Goal: Task Accomplishment & Management: Manage account settings

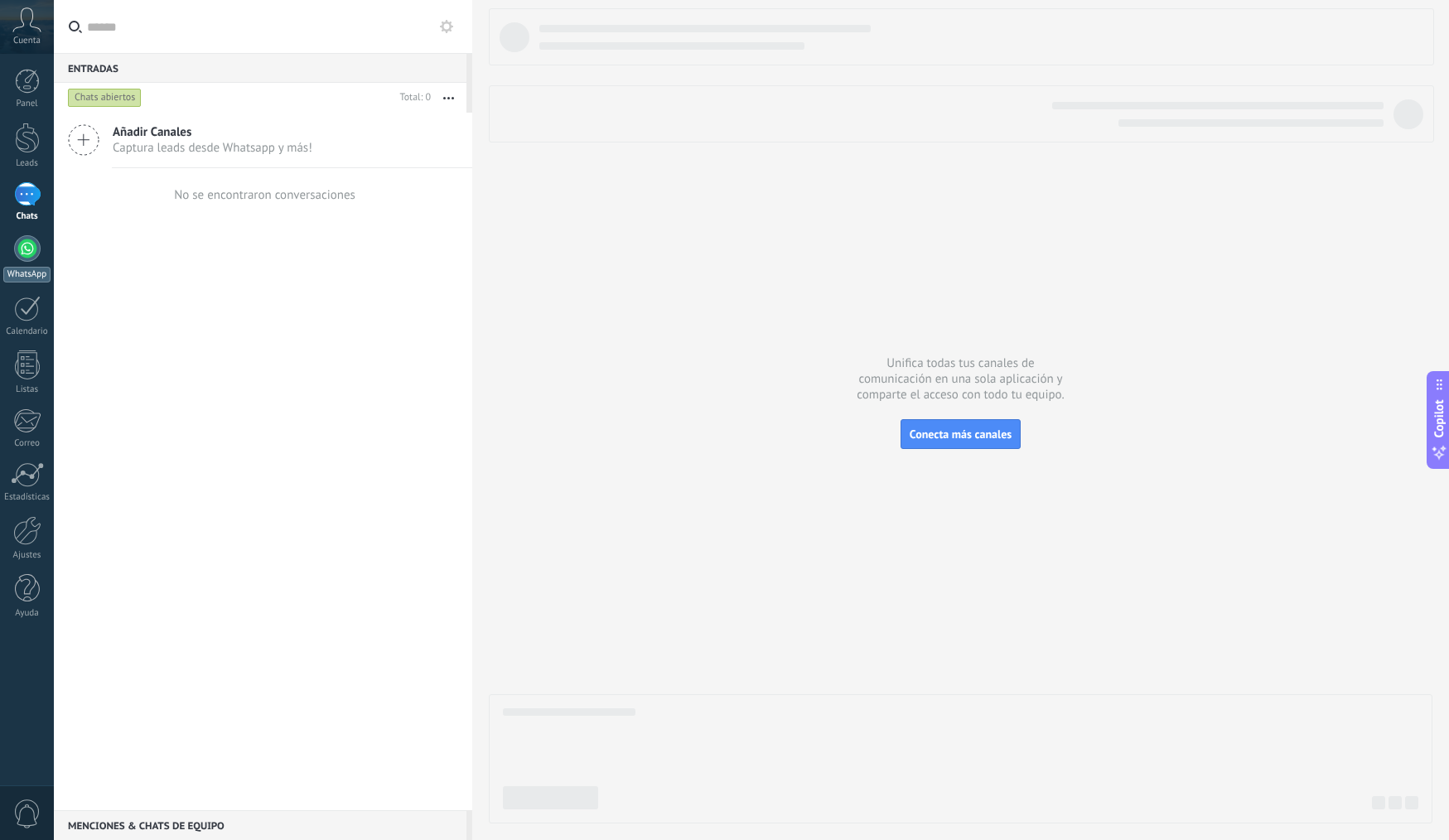
click at [29, 247] on div at bounding box center [27, 248] width 26 height 26
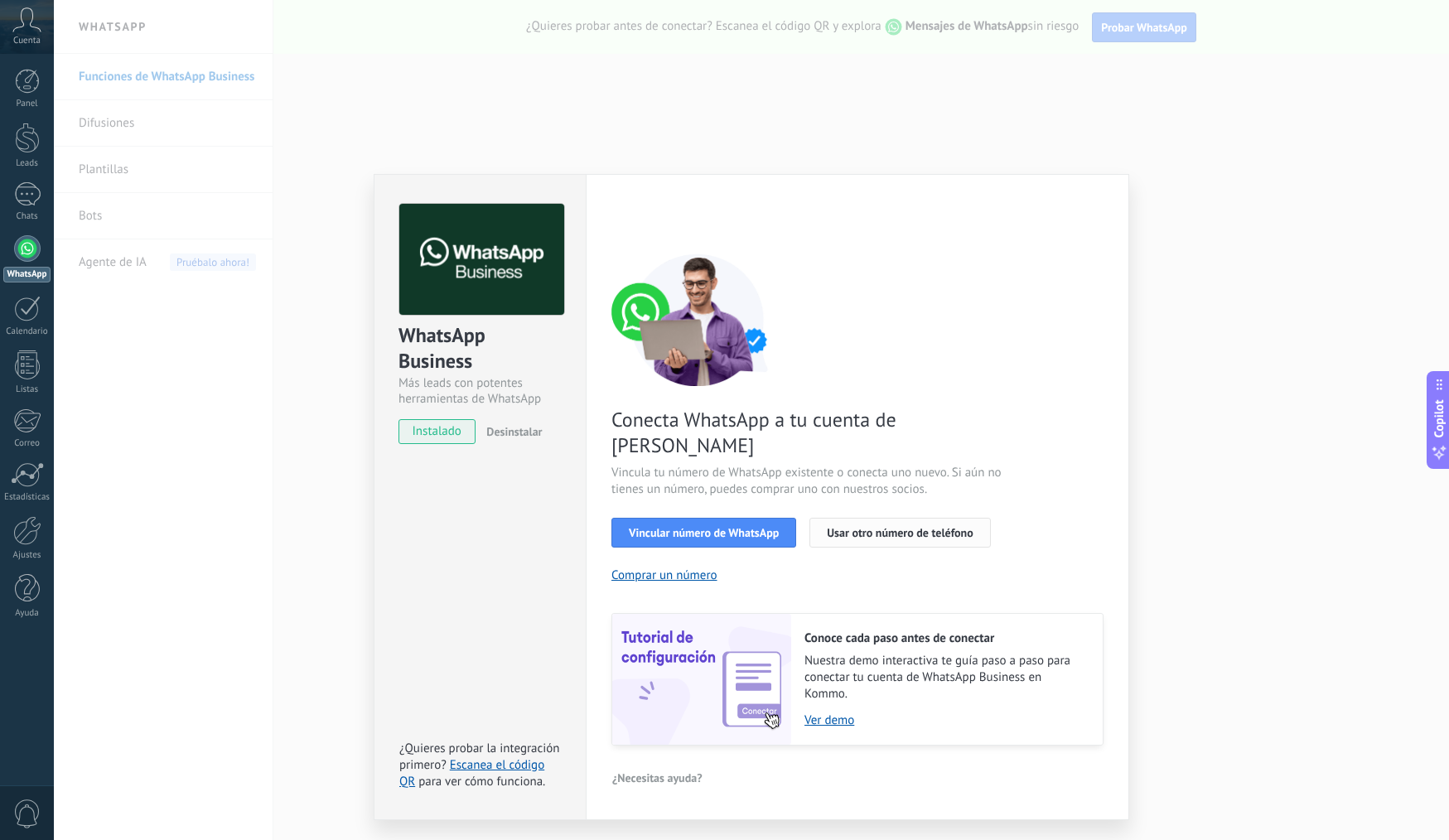
click at [901, 527] on span "Usar otro número de teléfono" at bounding box center [900, 532] width 146 height 12
click at [25, 323] on link "Calendario" at bounding box center [27, 317] width 54 height 41
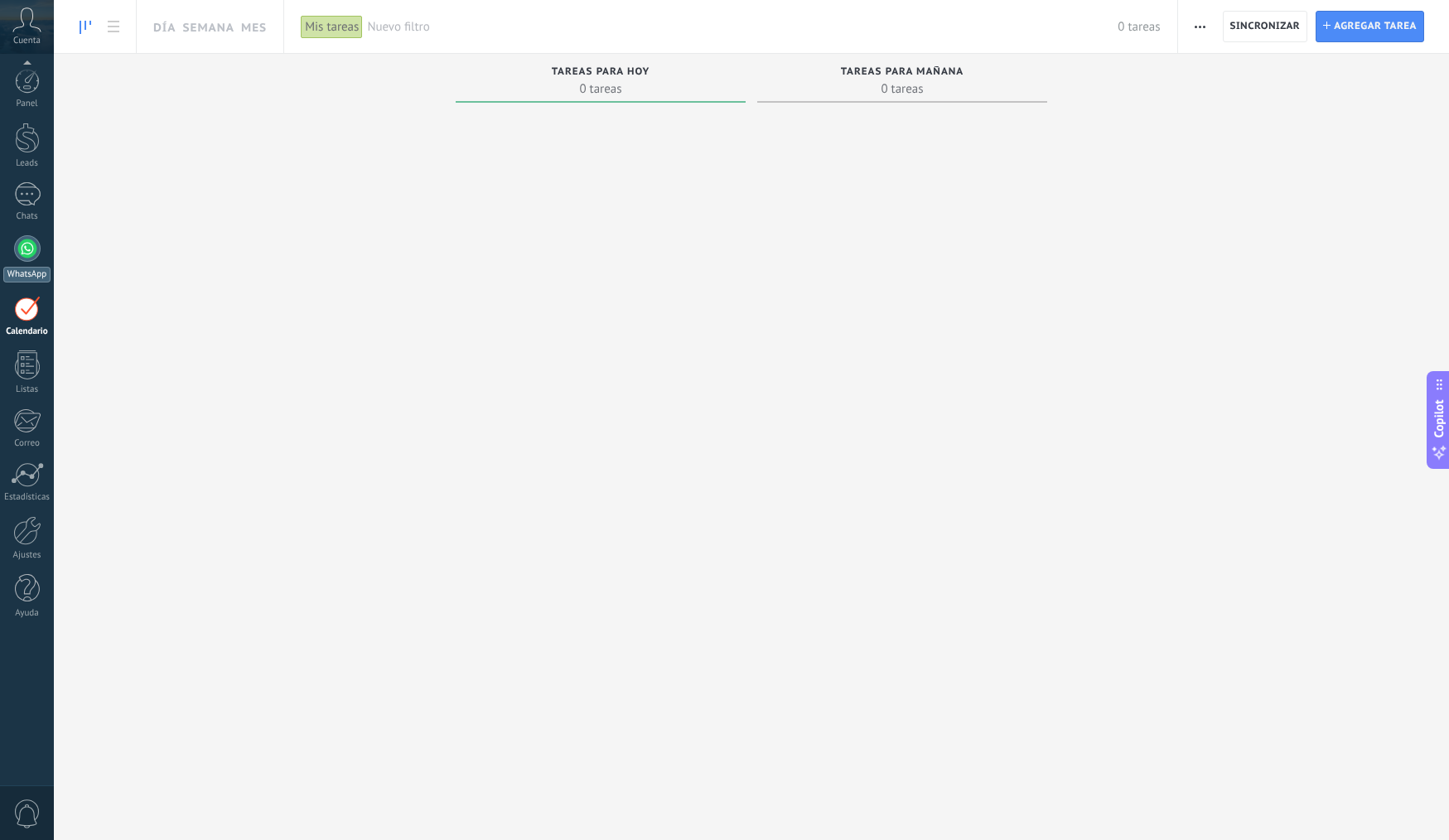
click at [31, 254] on div at bounding box center [27, 248] width 26 height 26
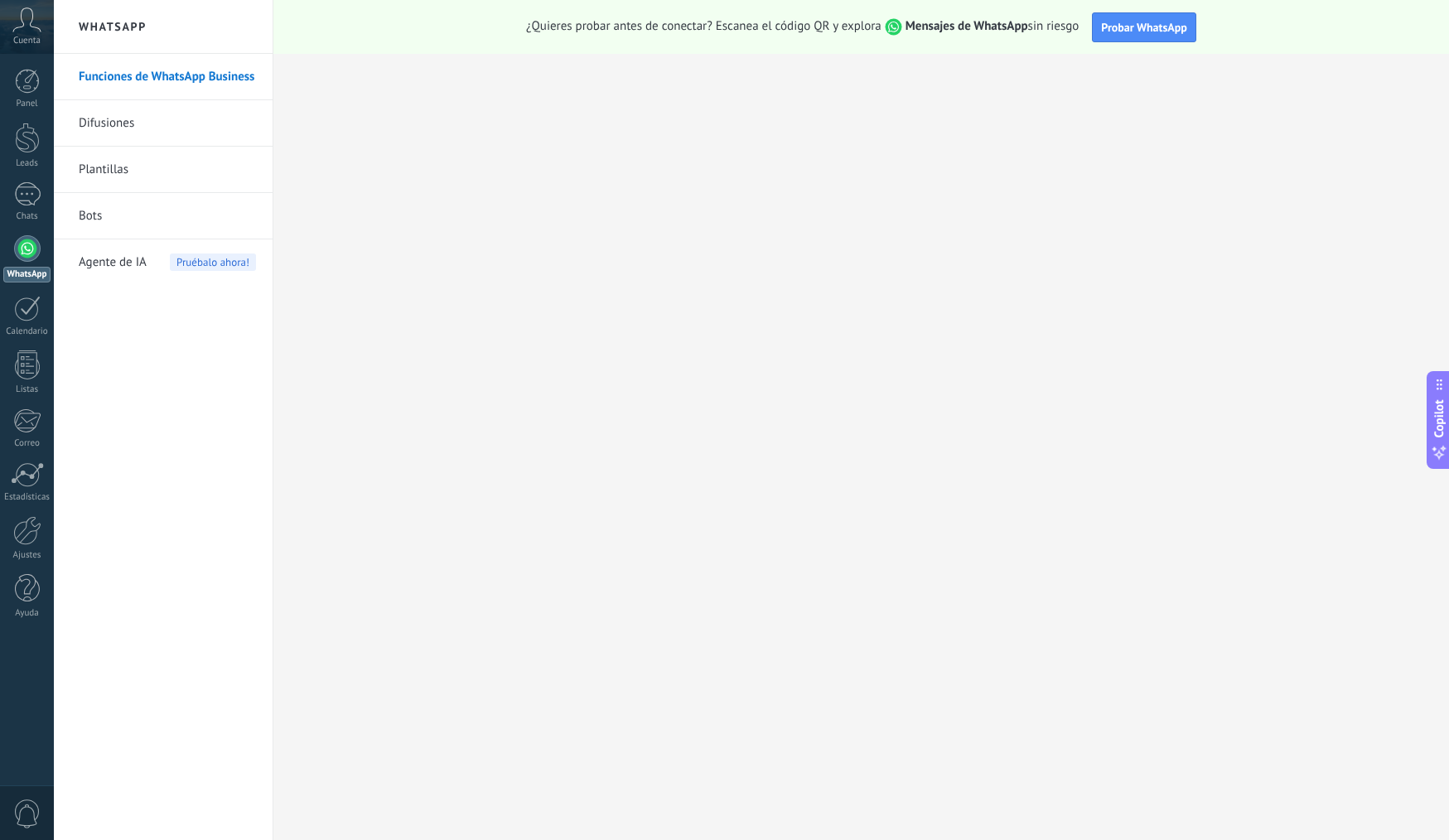
click at [117, 130] on link "Difusiones" at bounding box center [167, 123] width 177 height 47
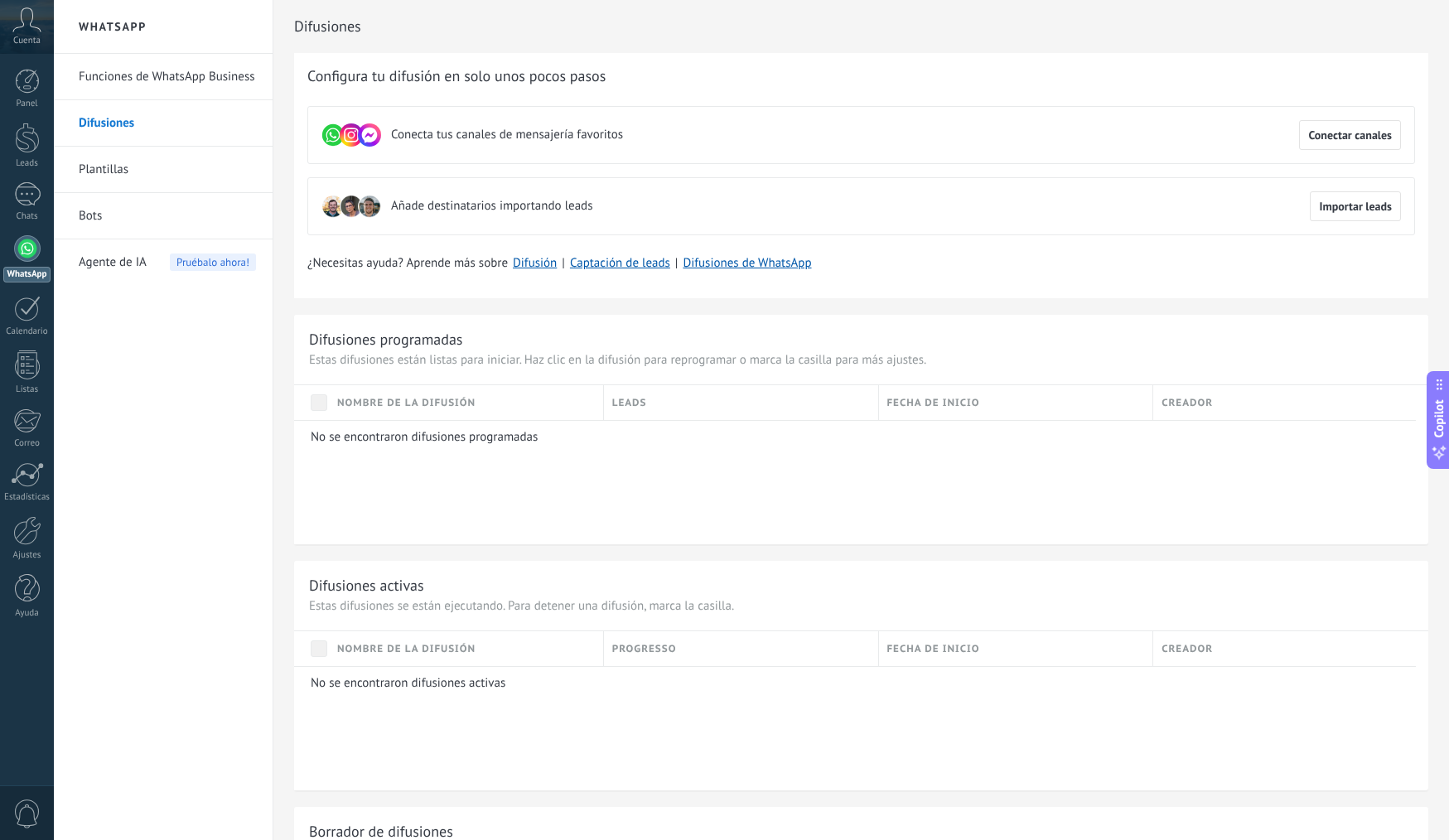
click at [521, 140] on span "Conecta tus canales de mensajería favoritos" at bounding box center [507, 135] width 232 height 16
click at [1337, 135] on span "Conectar canales" at bounding box center [1350, 135] width 84 height 12
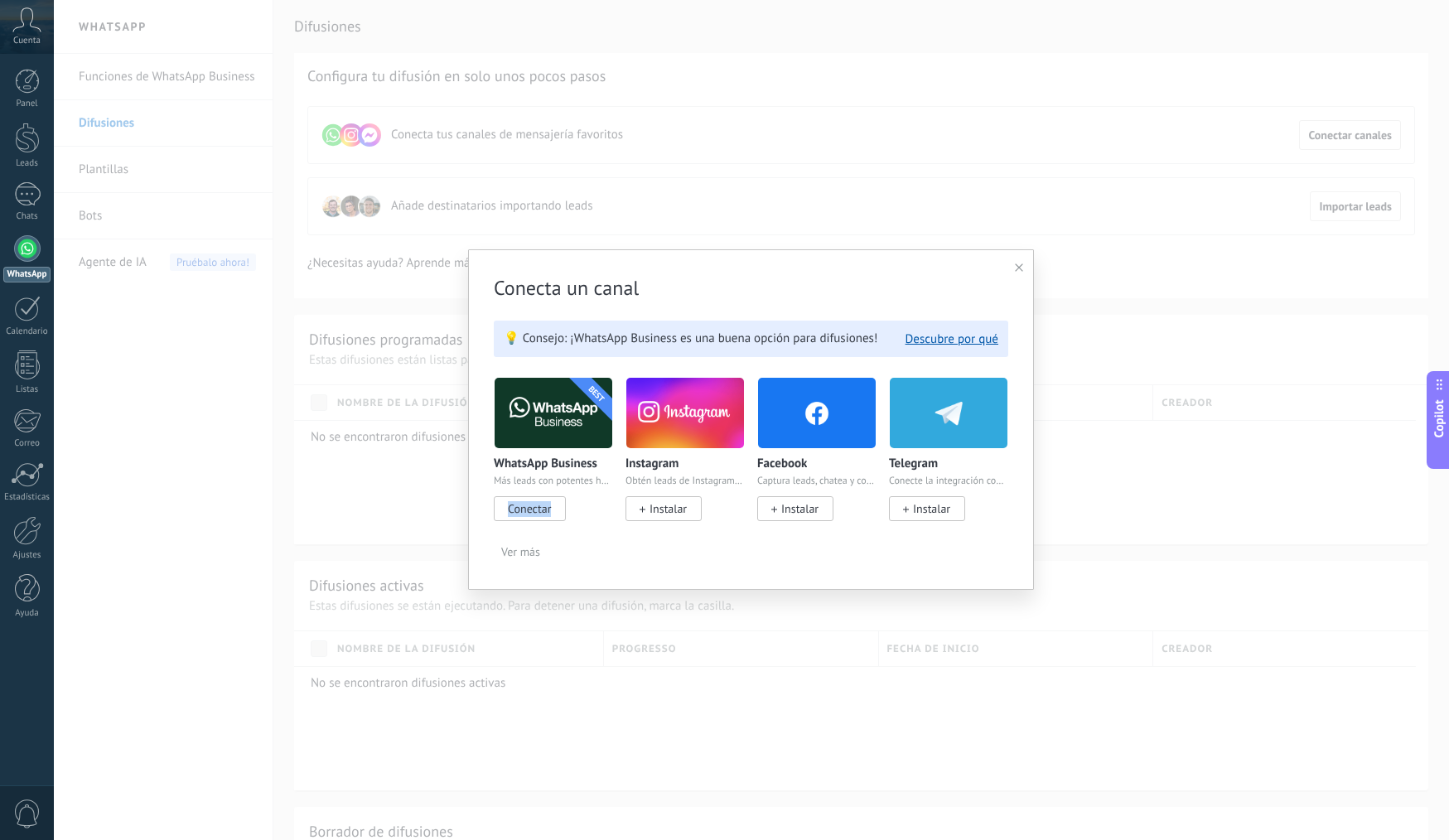
click at [514, 499] on span "Conectar" at bounding box center [530, 509] width 72 height 25
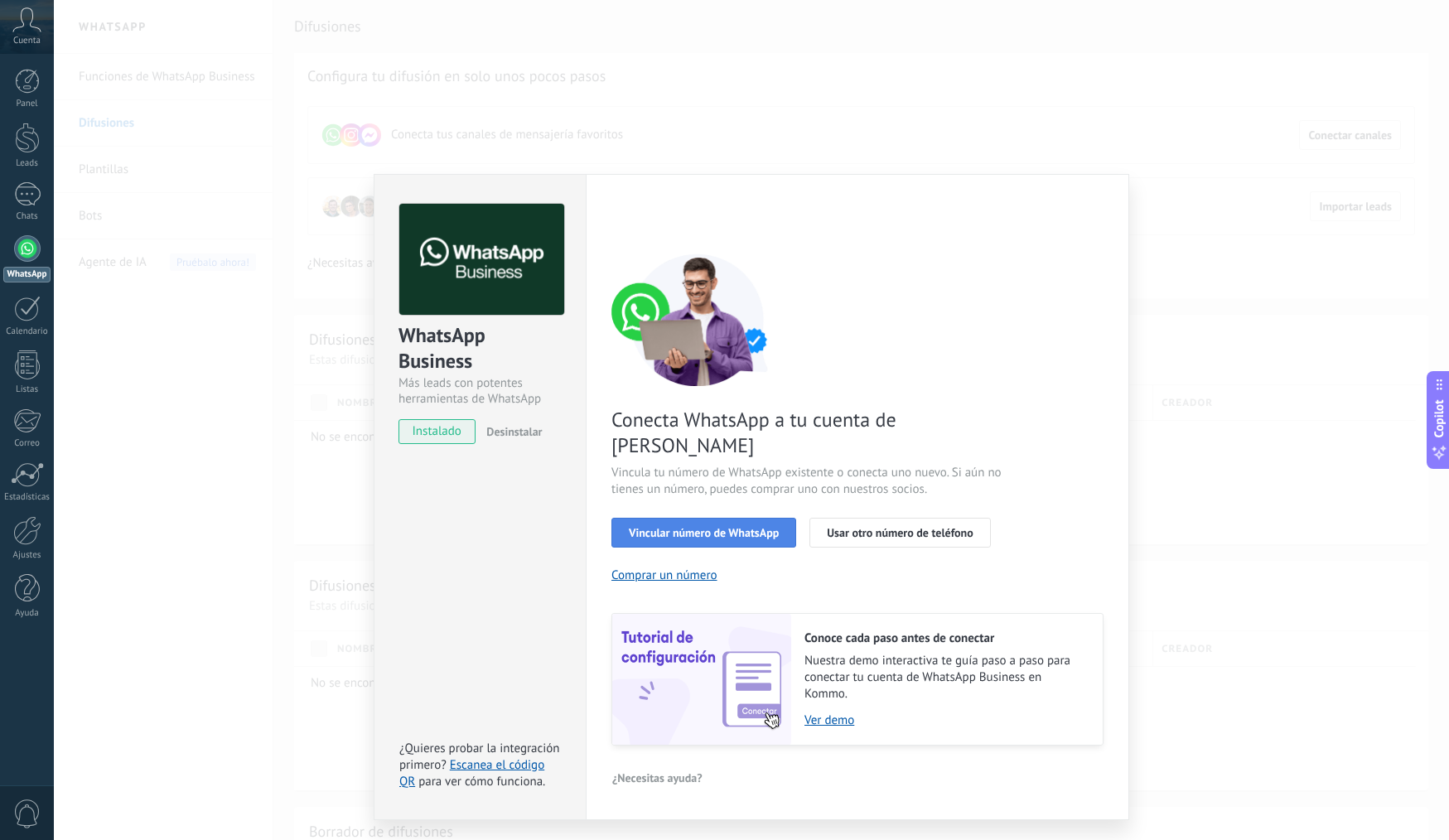
click at [744, 527] on span "Vincular número de WhatsApp" at bounding box center [703, 532] width 150 height 12
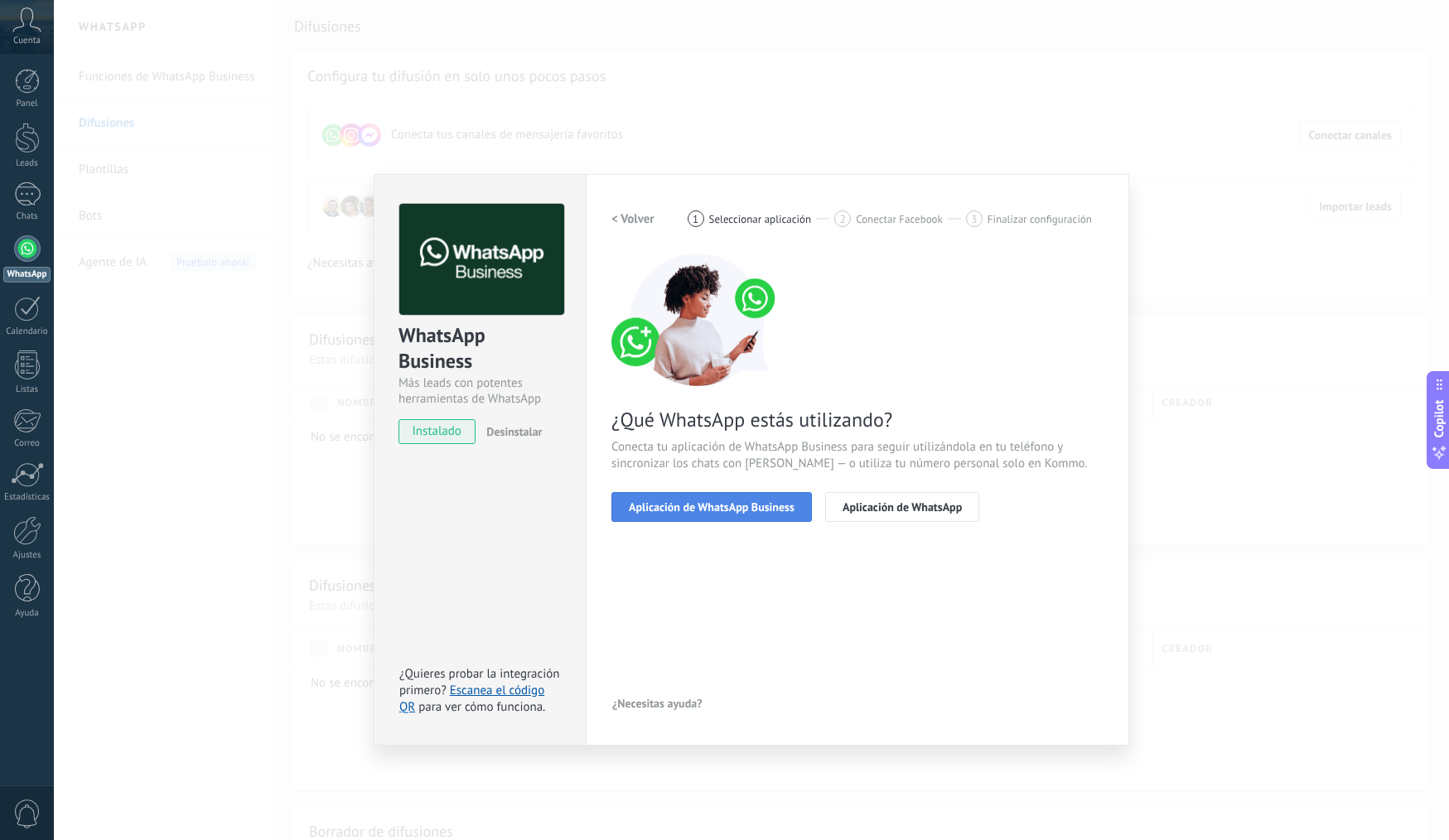
click at [737, 497] on button "Aplicación de WhatsApp Business" at bounding box center [711, 506] width 201 height 30
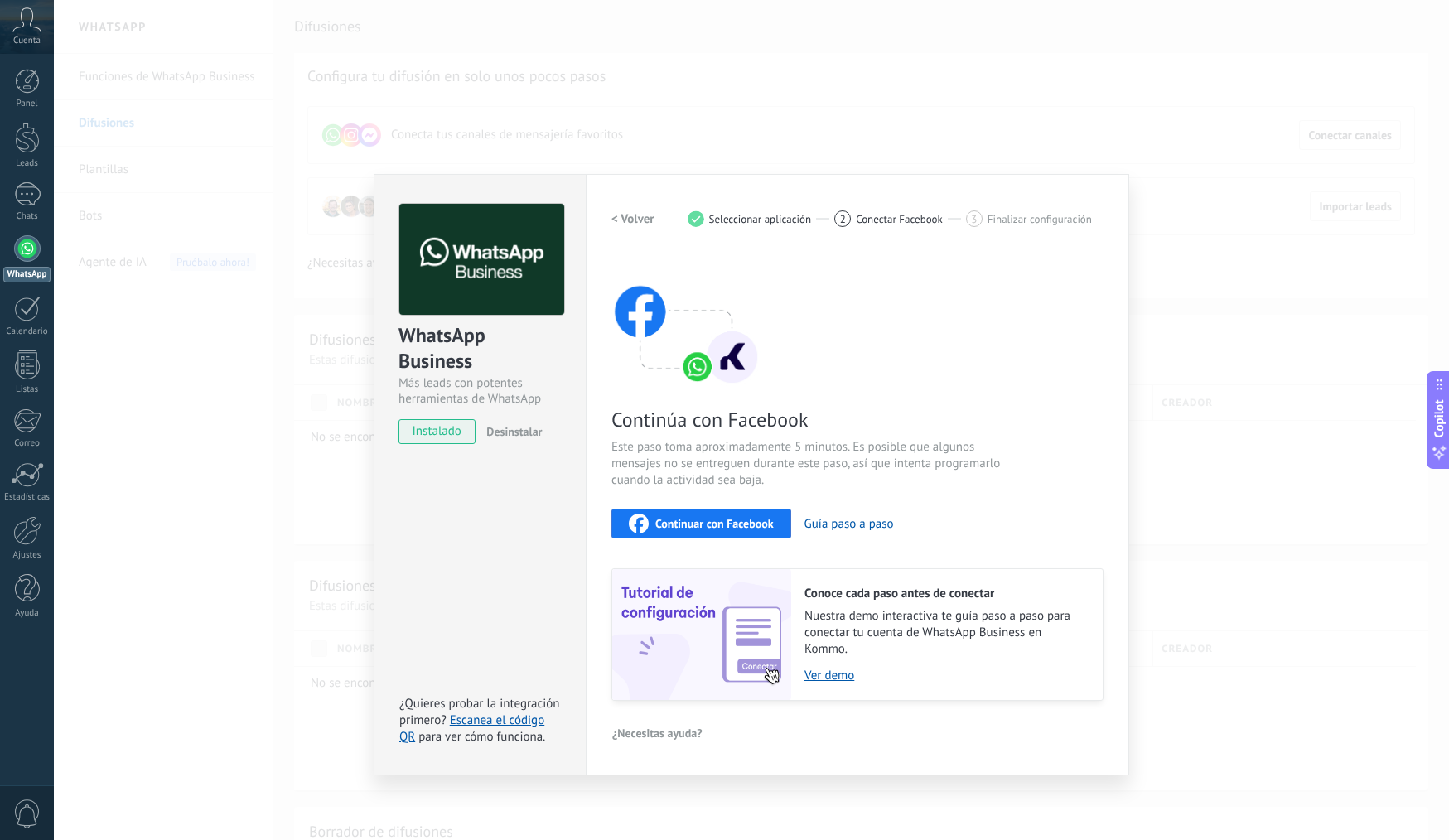
drag, startPoint x: 692, startPoint y: 521, endPoint x: 704, endPoint y: 652, distance: 131.5
click at [681, 624] on div "Continúa con Facebook Este paso toma aproximadamente 5 minutos. Es posible que …" at bounding box center [857, 478] width 492 height 448
click at [526, 722] on link "Escanea el código QR" at bounding box center [471, 728] width 145 height 32
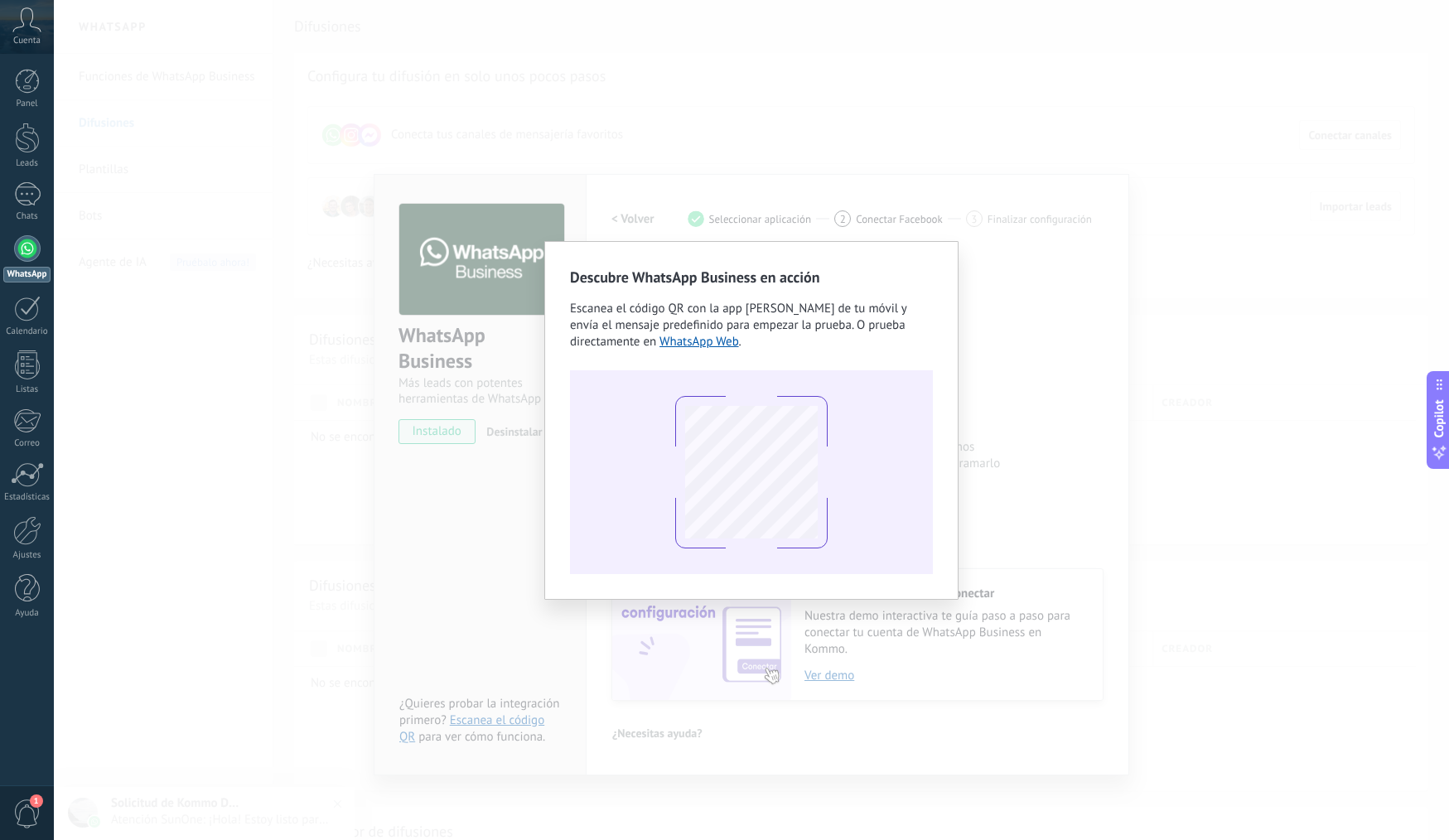
click at [1056, 295] on div "Descubre WhatsApp Business en acción Escanea el código QR con la app [PERSON_NA…" at bounding box center [752, 420] width 1396 height 840
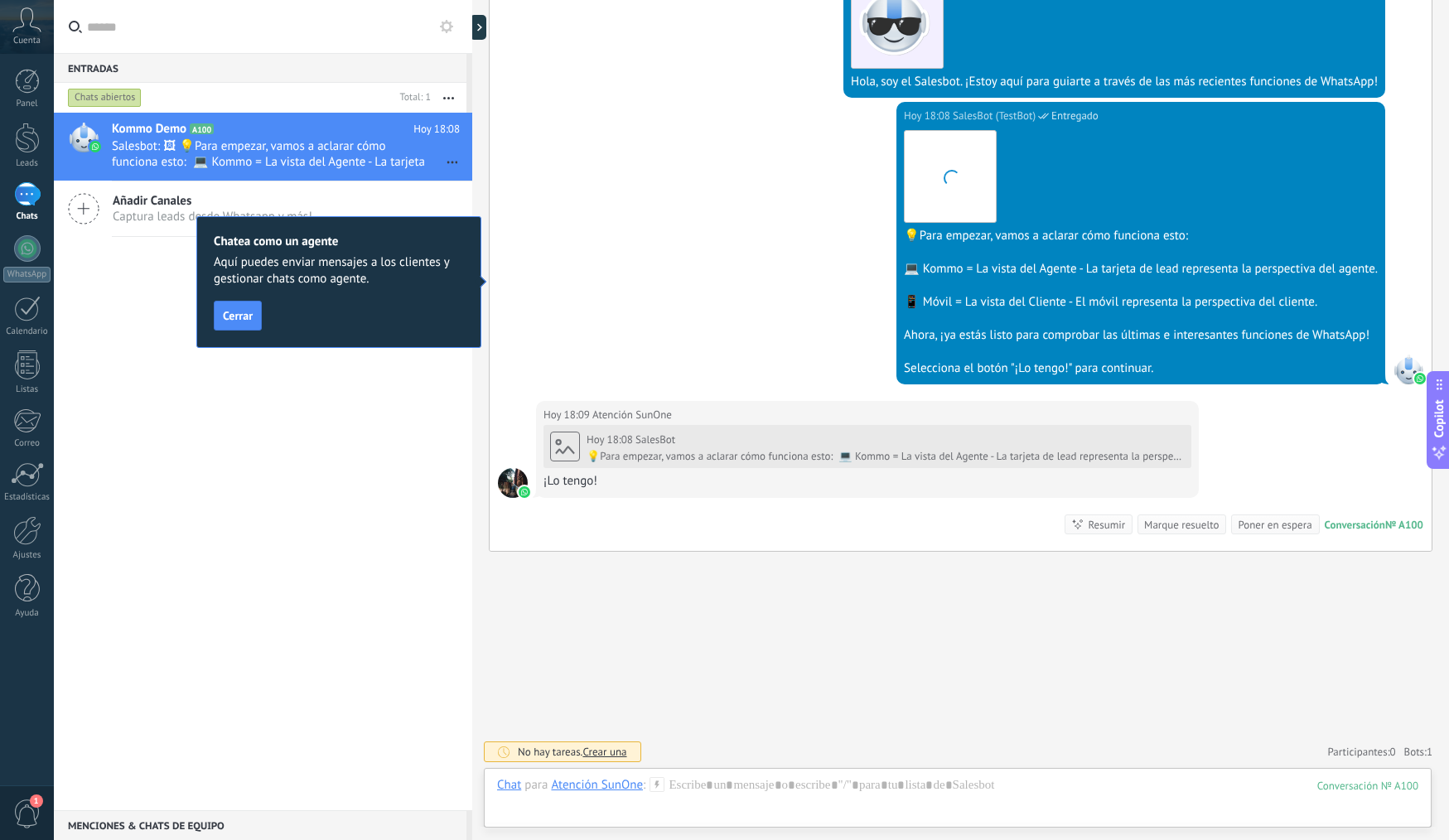
scroll to position [483, 0]
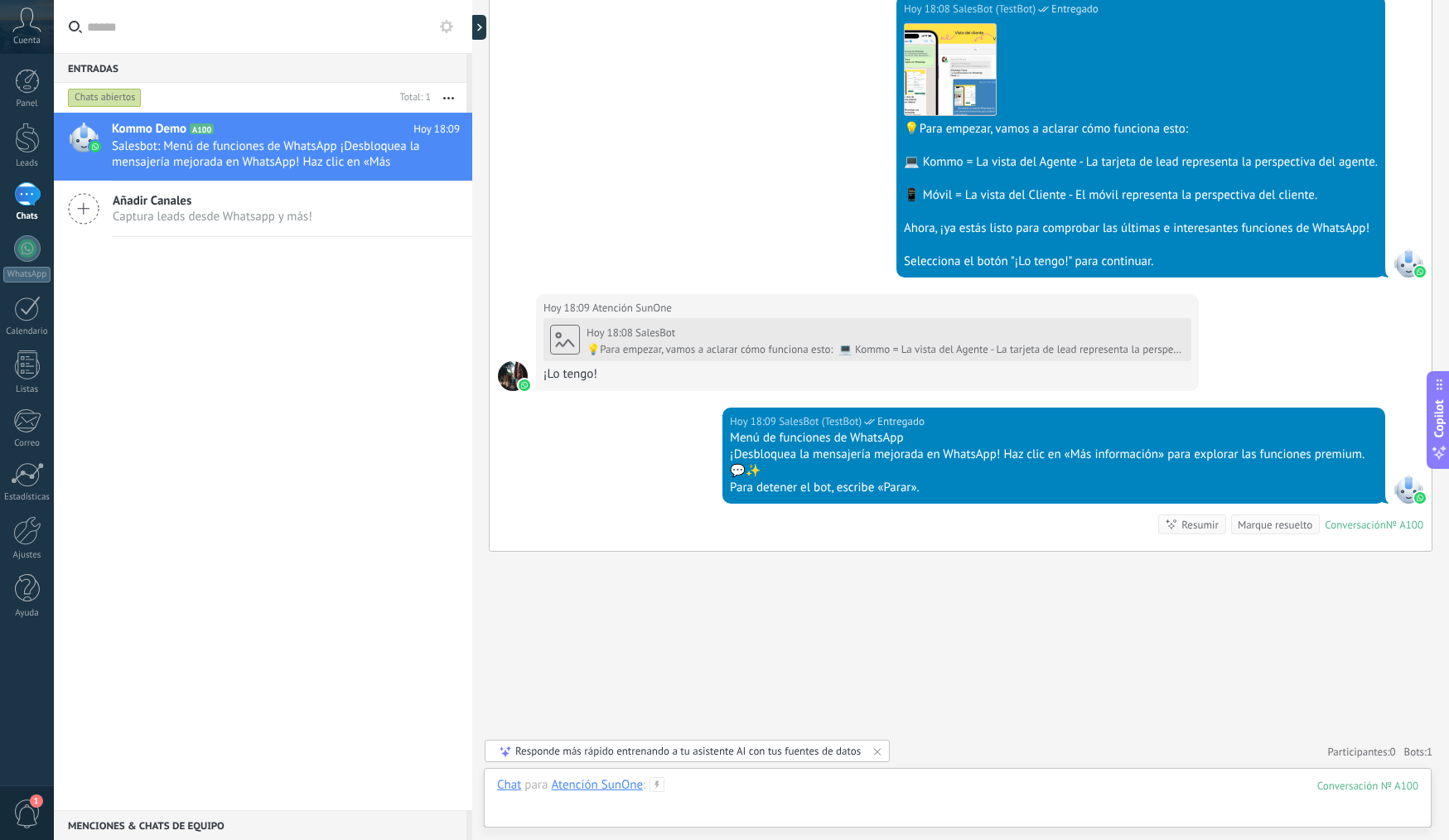
click at [702, 805] on div at bounding box center [958, 801] width 922 height 49
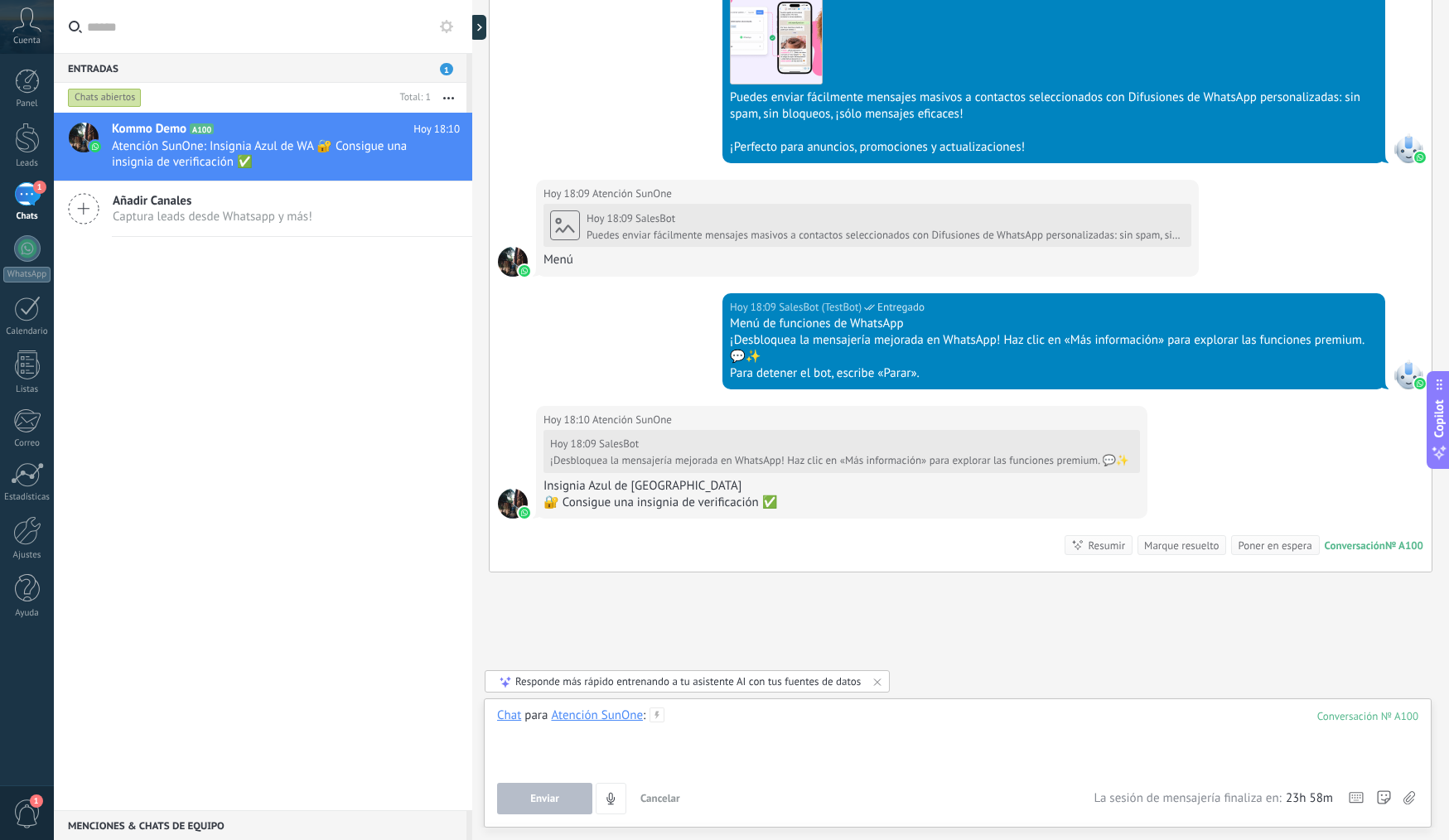
scroll to position [1400, 0]
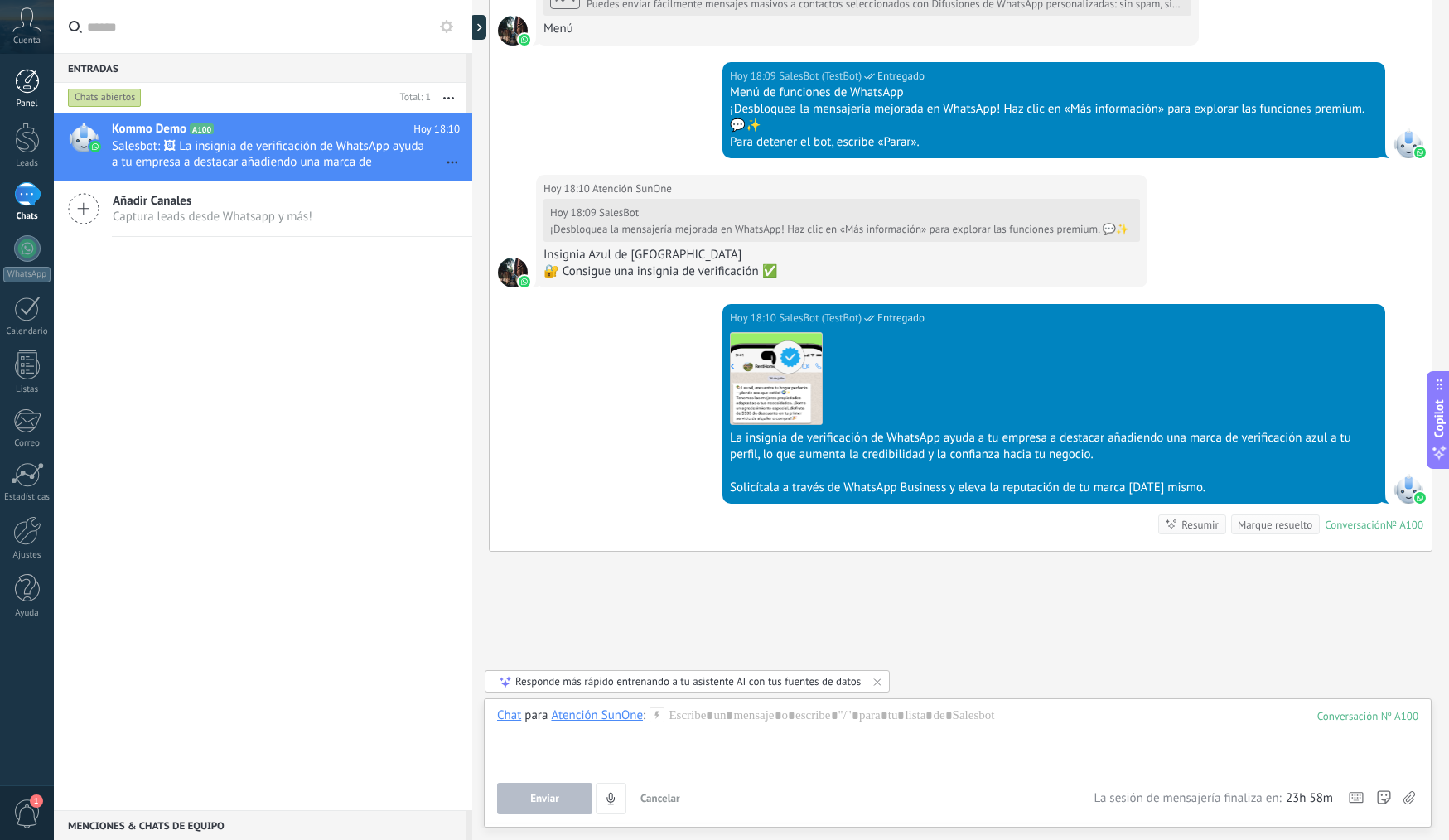
click at [17, 76] on div at bounding box center [28, 81] width 25 height 25
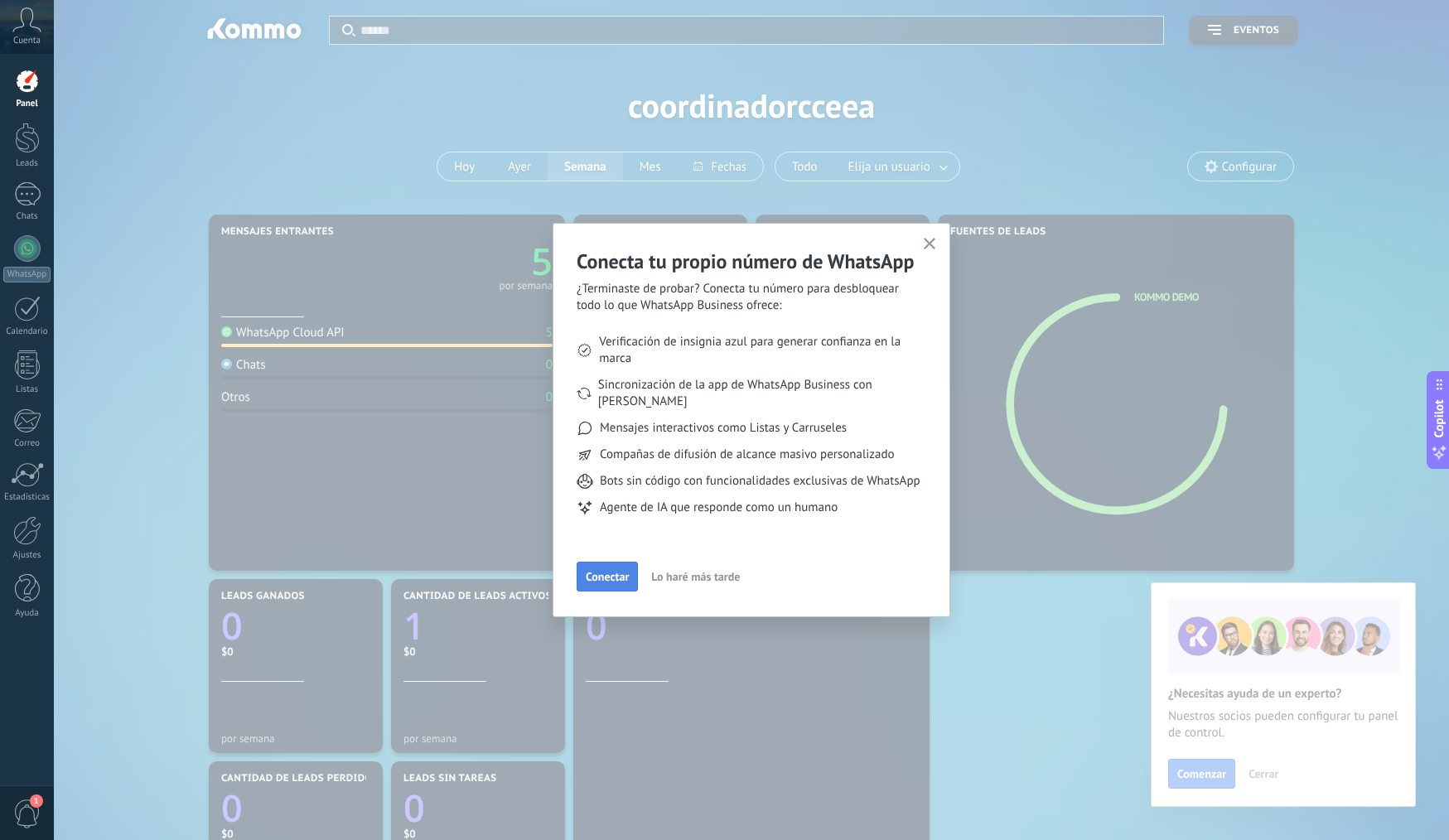
click at [609, 579] on span "Conectar" at bounding box center [607, 576] width 43 height 12
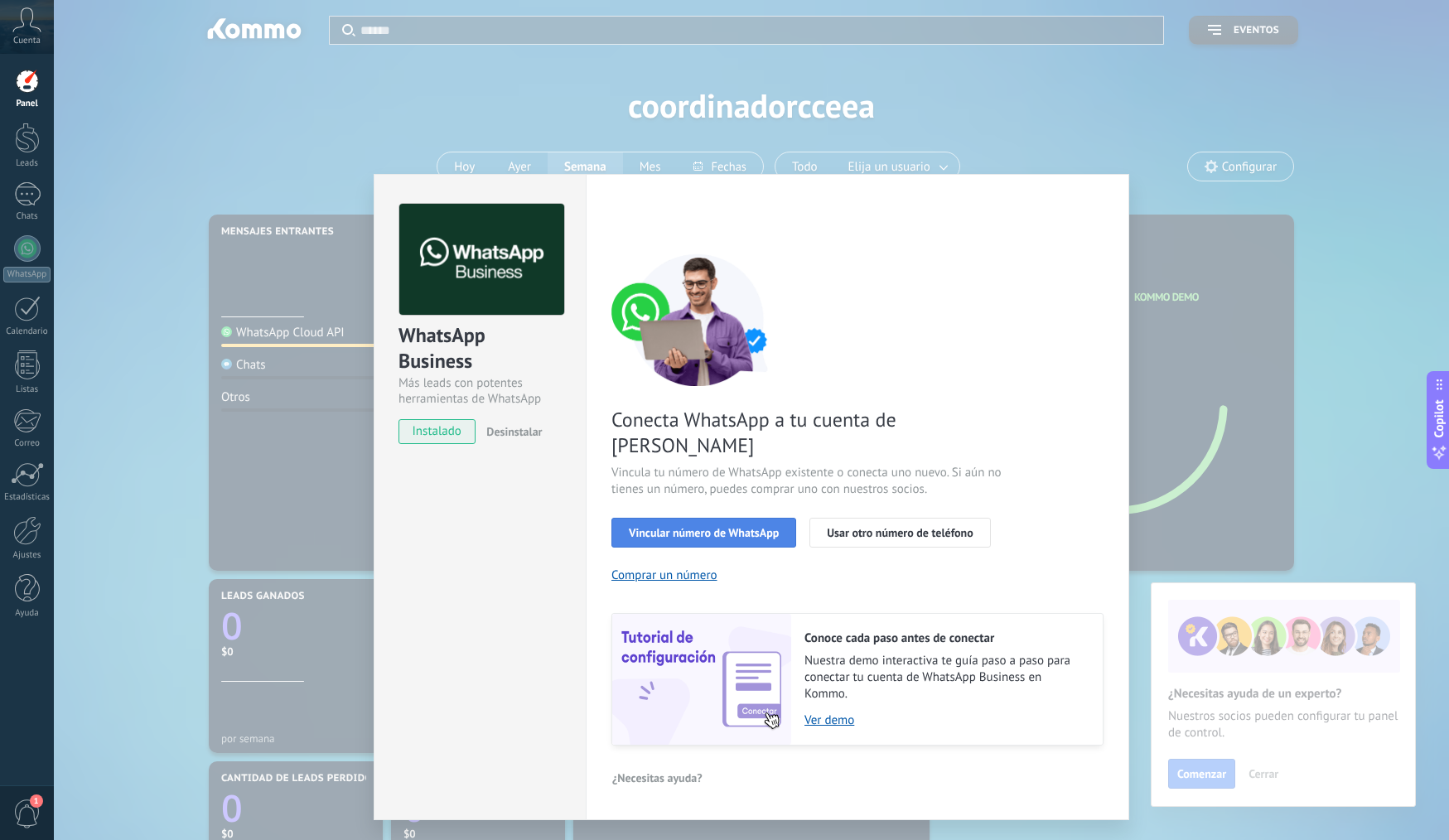
click at [722, 527] on span "Vincular número de WhatsApp" at bounding box center [703, 532] width 150 height 12
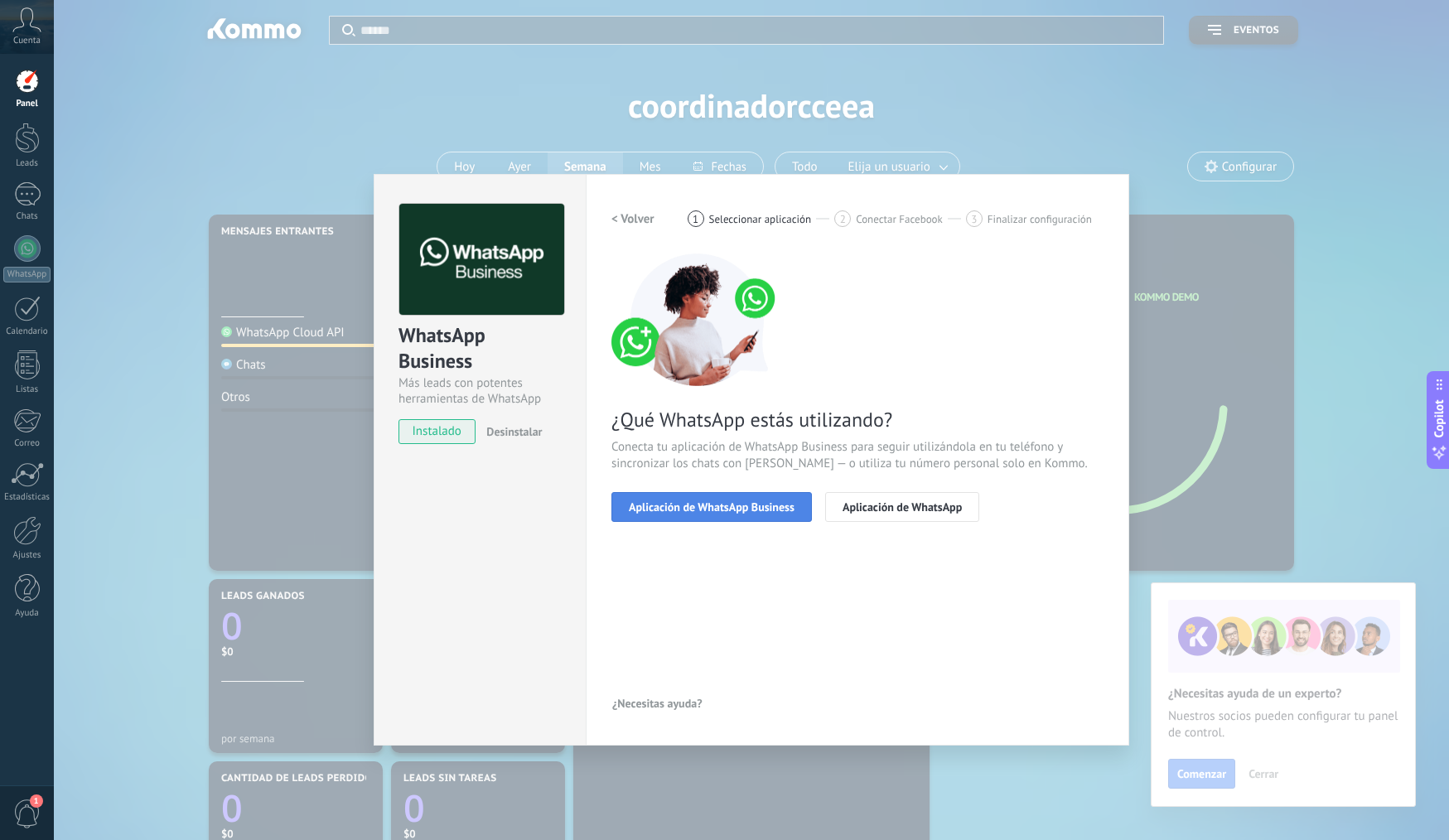
click at [722, 514] on button "Aplicación de WhatsApp Business" at bounding box center [711, 506] width 201 height 30
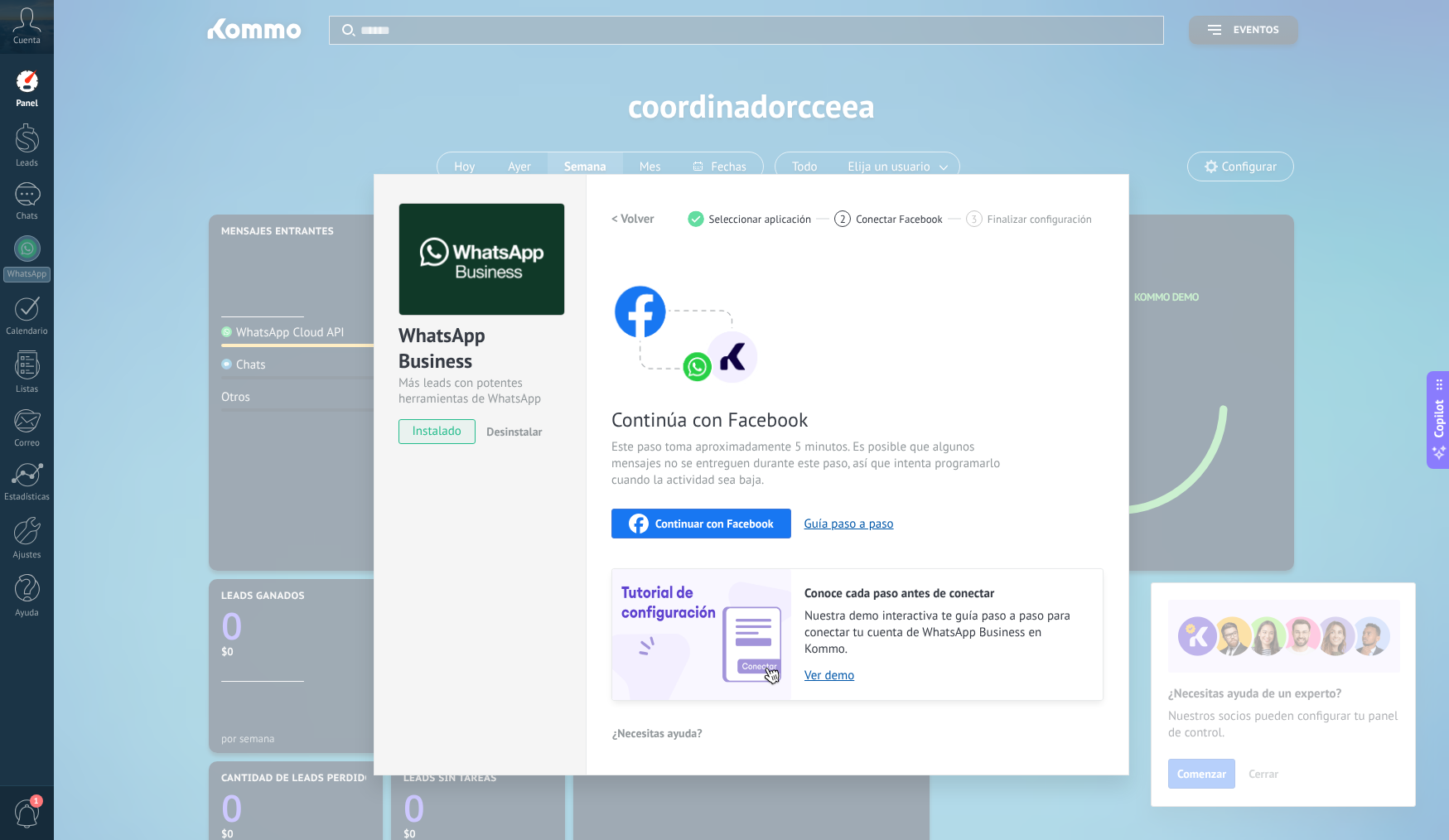
click at [679, 523] on span "Continuar con Facebook" at bounding box center [715, 523] width 119 height 12
drag, startPoint x: 689, startPoint y: 522, endPoint x: 1332, endPoint y: 97, distance: 770.8
click at [1449, 0] on html ".abccls-1,.abccls-2{fill-rule:evenodd}.abccls-2{fill:#fff} .abfcls-1{fill:none}…" at bounding box center [724, 420] width 1449 height 840
click at [708, 523] on span "Continuar con Facebook" at bounding box center [715, 523] width 119 height 12
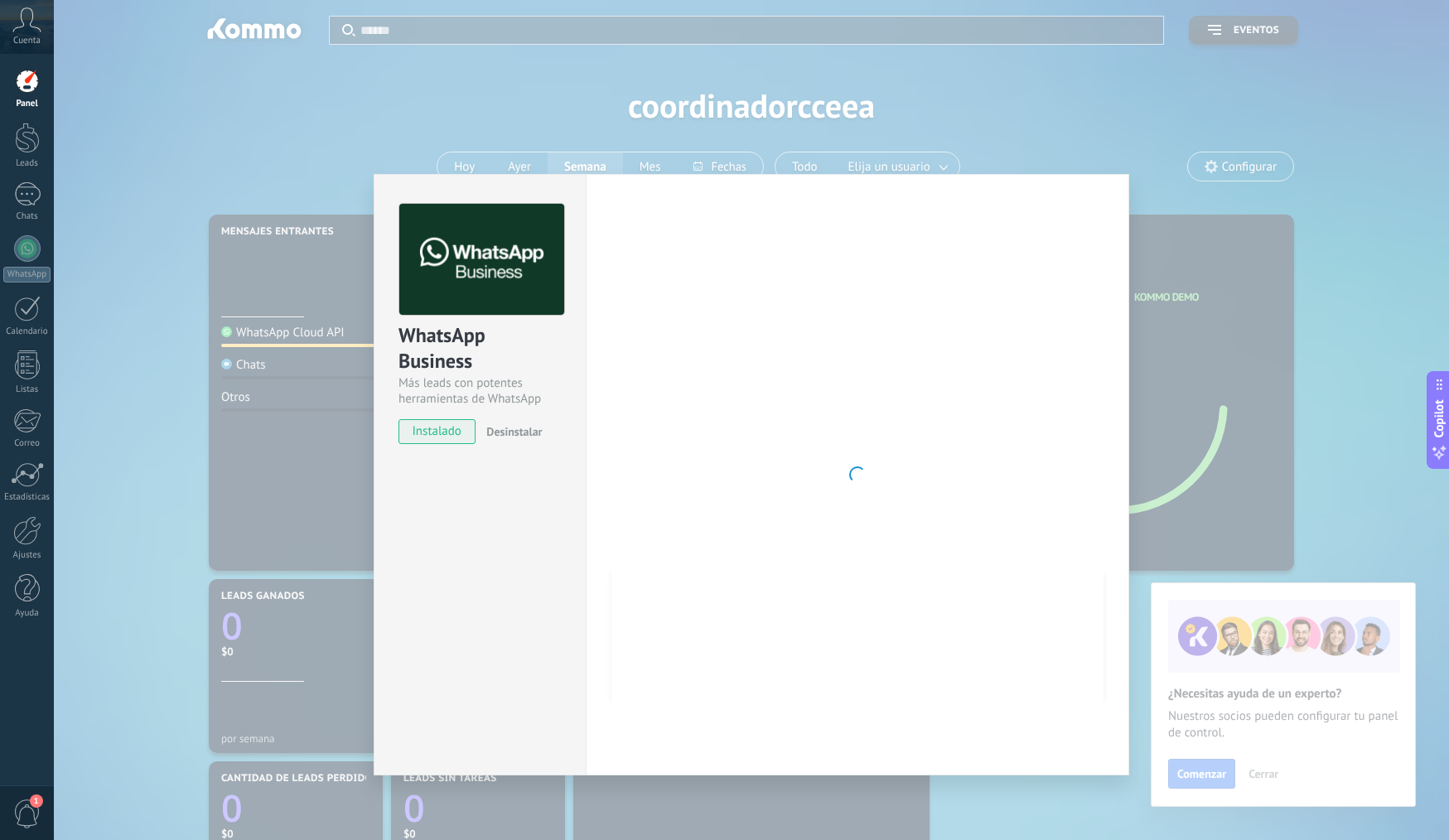
click at [377, 85] on div "WhatsApp Business Más leads con potentes herramientas de WhatsApp instalado Des…" at bounding box center [752, 420] width 1396 height 840
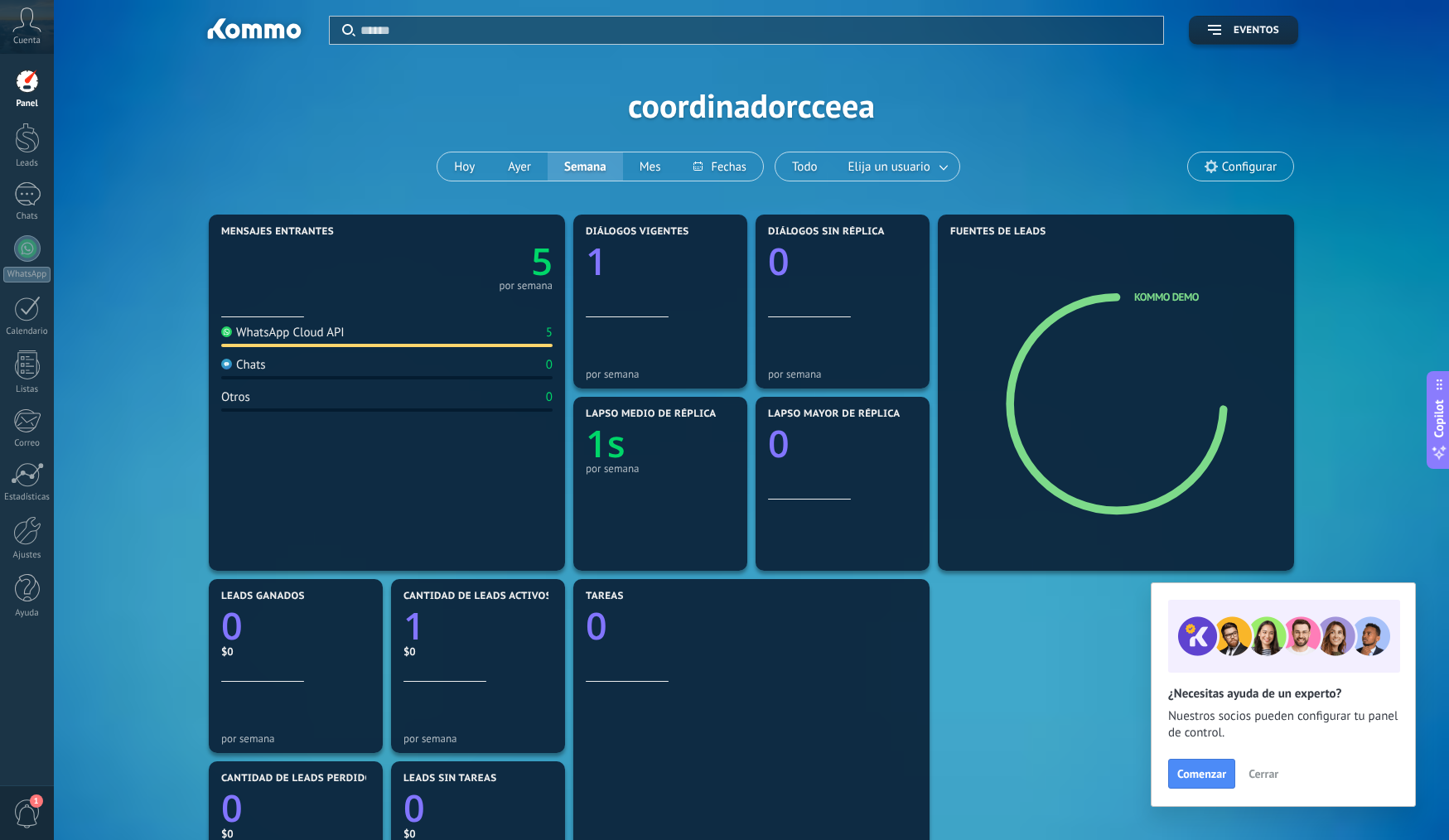
click at [547, 335] on div "5" at bounding box center [549, 333] width 6 height 16
click at [24, 119] on div "Panel Leads 1 Chats WhatsApp Clientes" at bounding box center [27, 352] width 54 height 567
click at [18, 87] on div at bounding box center [28, 81] width 25 height 25
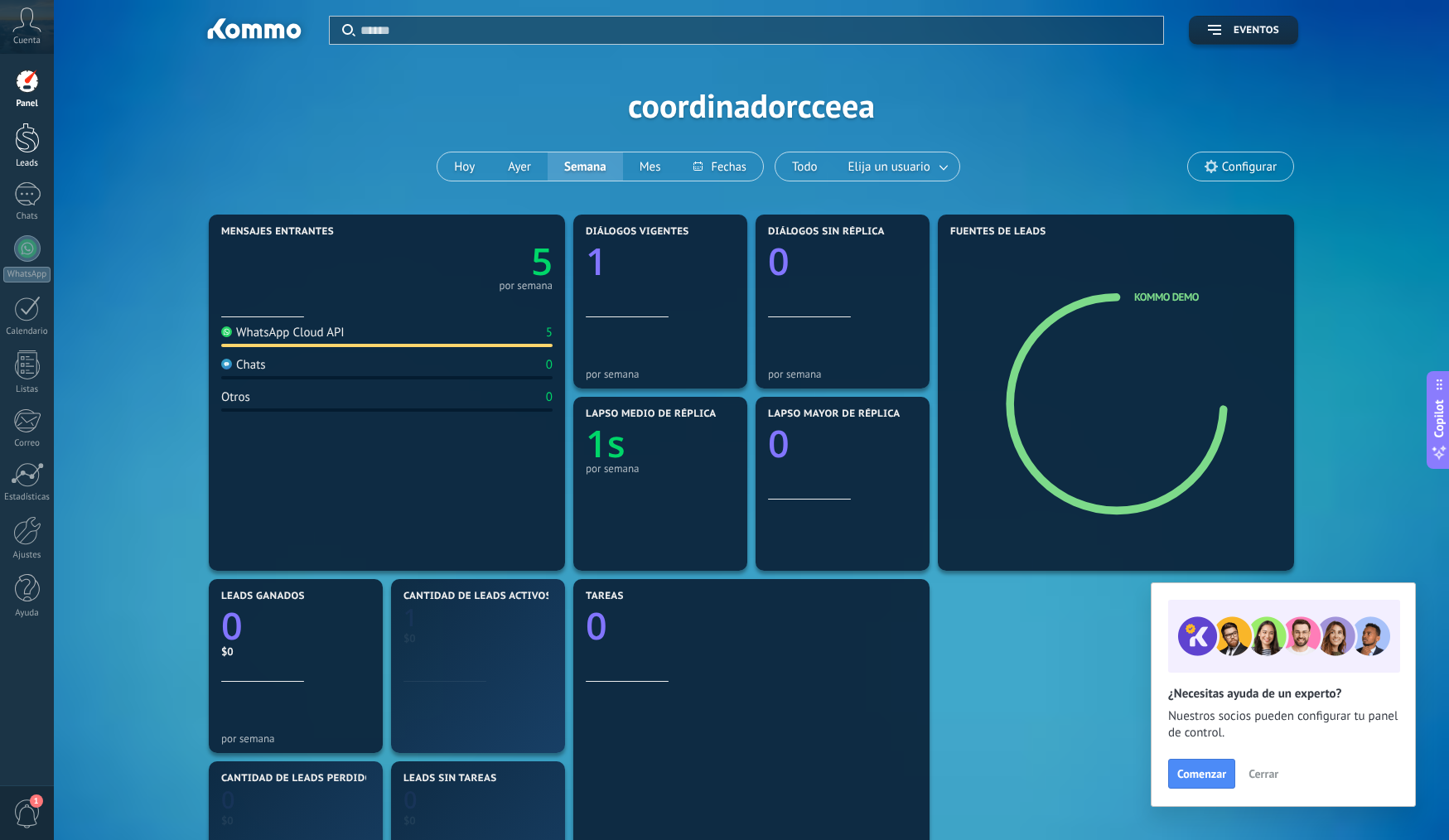
click at [19, 155] on link "Leads" at bounding box center [27, 146] width 54 height 47
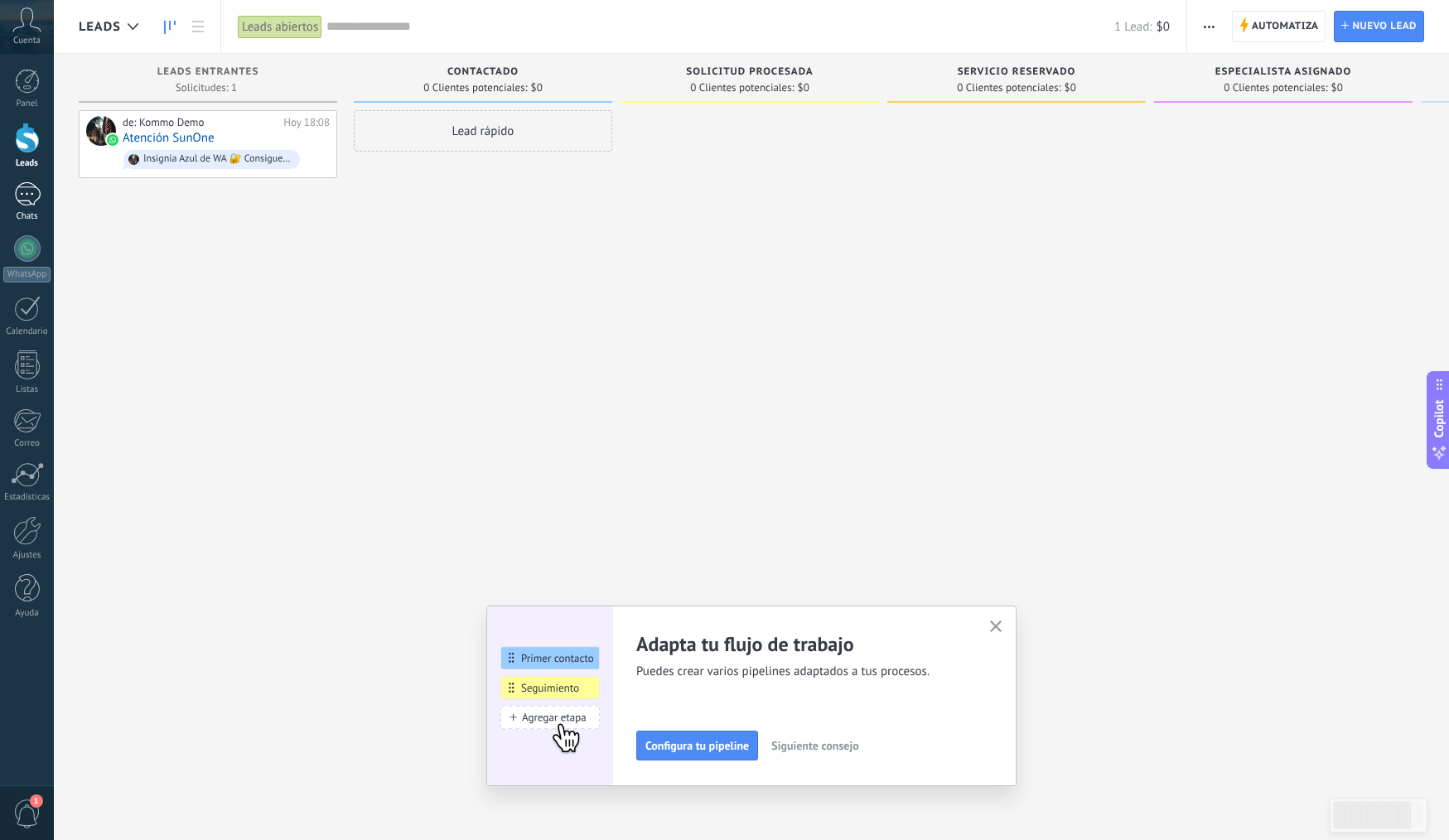
click at [26, 200] on div "1" at bounding box center [27, 194] width 26 height 24
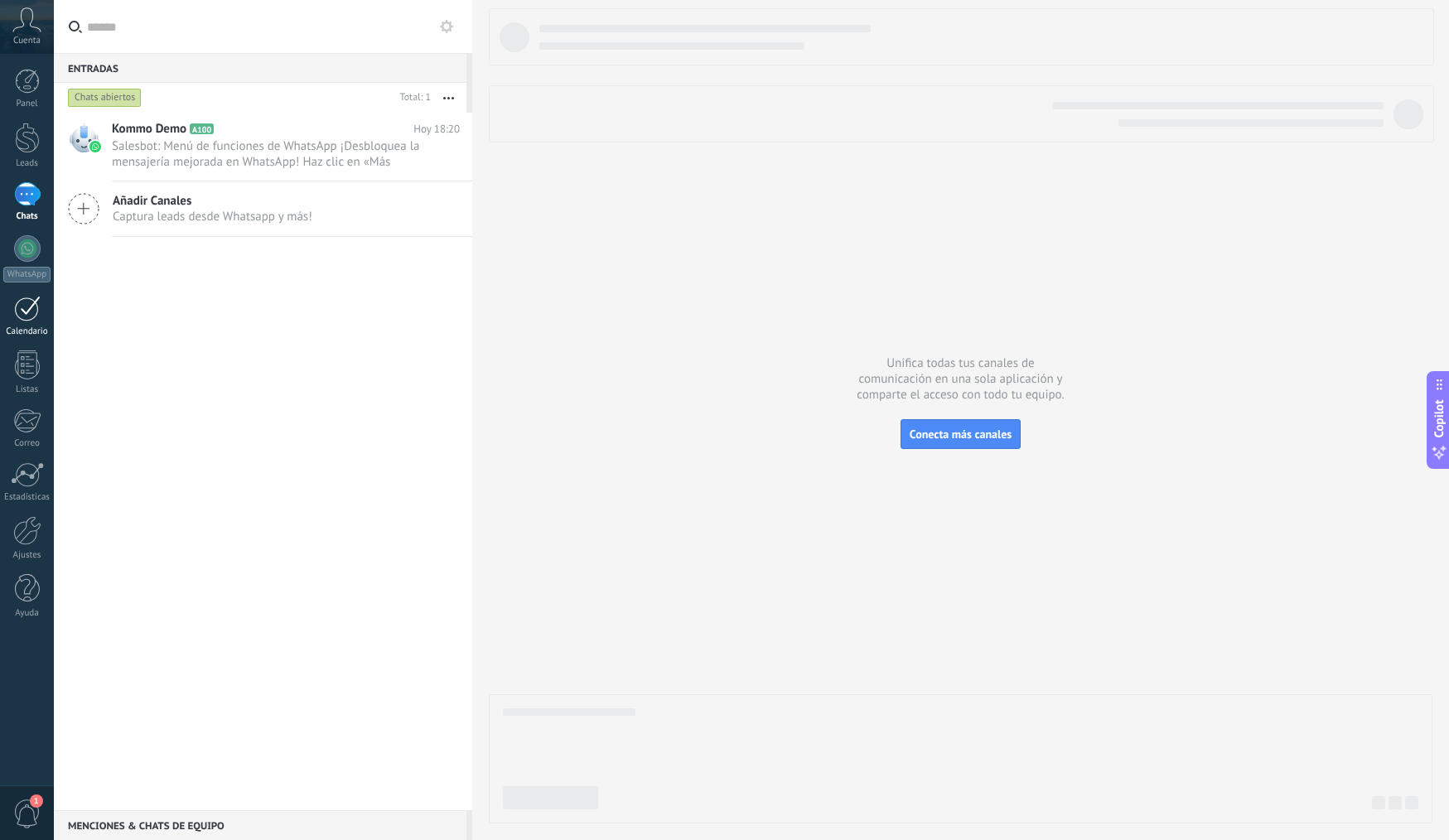
click at [21, 297] on div at bounding box center [27, 308] width 26 height 26
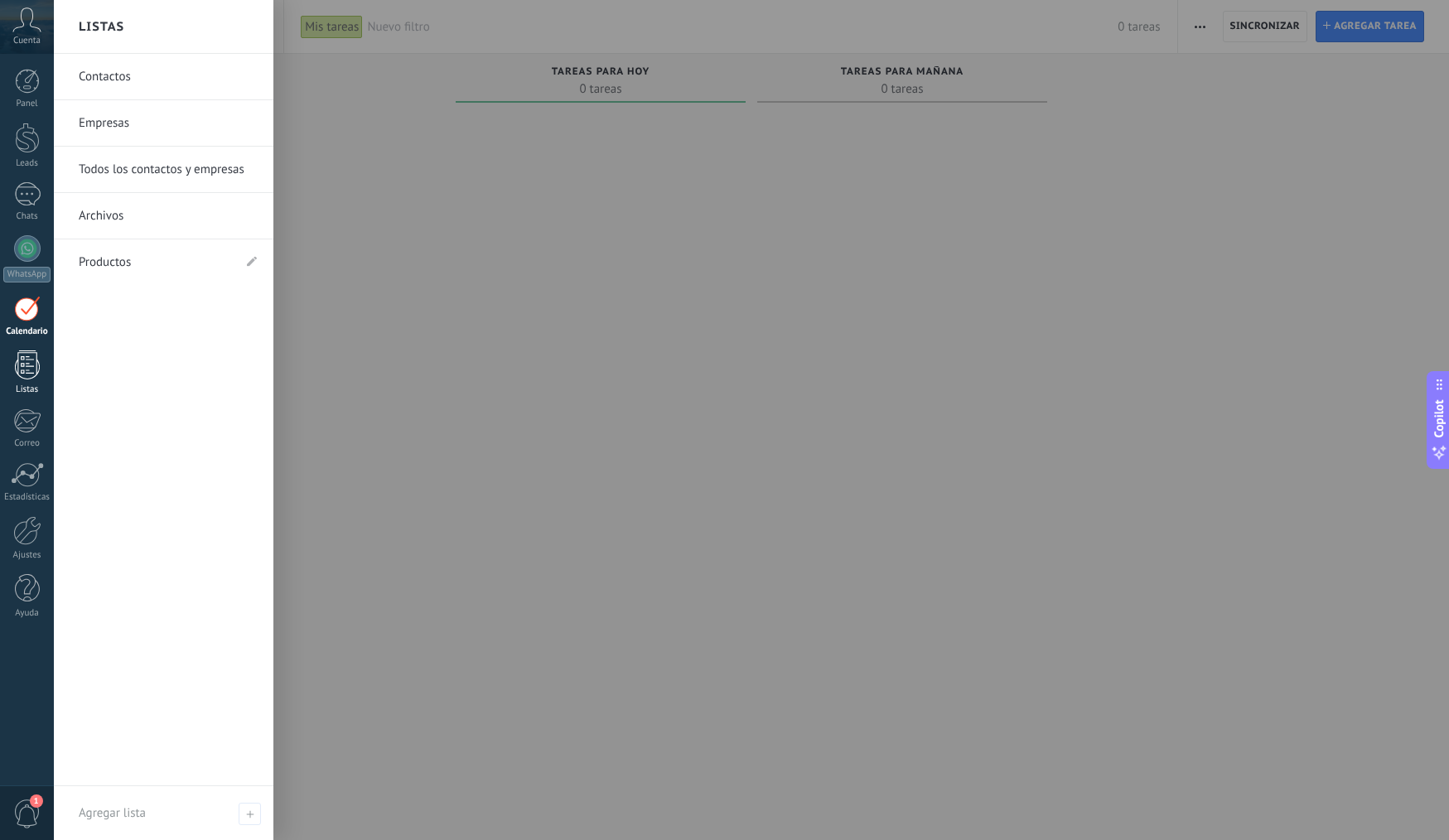
click at [26, 353] on div at bounding box center [28, 365] width 25 height 29
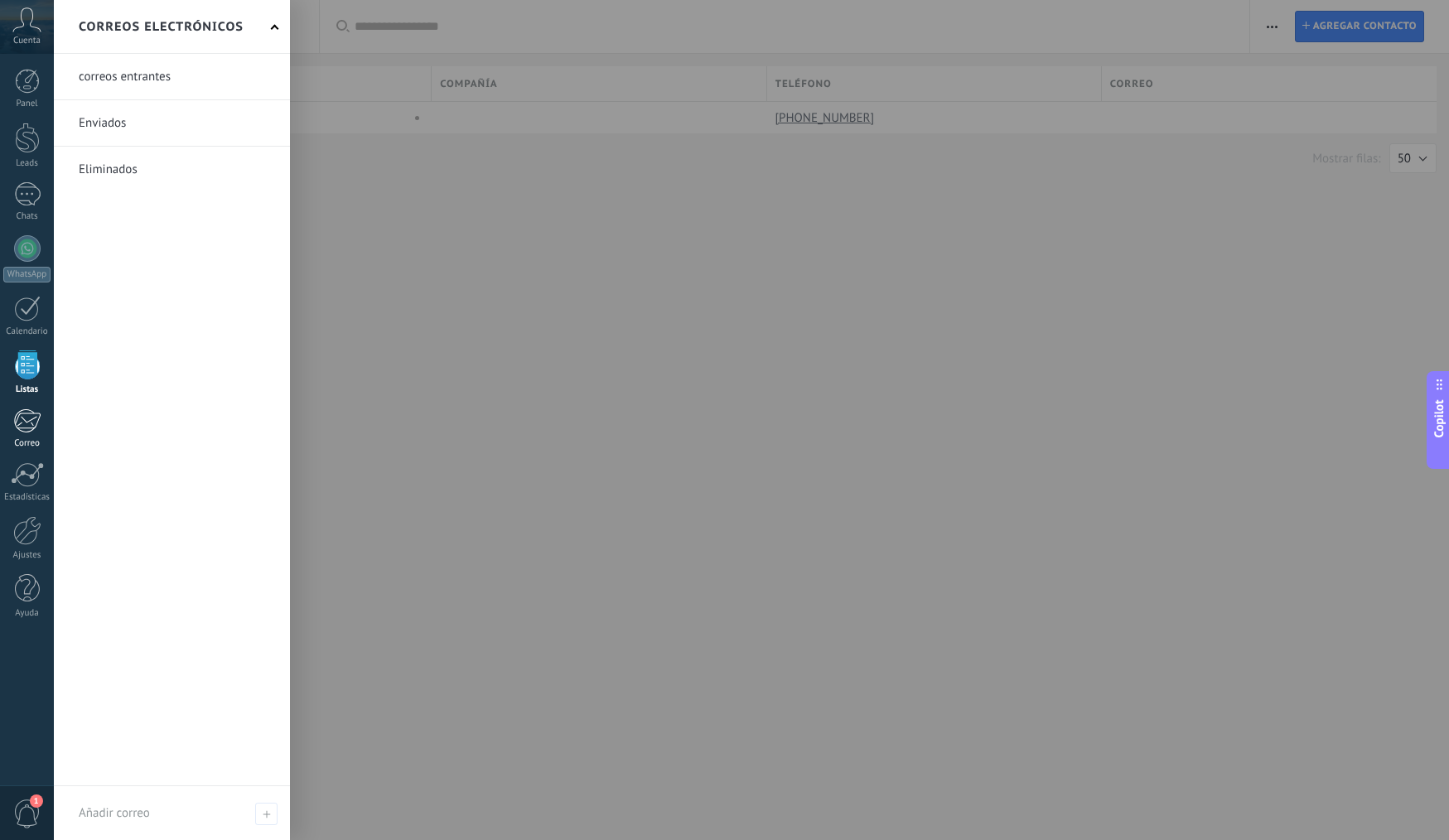
click at [22, 433] on link "Correo" at bounding box center [27, 428] width 54 height 40
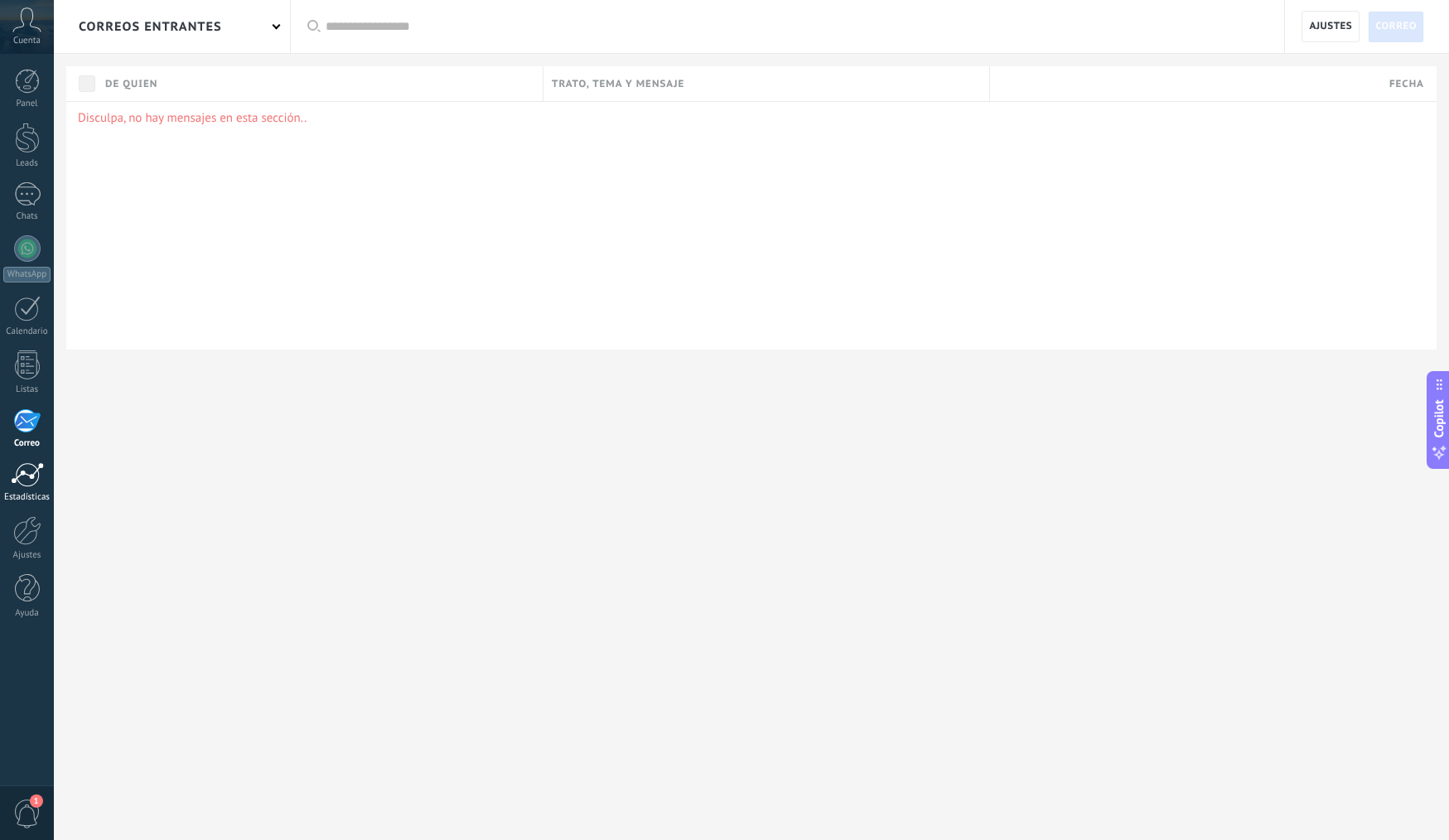
click at [27, 482] on div at bounding box center [27, 475] width 33 height 25
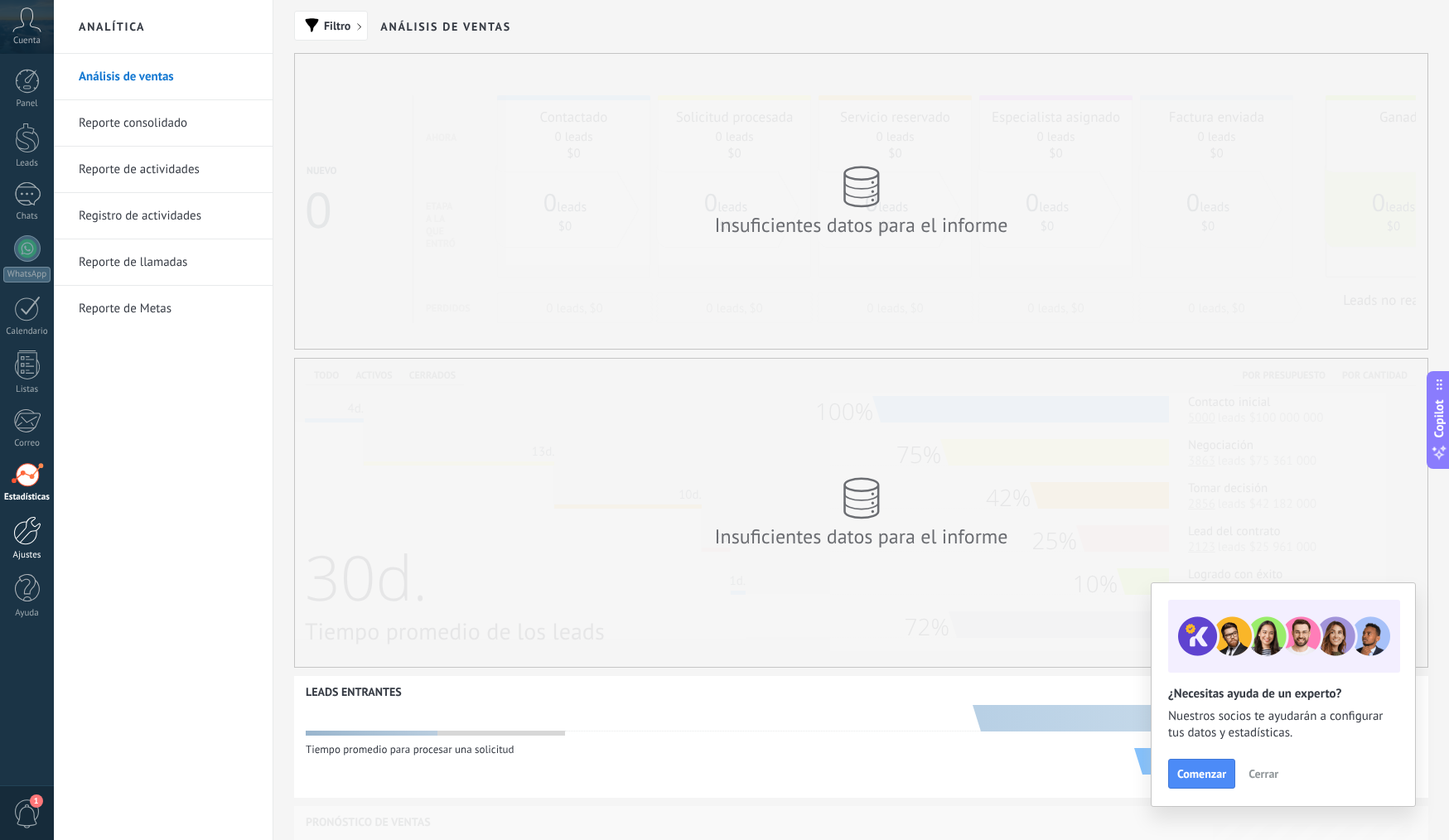
click at [33, 527] on div at bounding box center [27, 531] width 28 height 29
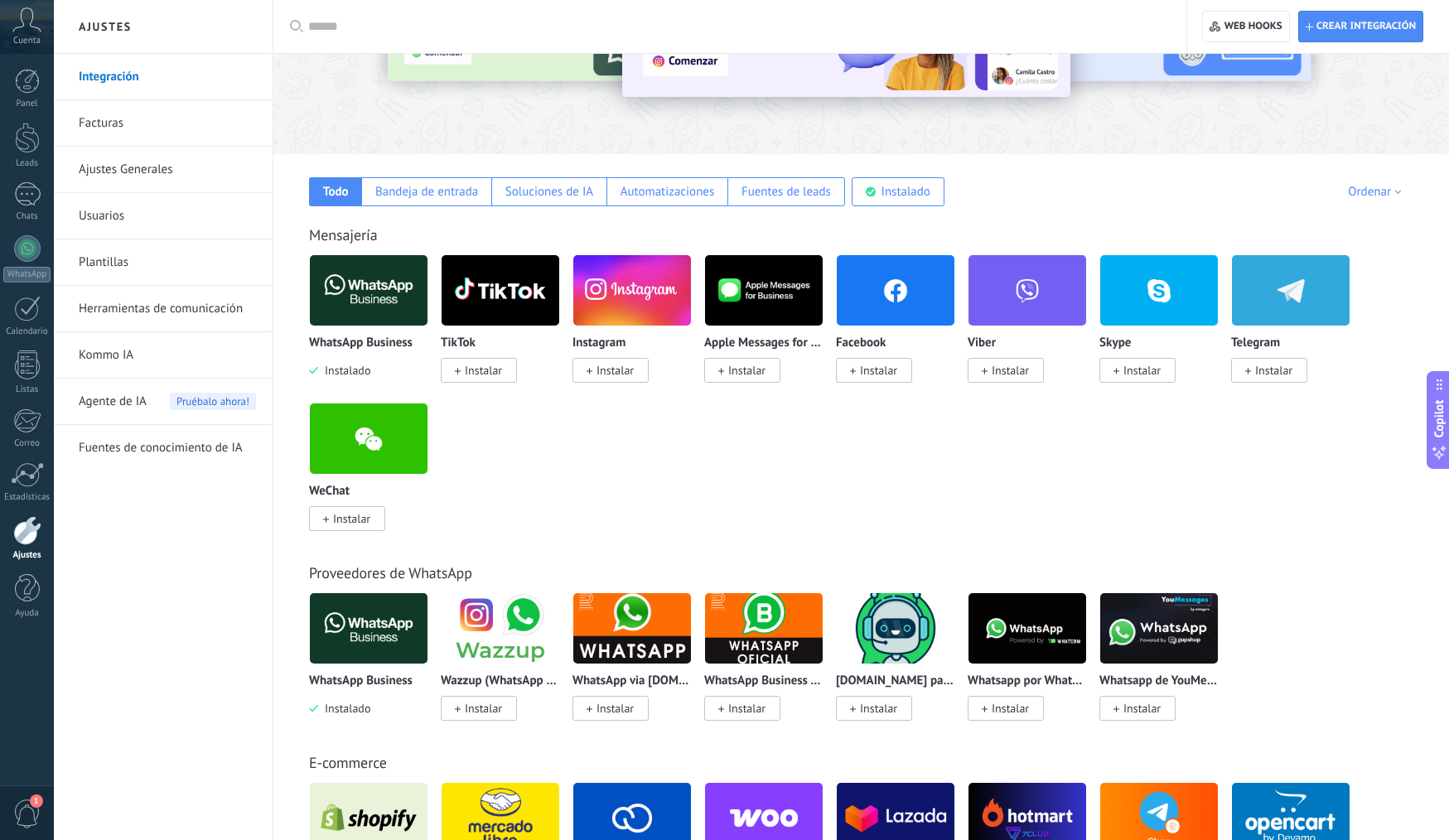
scroll to position [174, 0]
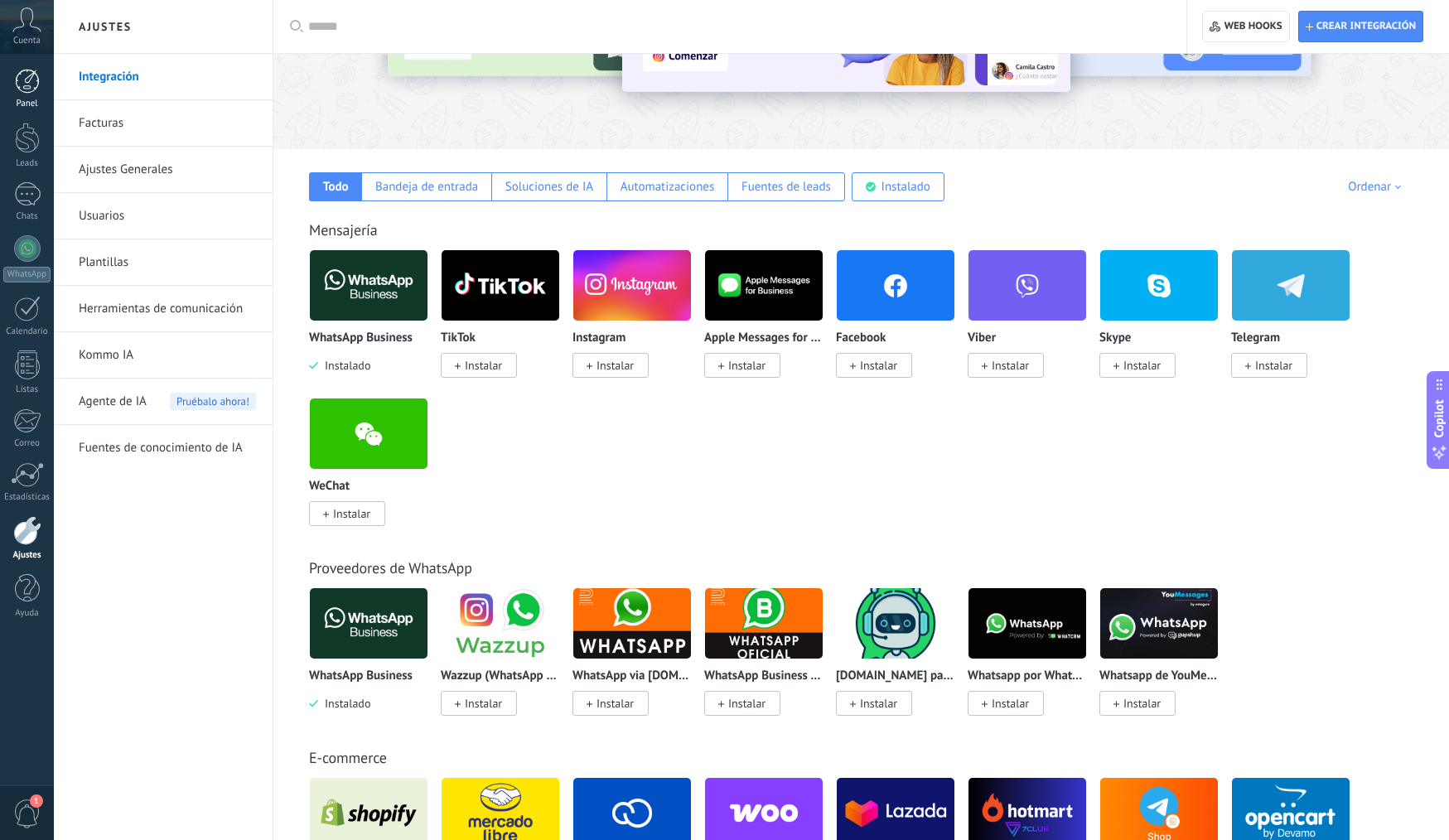
click at [31, 74] on div at bounding box center [28, 81] width 25 height 25
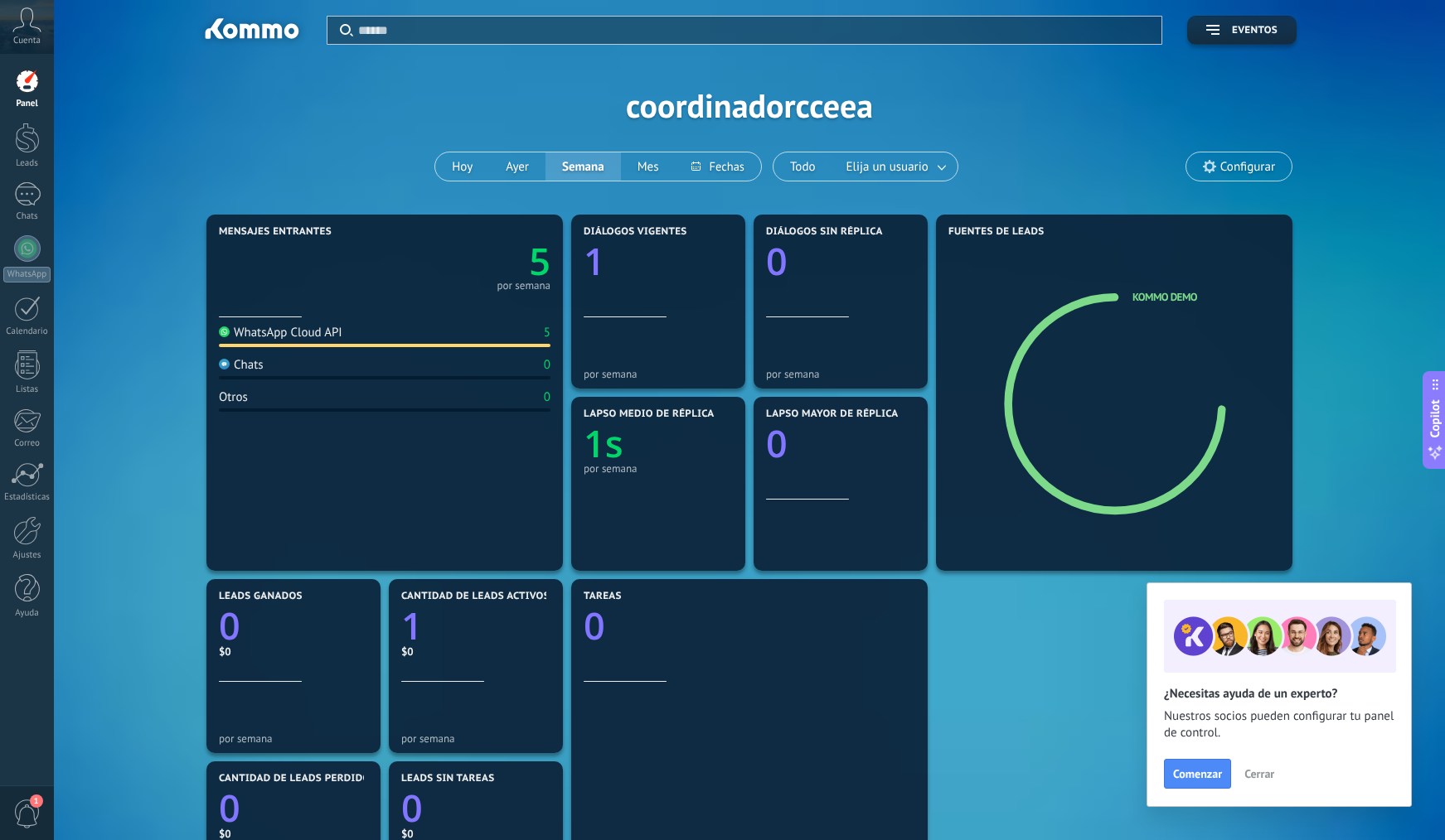
scroll to position [25, 0]
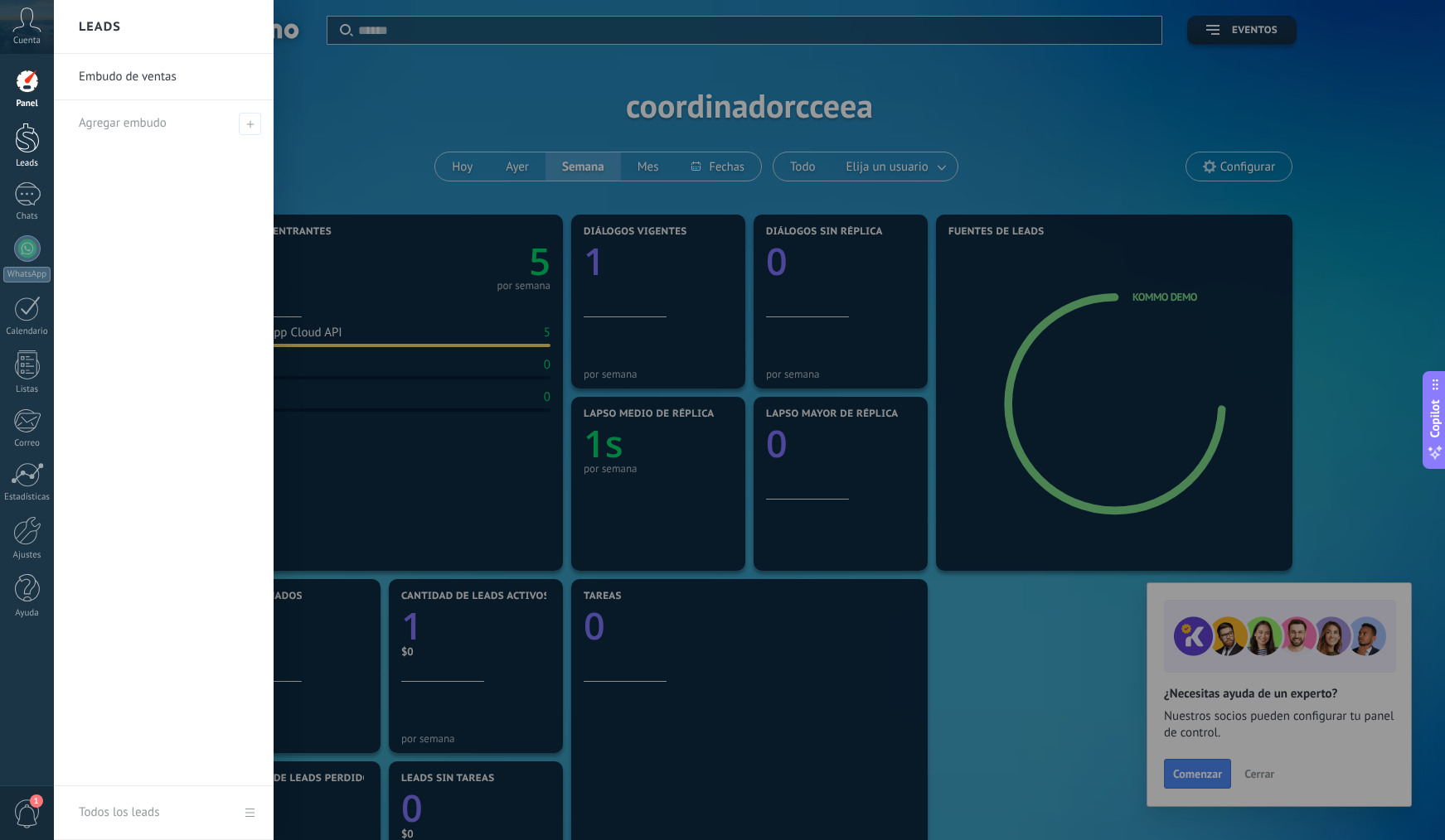
click at [26, 160] on div "Leads" at bounding box center [27, 164] width 48 height 11
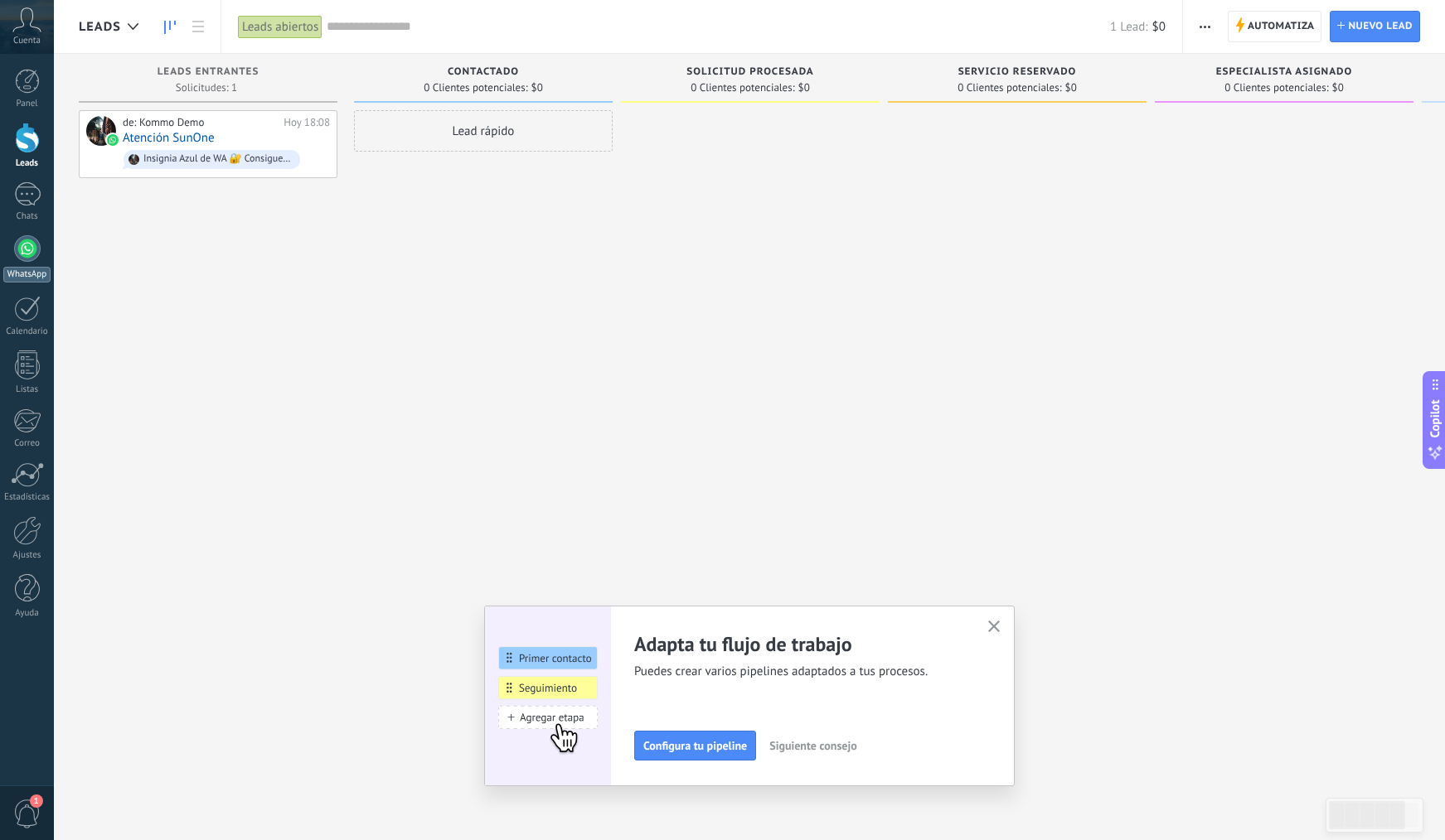
click at [29, 246] on div at bounding box center [27, 248] width 26 height 26
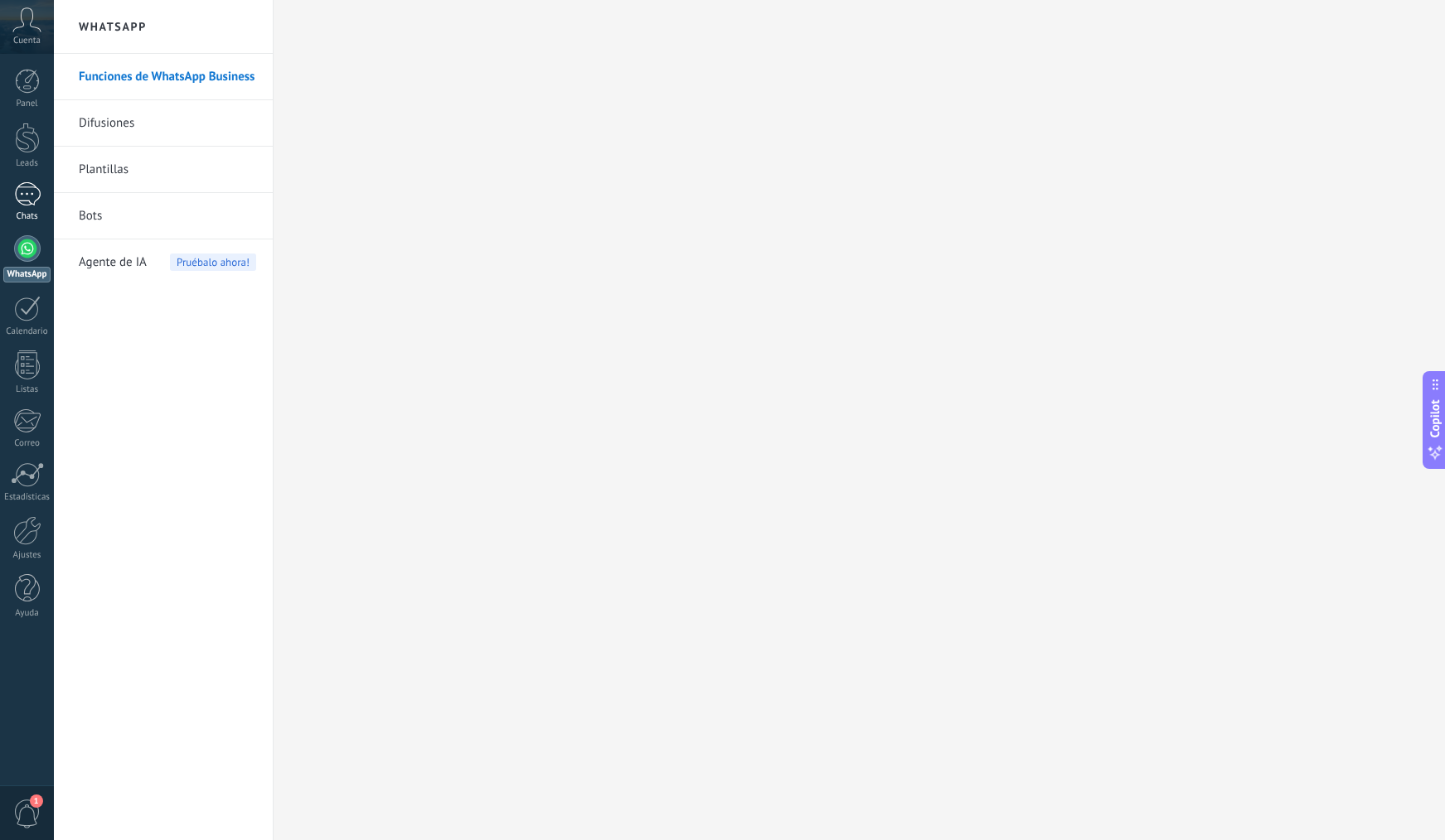
click at [29, 195] on div "1" at bounding box center [27, 194] width 26 height 24
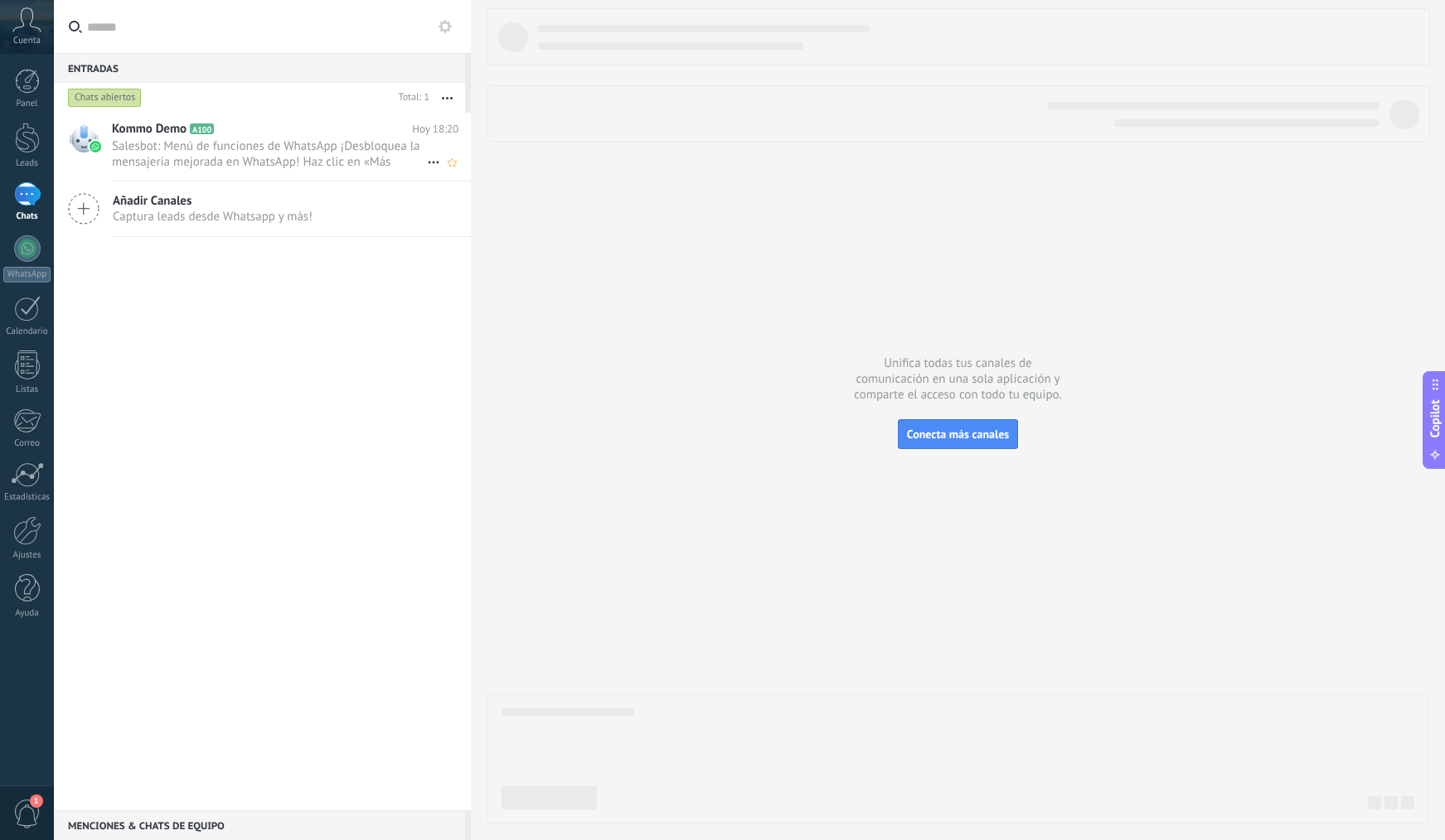
click at [302, 153] on span "Salesbot: Menú de funciones de WhatsApp ¡Desbloquea la mensajería mejorada en W…" at bounding box center [269, 154] width 315 height 31
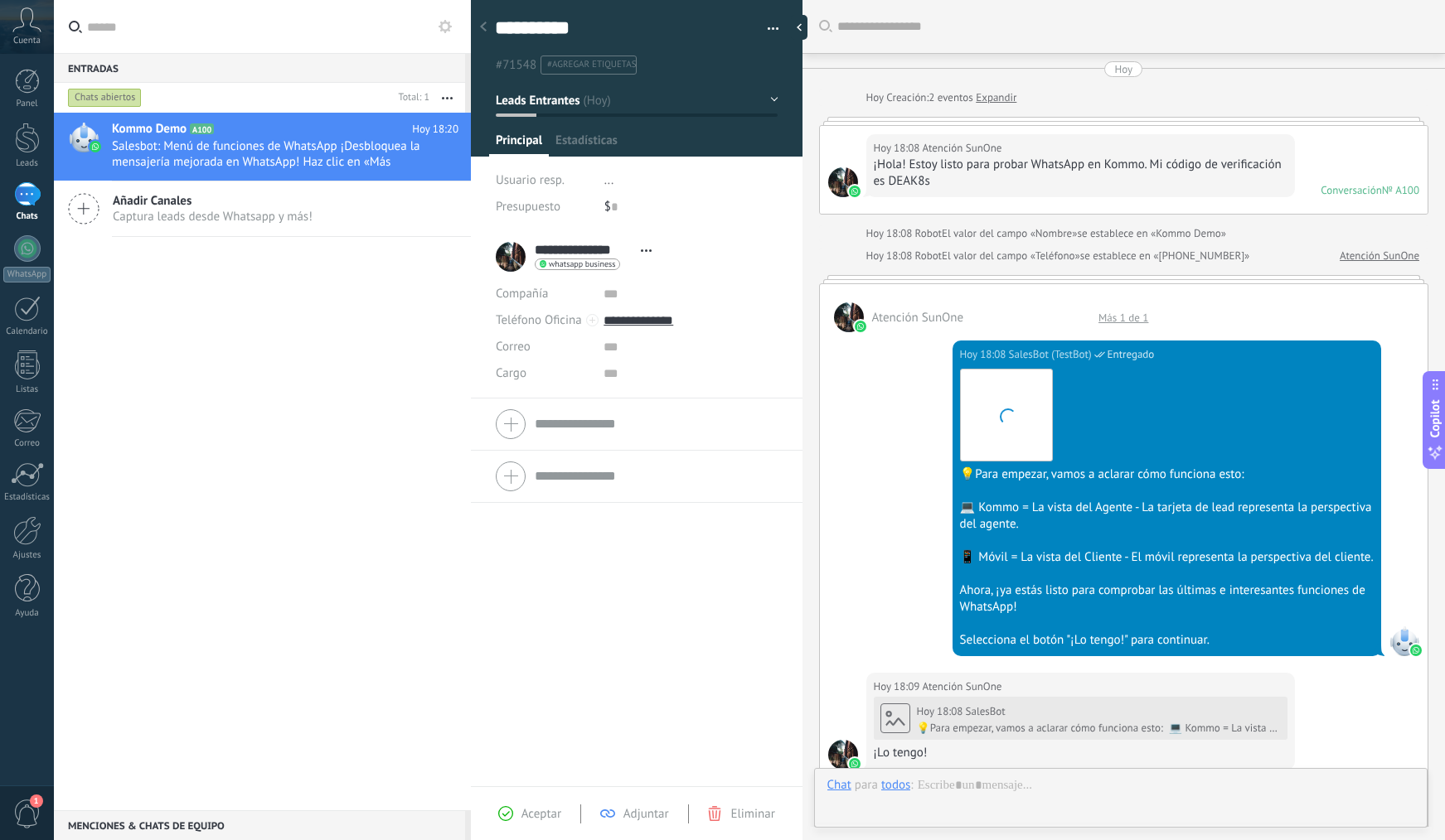
scroll to position [25, 0]
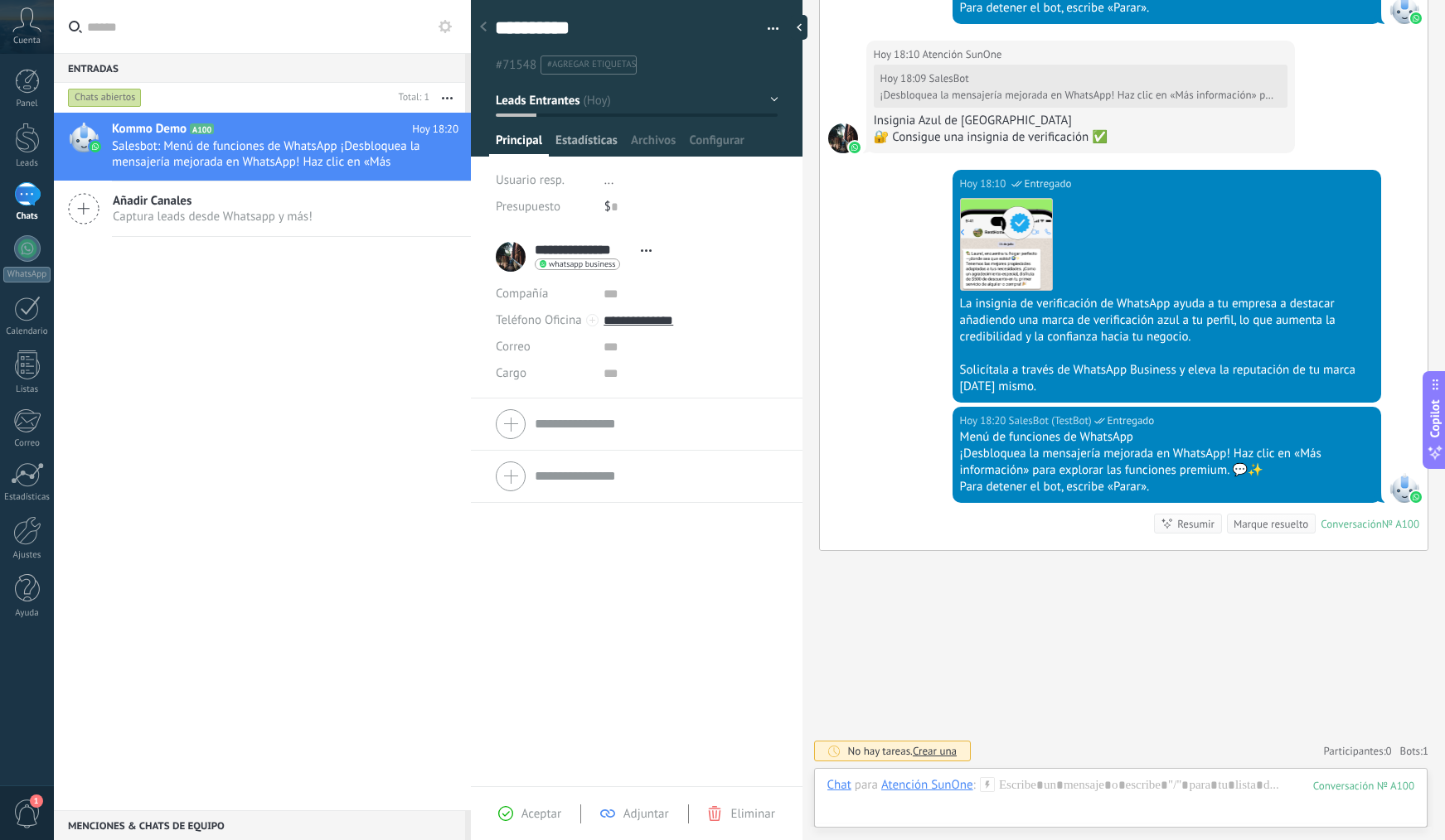
click at [605, 139] on span "Estadísticas" at bounding box center [586, 144] width 62 height 24
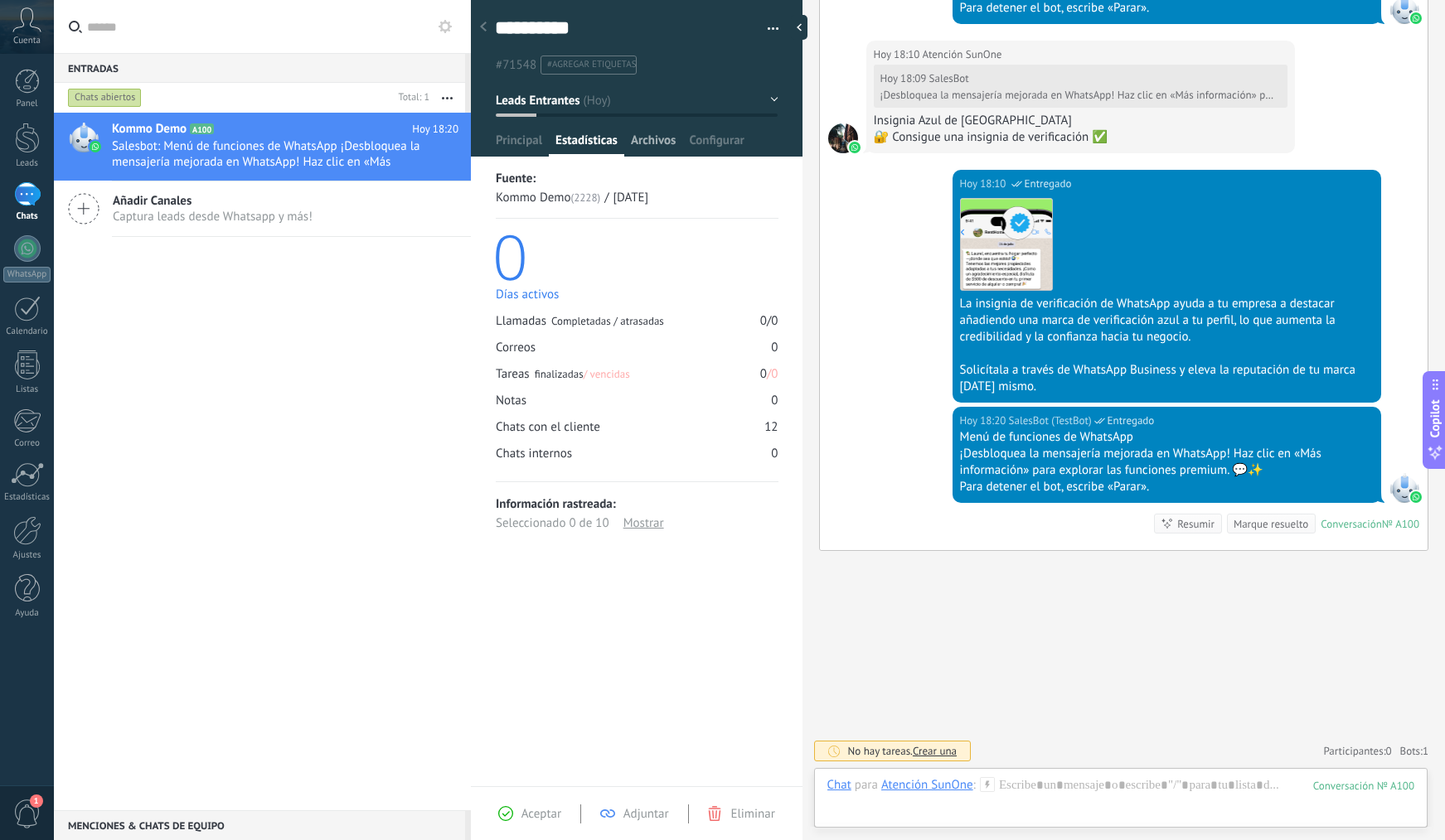
click at [640, 139] on span "Archivos" at bounding box center [653, 144] width 45 height 24
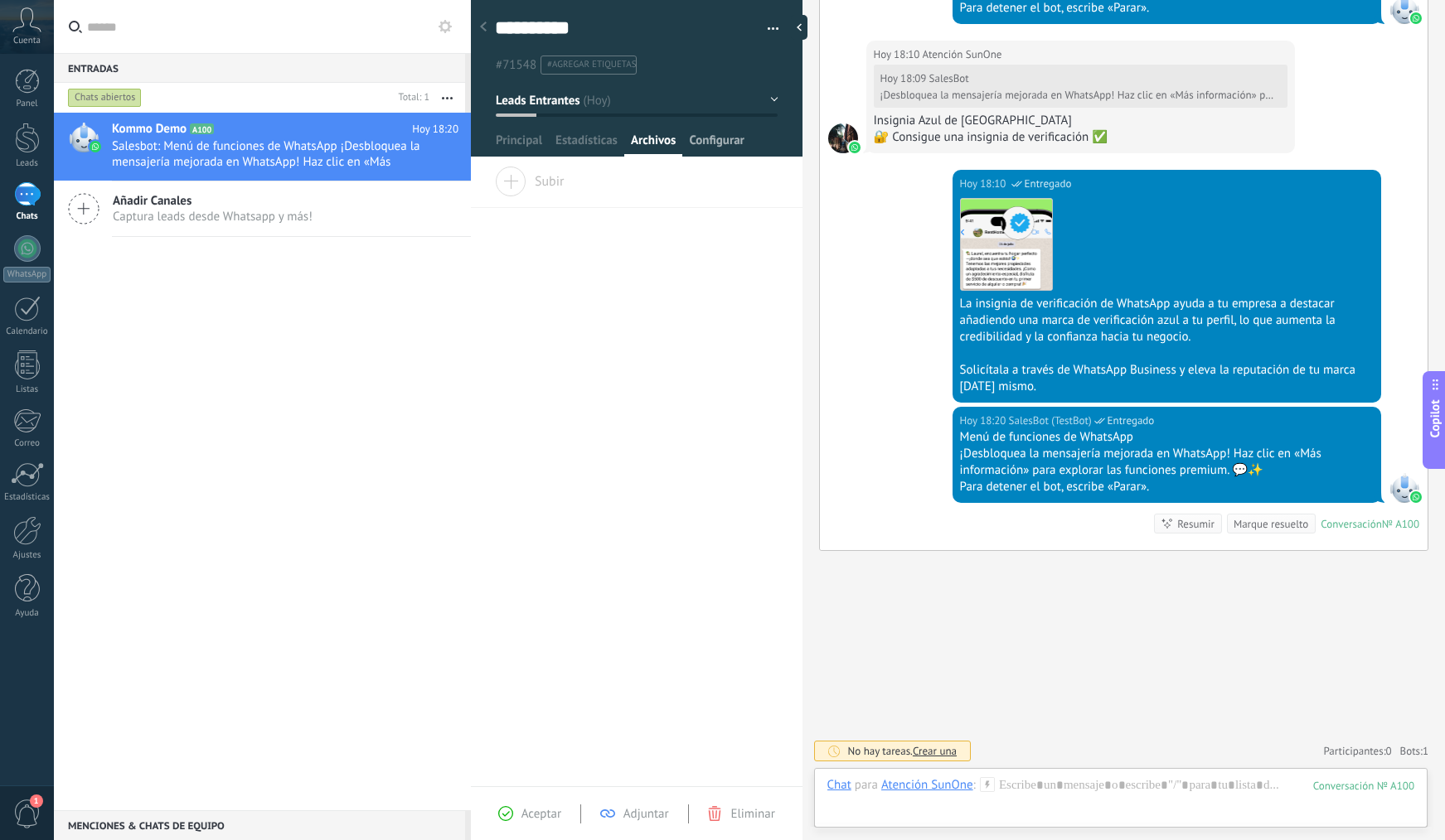
click at [738, 144] on span "Configurar" at bounding box center [716, 144] width 55 height 24
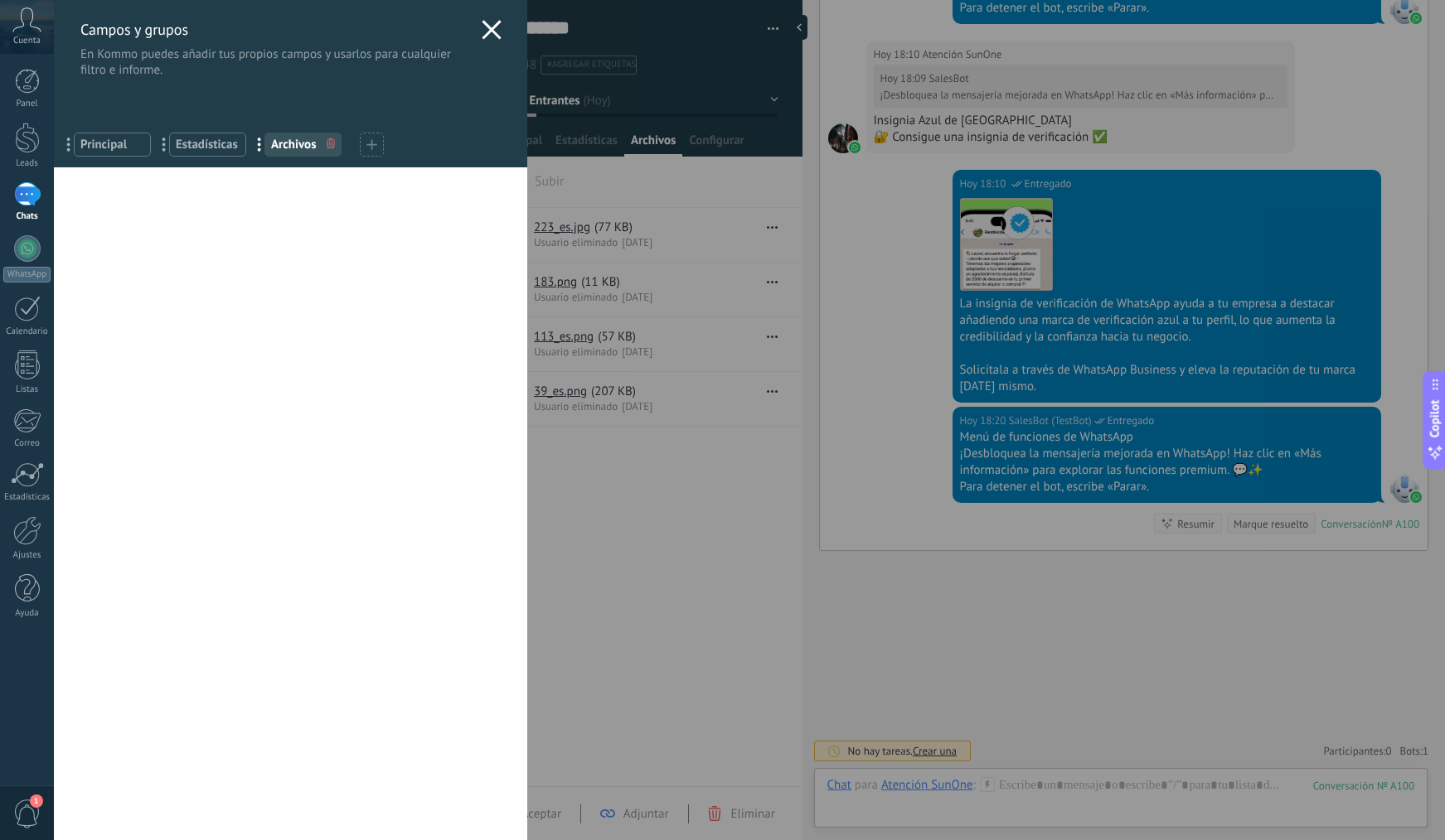
click at [490, 25] on use at bounding box center [490, 29] width 19 height 19
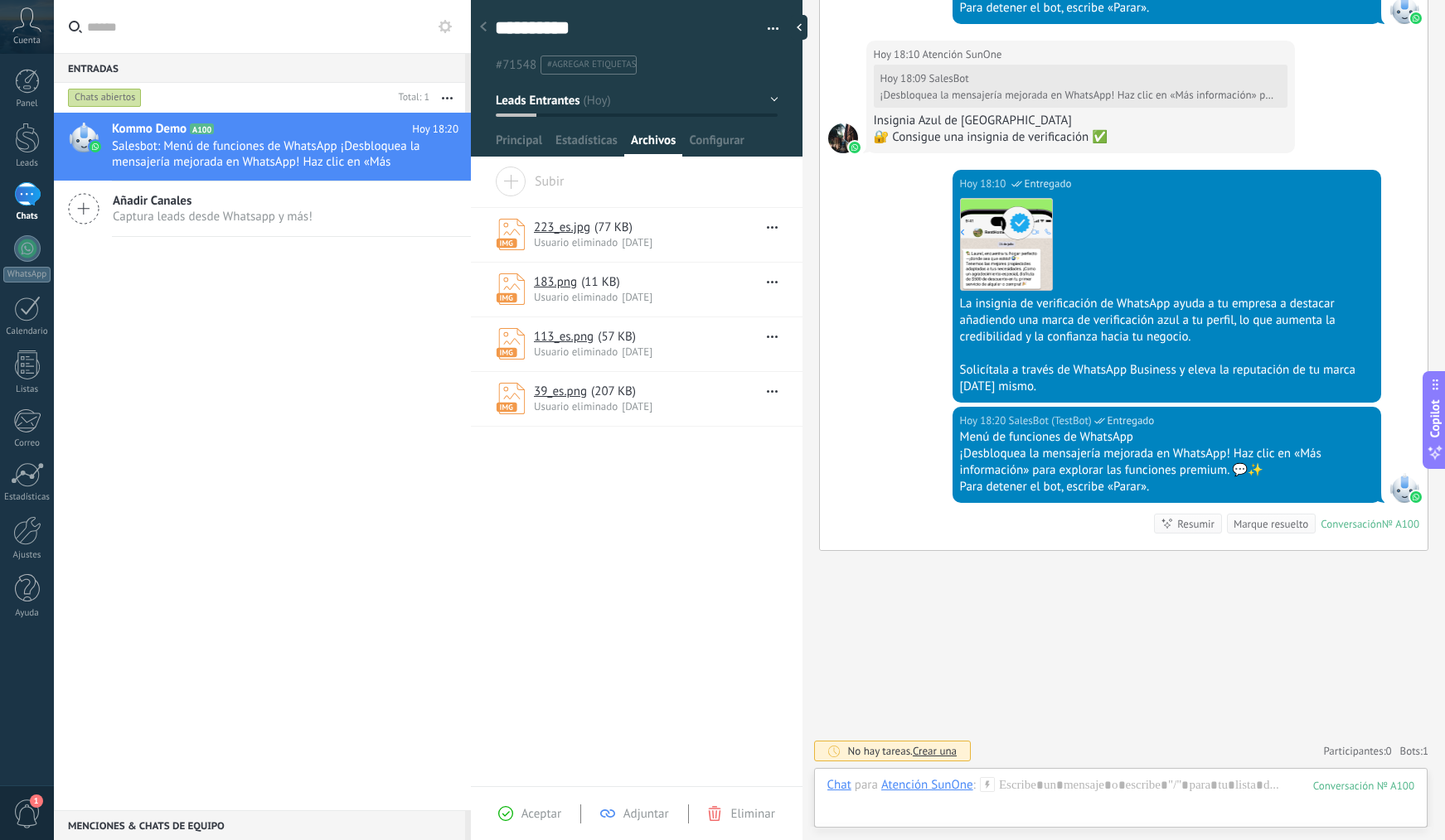
click at [489, 22] on div at bounding box center [483, 28] width 23 height 32
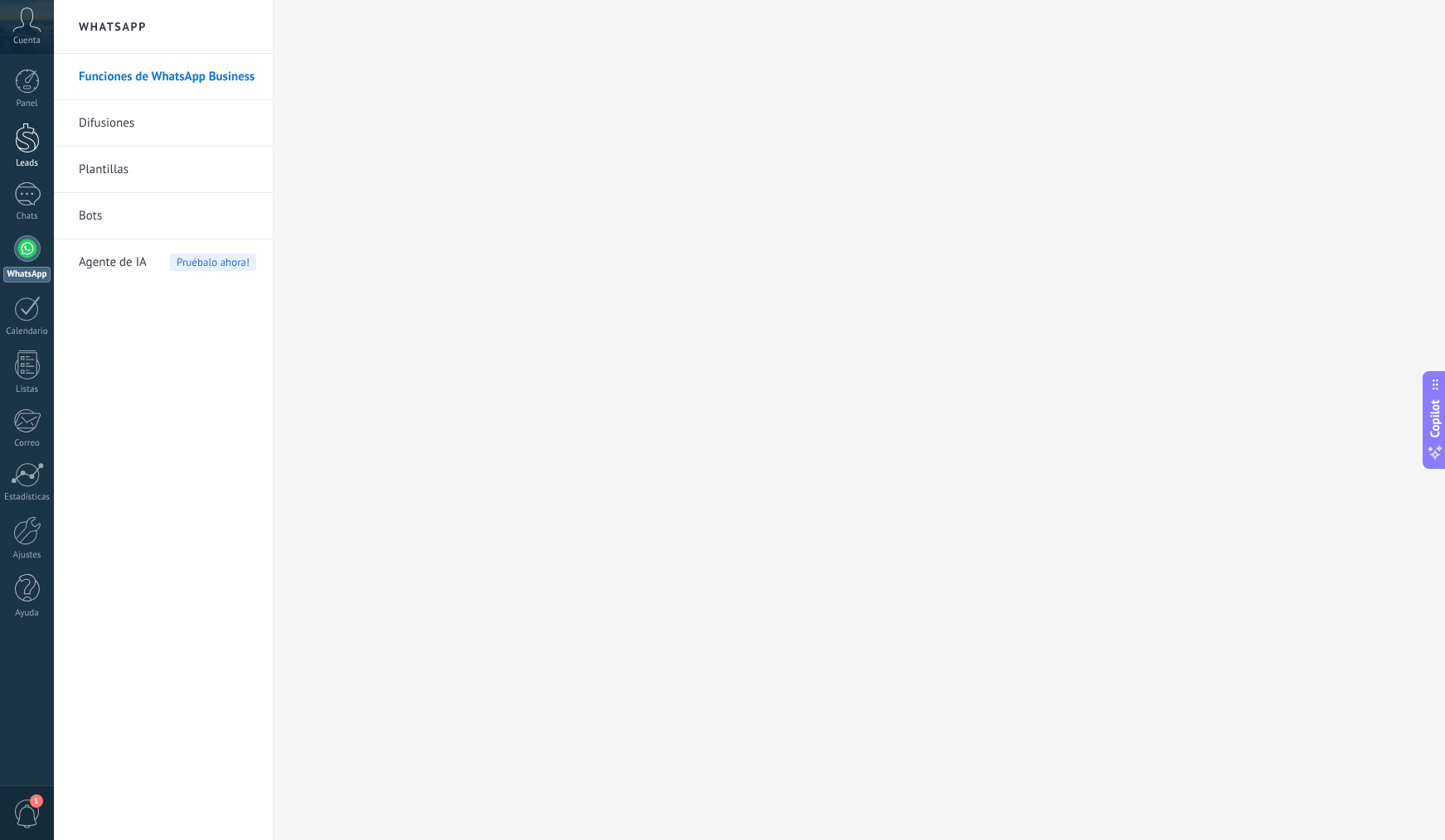
click at [40, 141] on link "Leads" at bounding box center [27, 146] width 54 height 47
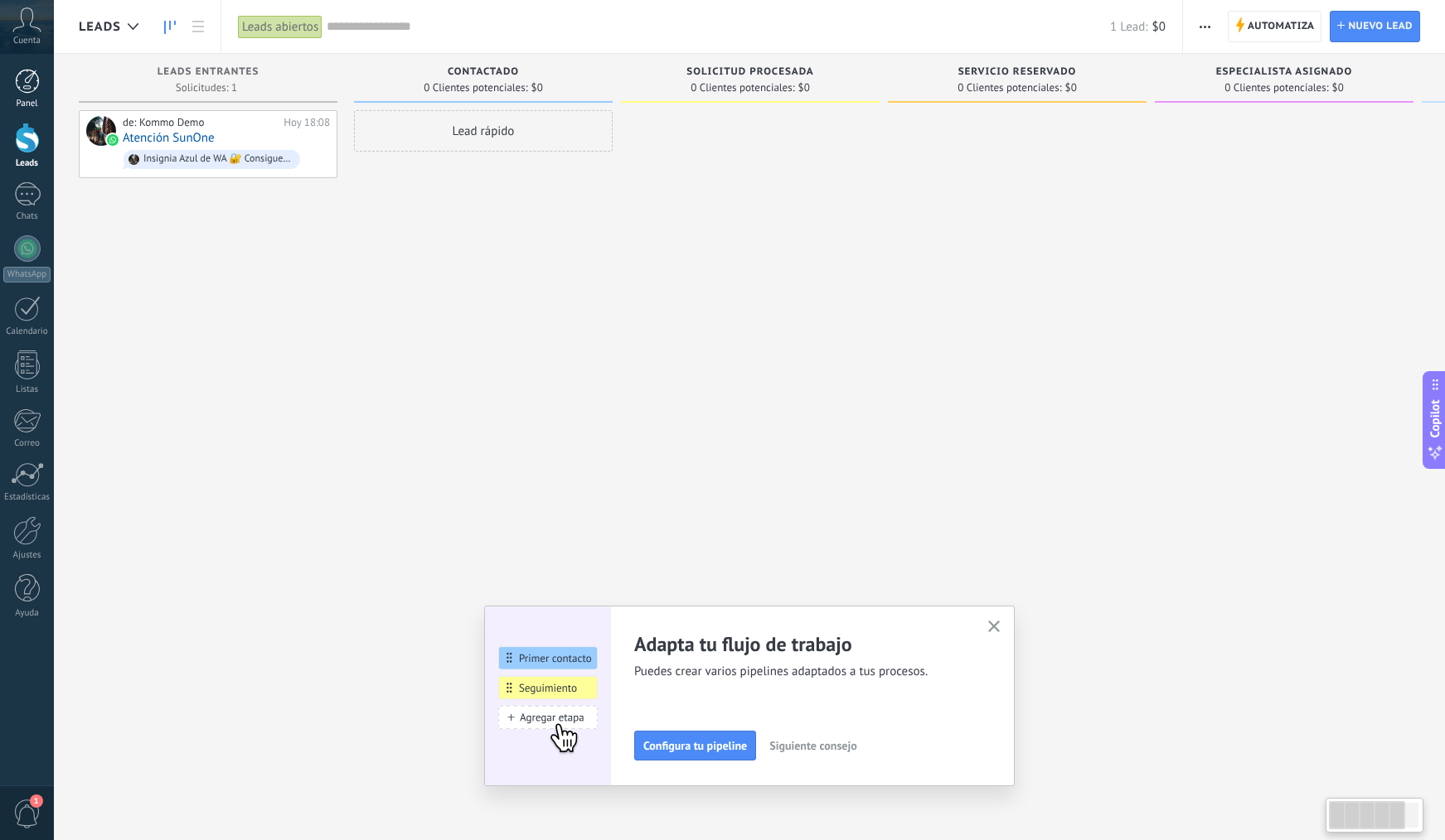
click at [34, 83] on div at bounding box center [28, 81] width 25 height 25
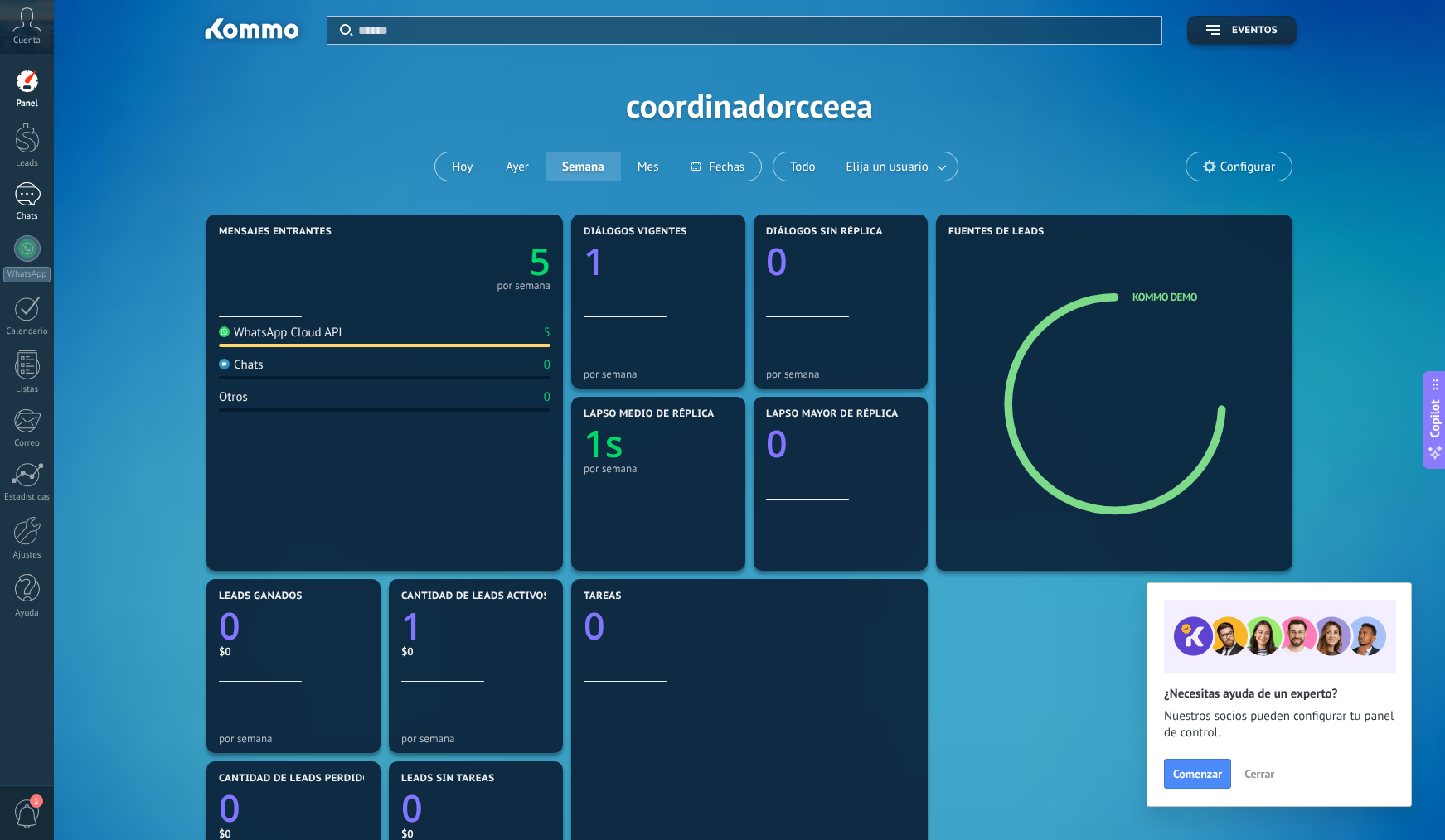
click at [26, 189] on div "1" at bounding box center [27, 194] width 26 height 24
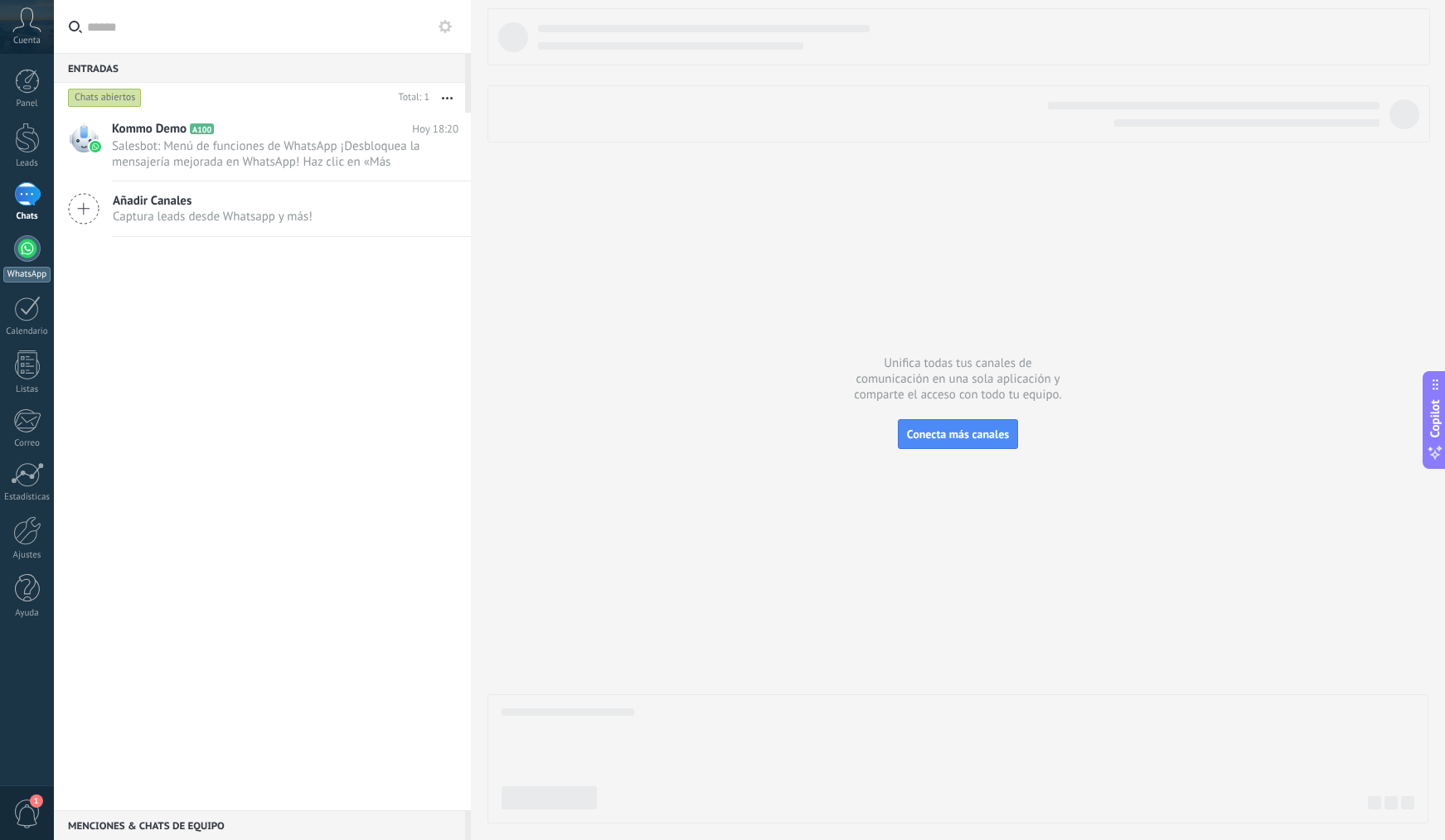
click at [13, 261] on link "WhatsApp" at bounding box center [27, 259] width 54 height 48
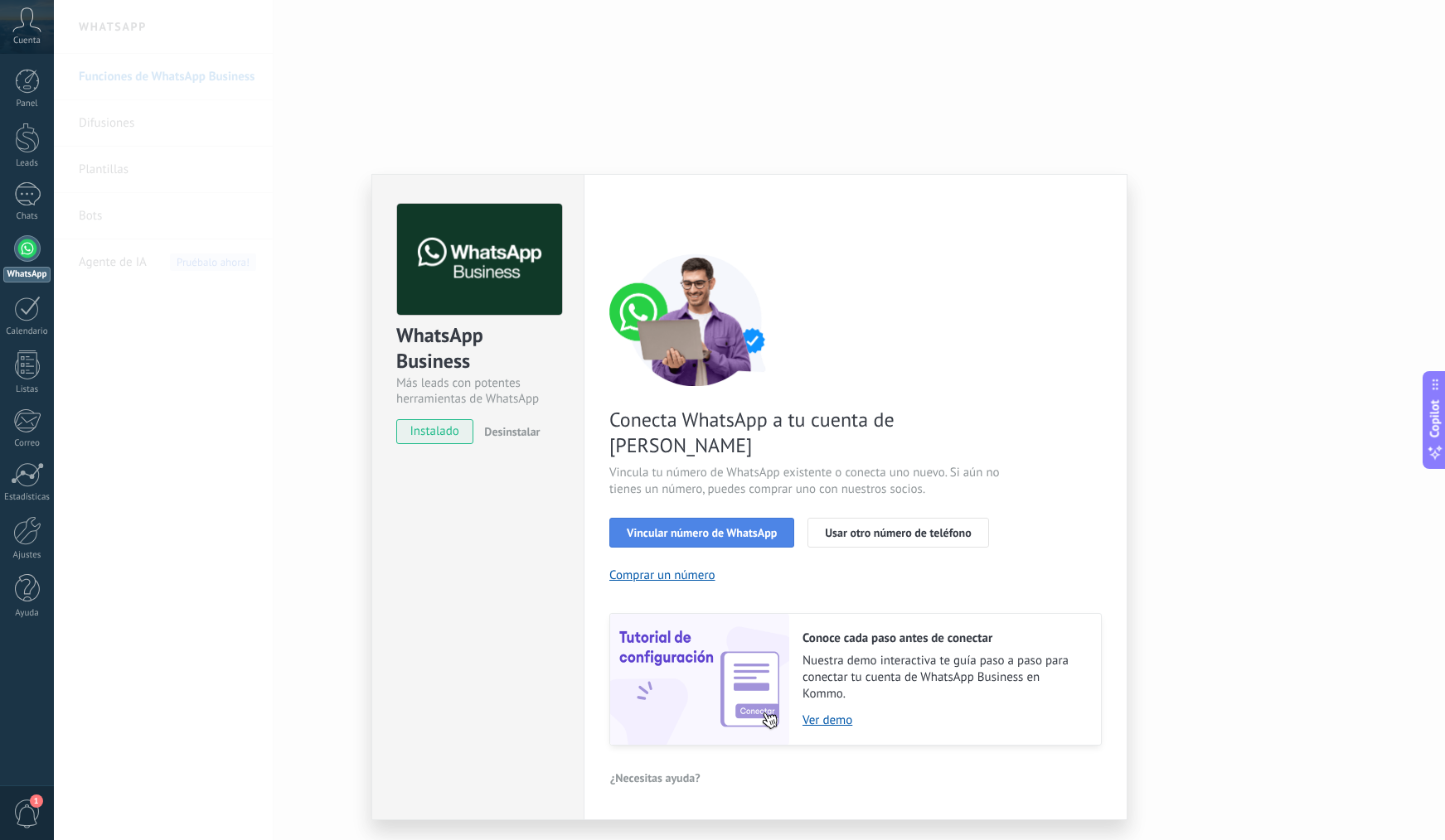
click at [770, 527] on span "Vincular número de WhatsApp" at bounding box center [702, 532] width 150 height 12
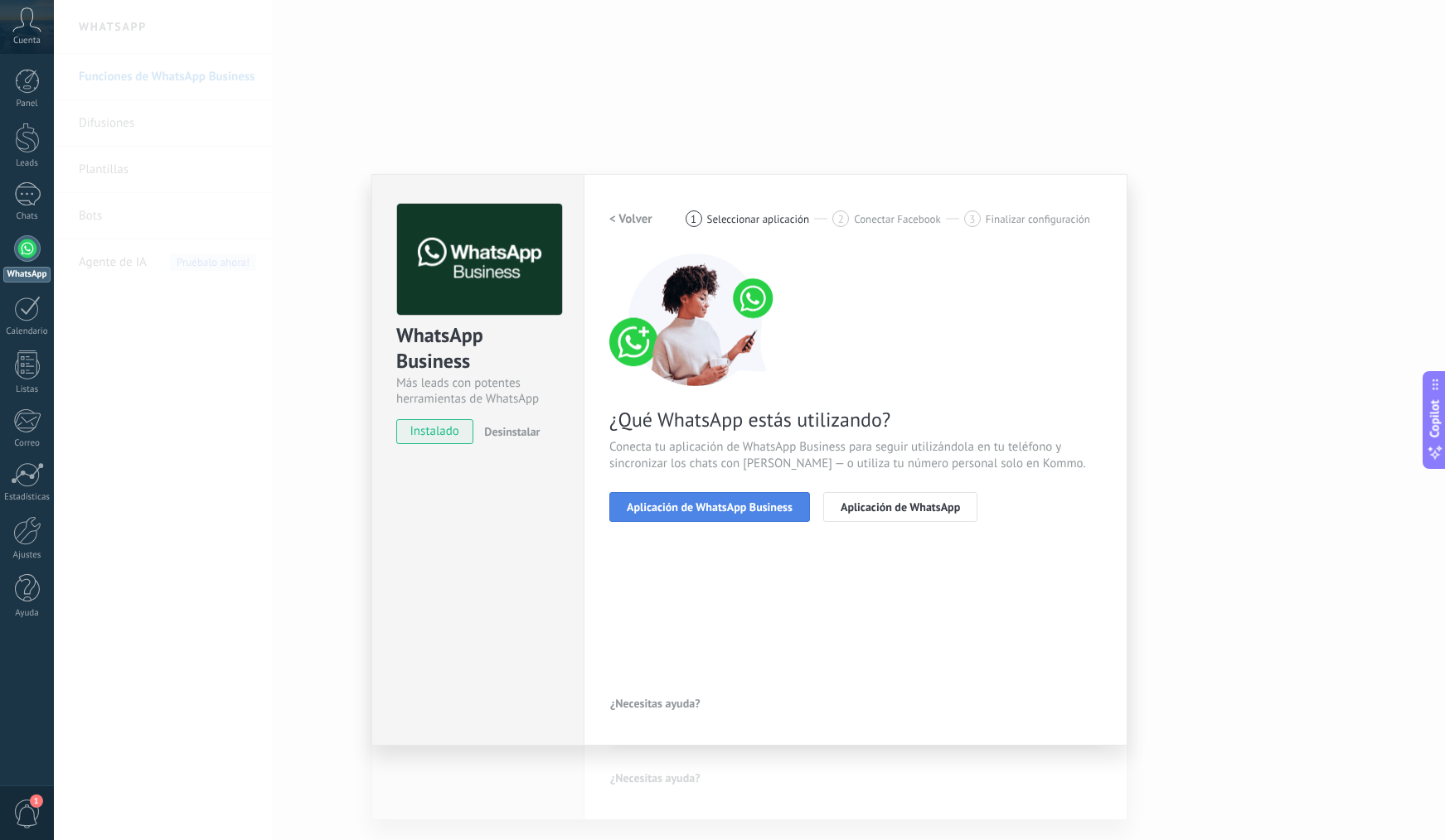
click at [760, 512] on span "Aplicación de WhatsApp Business" at bounding box center [710, 506] width 166 height 12
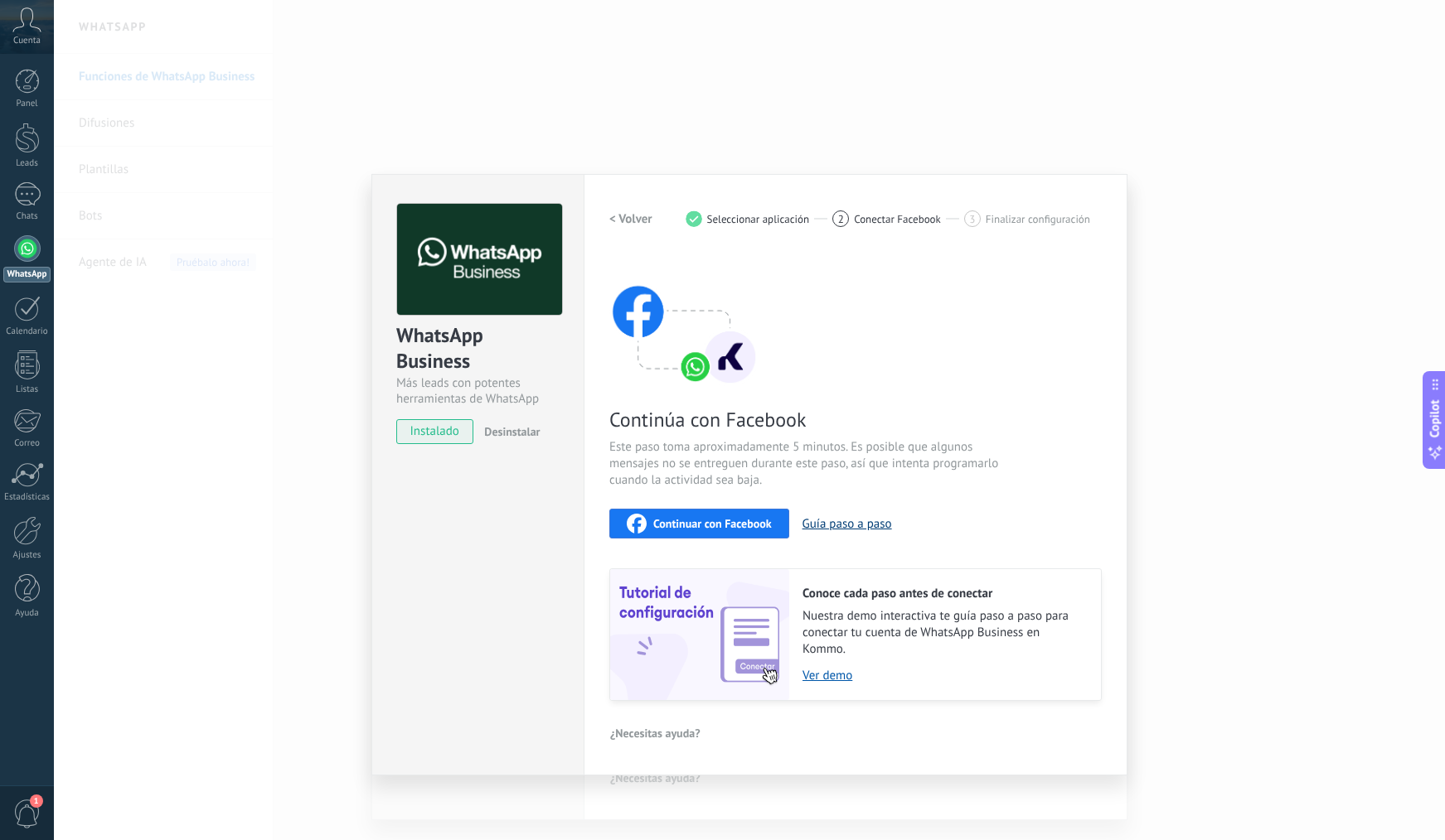
click at [864, 521] on button "Guía paso a paso" at bounding box center [848, 524] width 90 height 16
click at [27, 208] on link "1 Chats" at bounding box center [27, 202] width 54 height 40
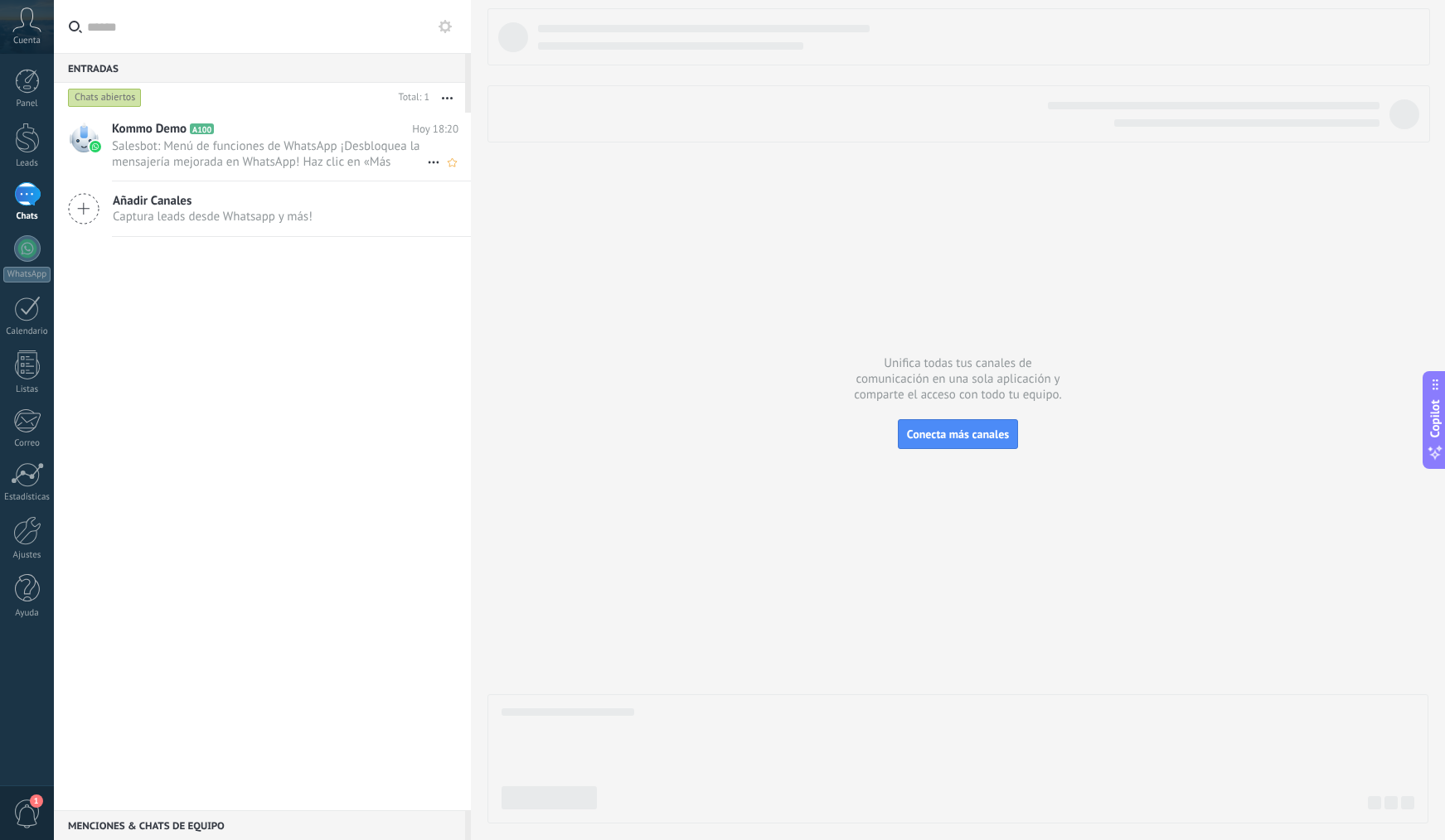
click at [180, 137] on span "Kommo Demo" at bounding box center [148, 130] width 75 height 16
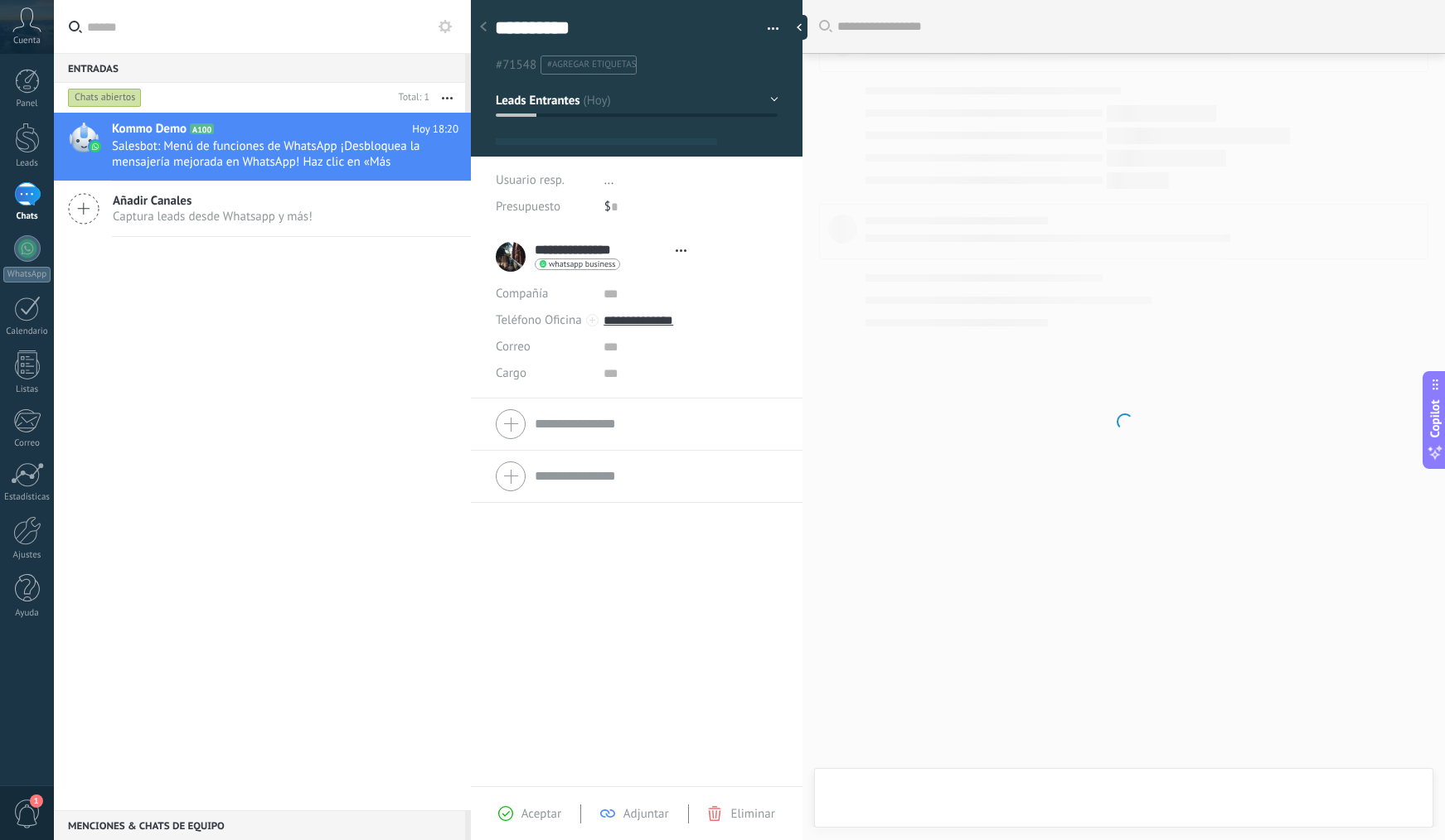
click at [114, 90] on div "Chats abiertos" at bounding box center [105, 98] width 74 height 20
type textarea "**********"
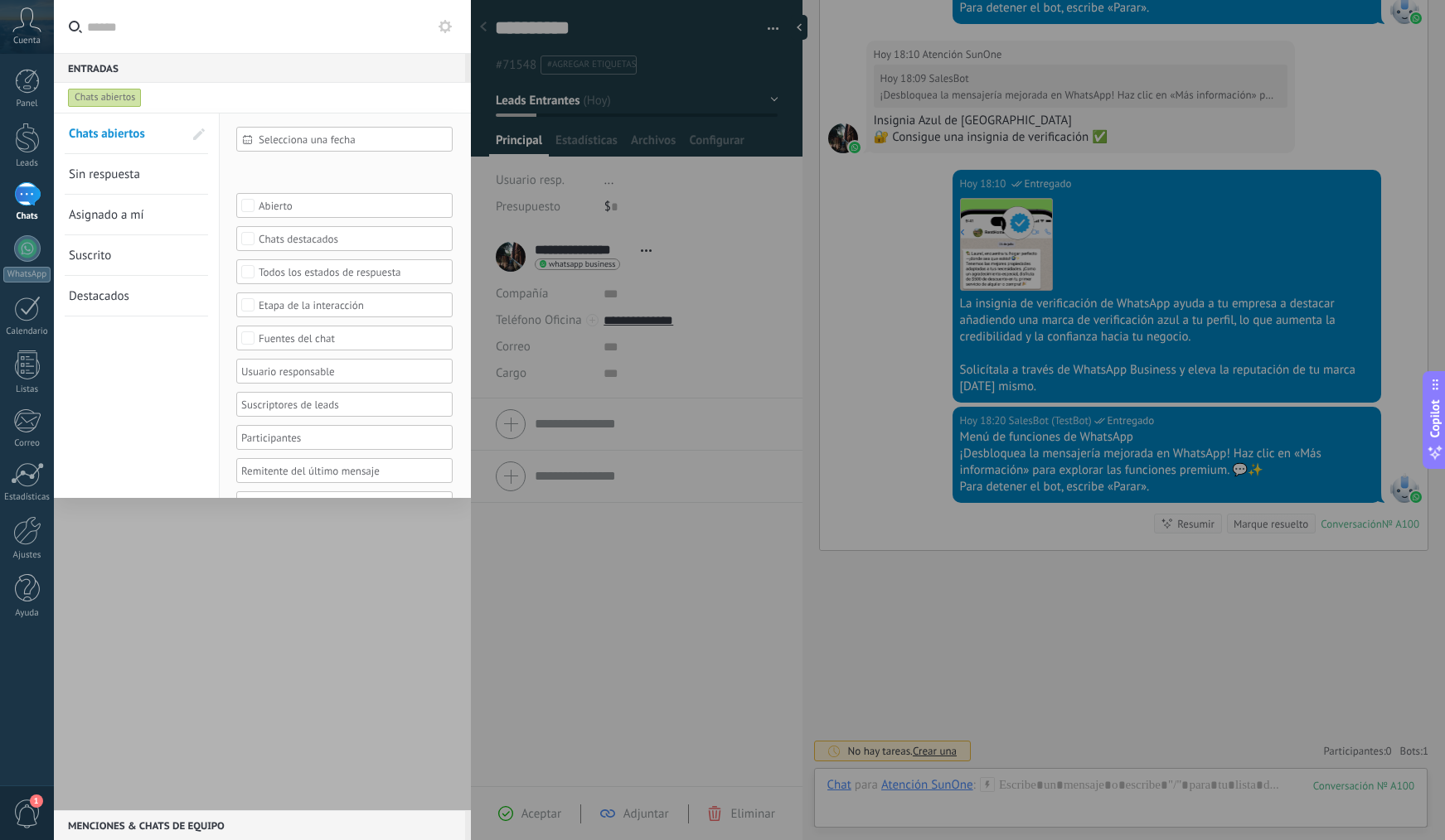
click at [489, 31] on div at bounding box center [722, 420] width 1445 height 840
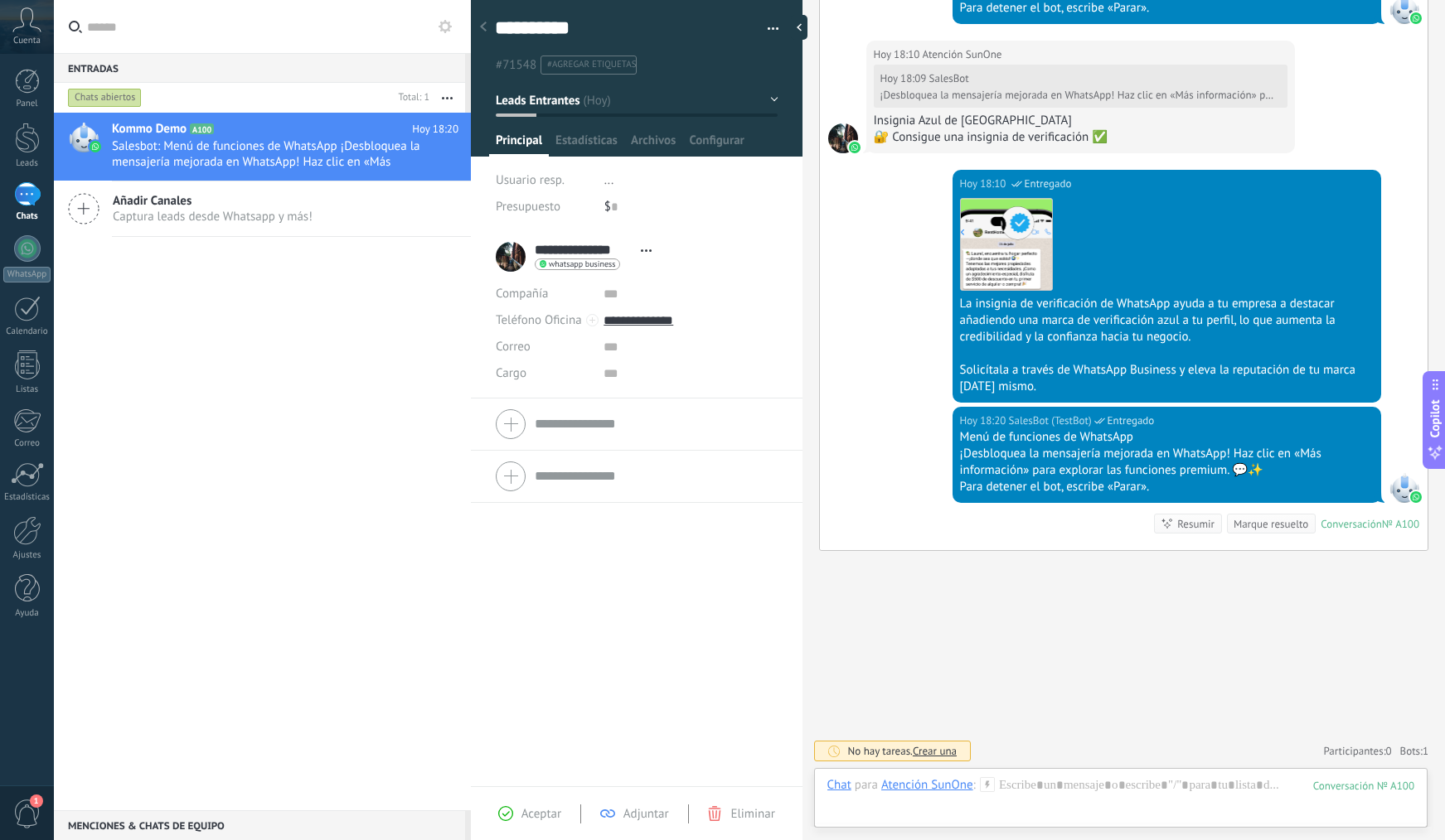
click at [439, 31] on icon at bounding box center [444, 26] width 13 height 13
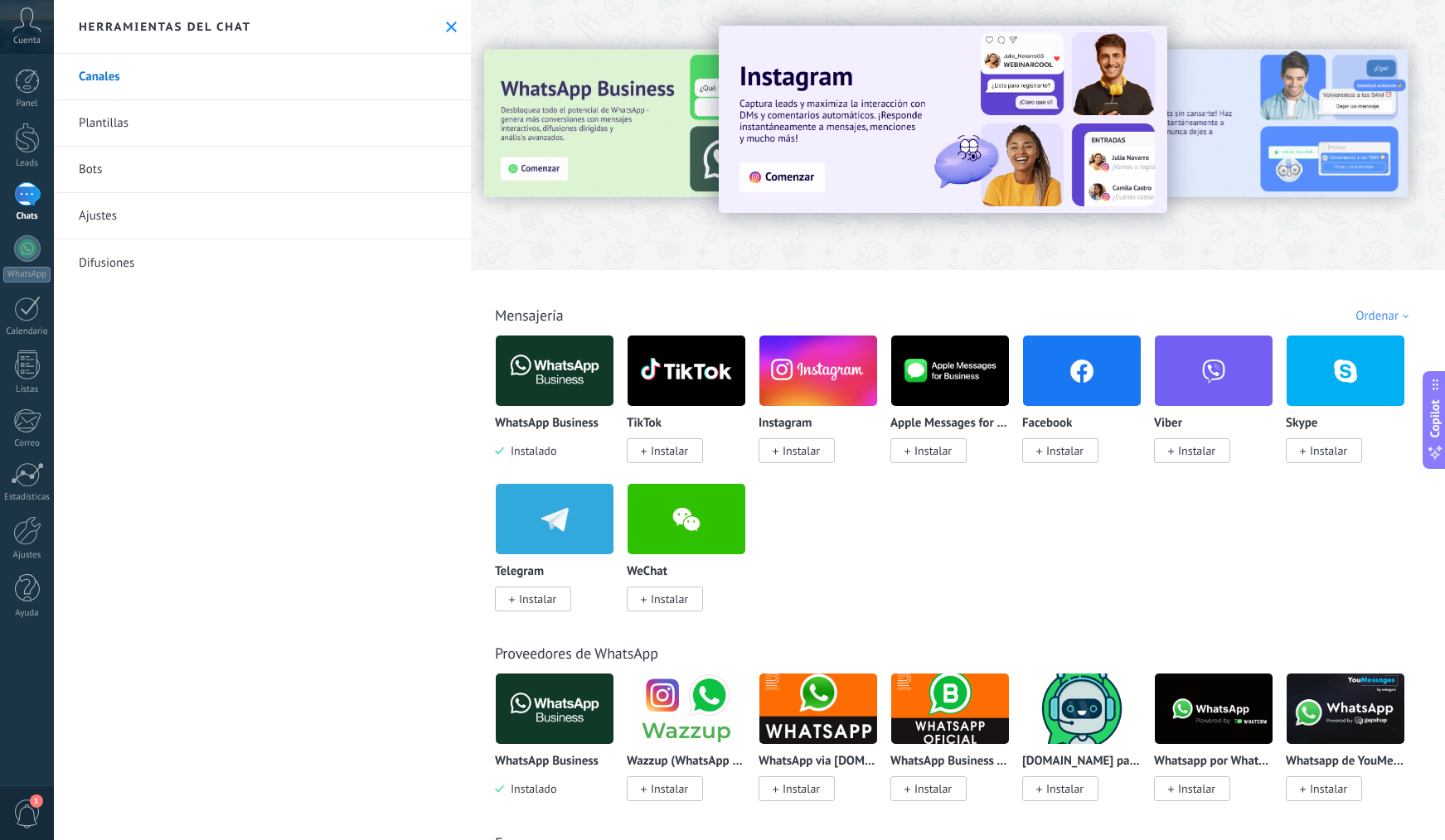
click at [94, 266] on link "Difusiones" at bounding box center [262, 263] width 417 height 47
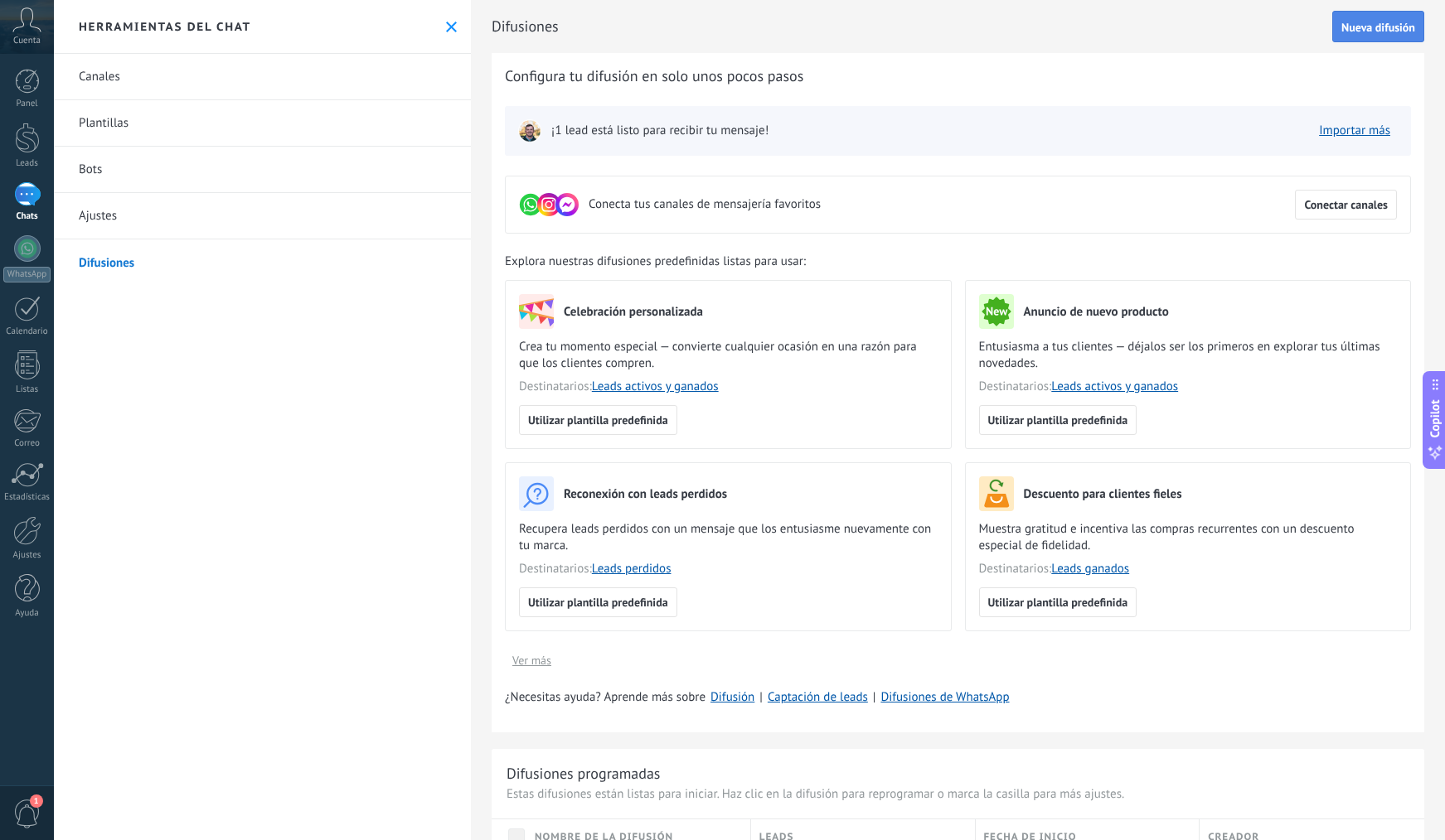
click at [1359, 33] on span "Nueva difusión" at bounding box center [1378, 27] width 74 height 12
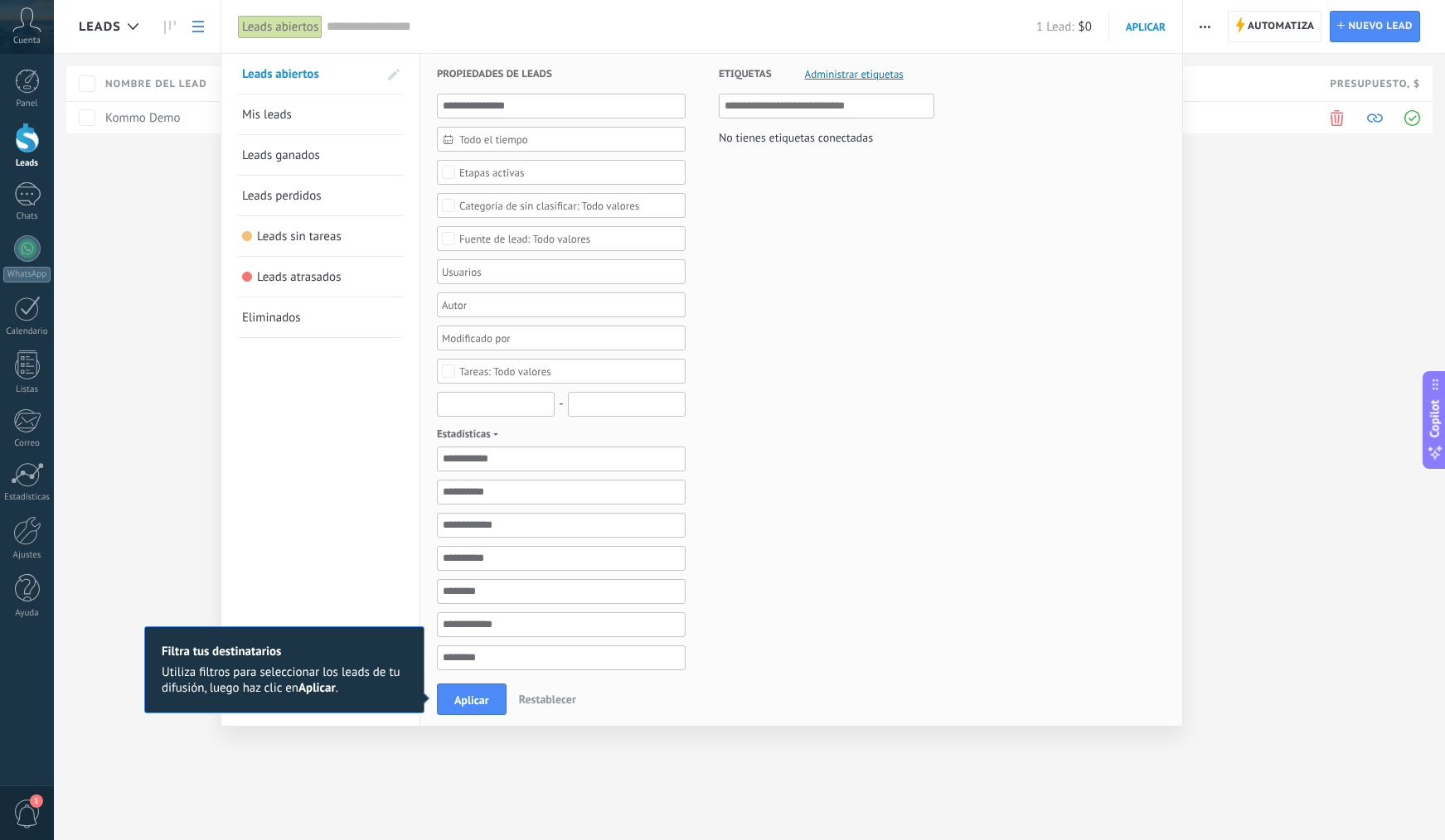
click at [513, 408] on input "text" at bounding box center [496, 405] width 118 height 25
click at [558, 121] on div "Todo el tiempo Todo el tiempo [DATE] [DATE] Últimos ** 30 dias Esta semana La ú…" at bounding box center [561, 448] width 248 height 710
click at [590, 104] on input "text" at bounding box center [561, 106] width 248 height 25
click at [596, 136] on span "Todo el tiempo" at bounding box center [567, 139] width 217 height 13
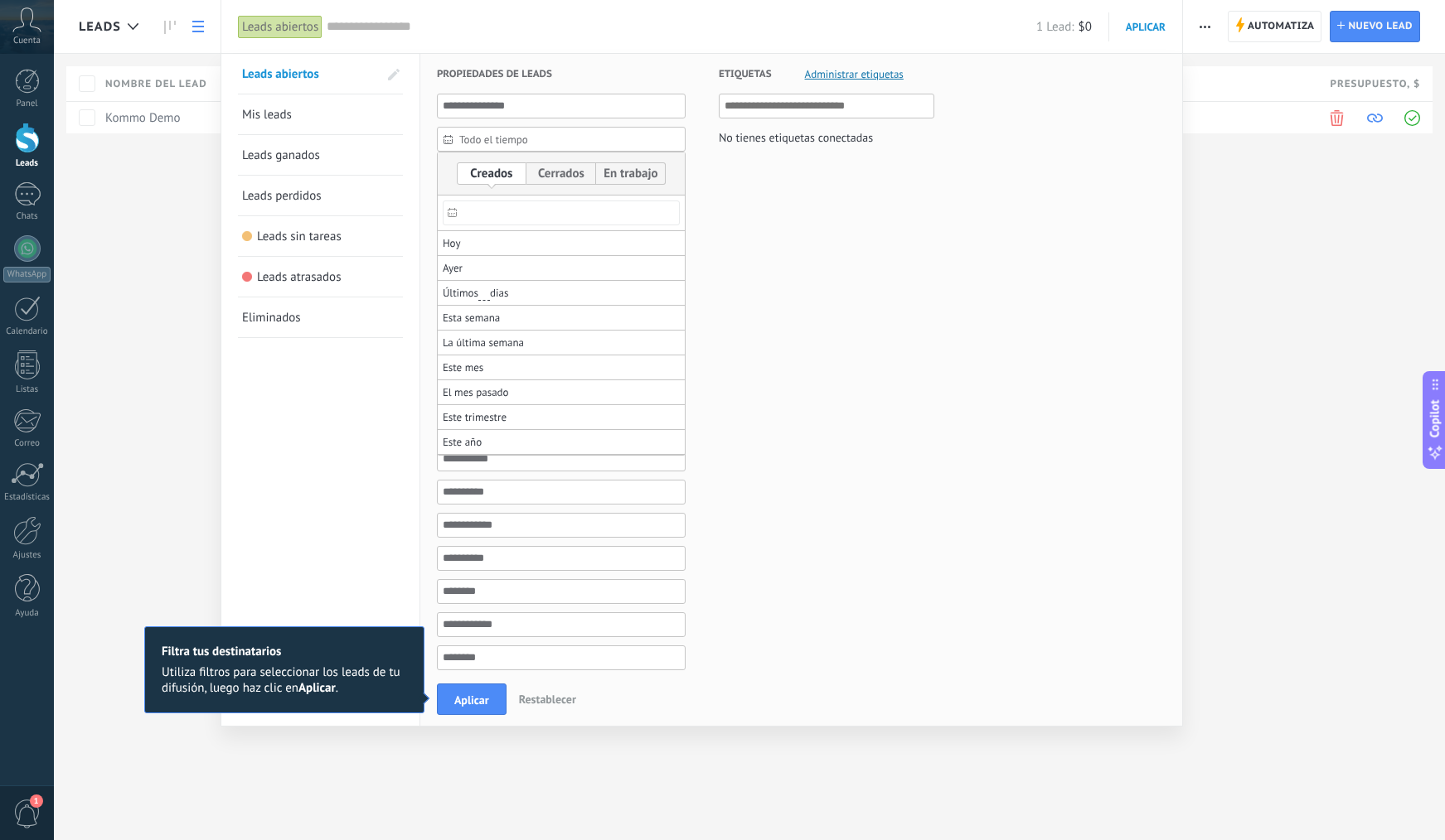
click at [592, 138] on span "Todo el tiempo" at bounding box center [567, 139] width 217 height 13
click at [478, 145] on span "Todo el tiempo" at bounding box center [567, 139] width 217 height 13
click at [448, 141] on icon at bounding box center [448, 139] width 9 height 9
click at [270, 118] on span "Mis leads" at bounding box center [266, 115] width 49 height 16
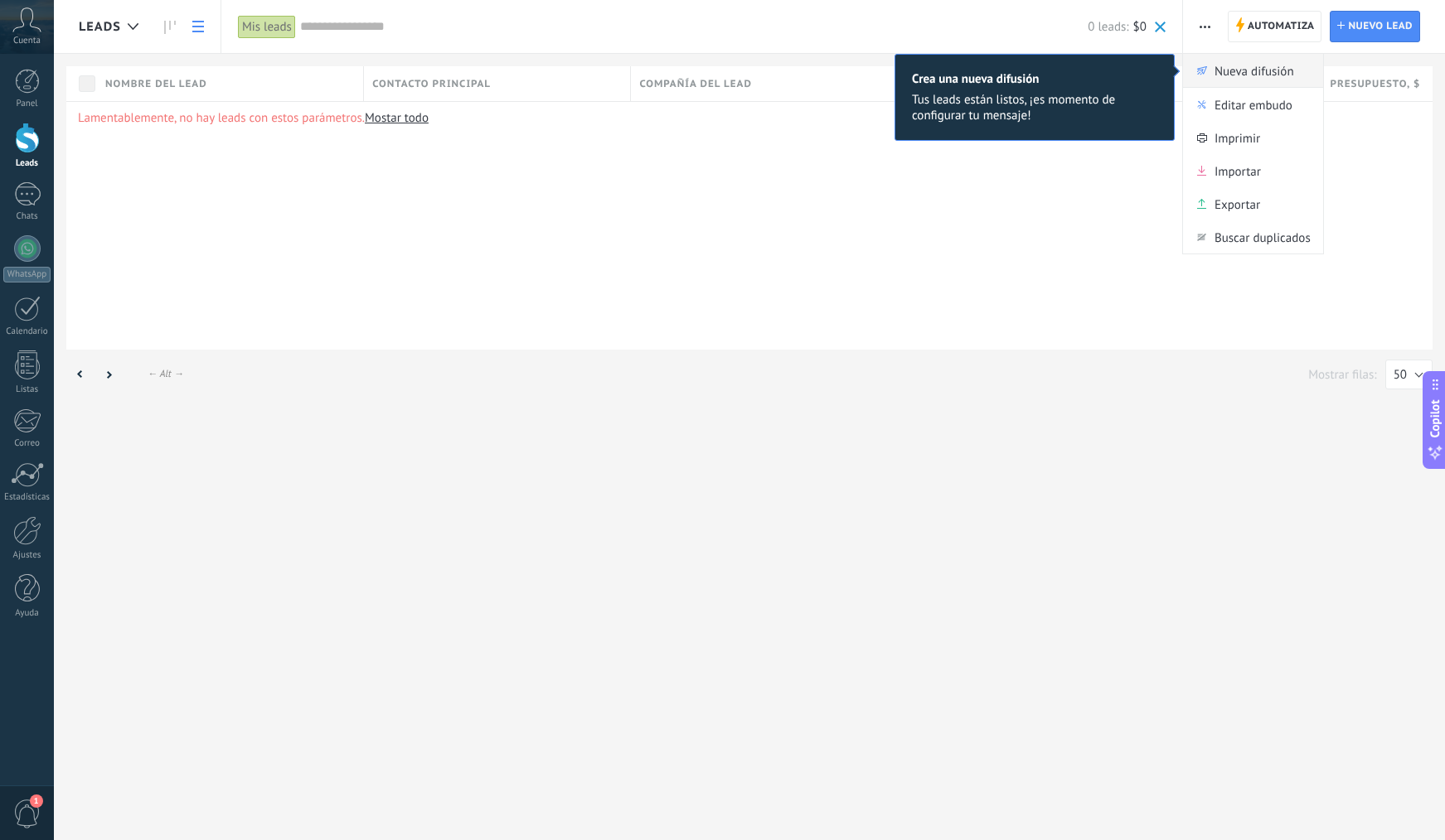
click at [1292, 71] on span "Nueva difusión" at bounding box center [1254, 70] width 79 height 33
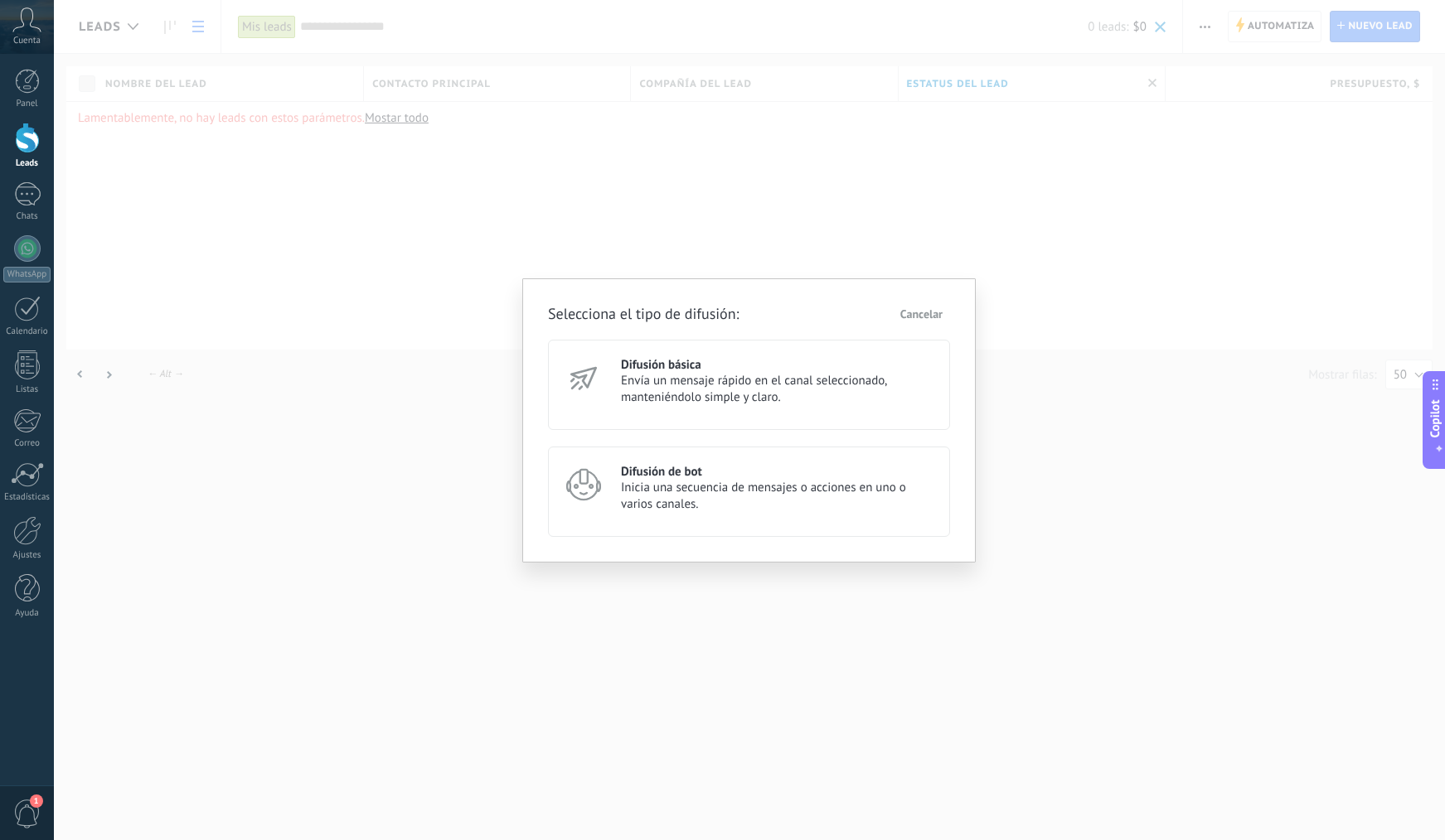
click at [926, 317] on span "Cancelar" at bounding box center [921, 314] width 42 height 12
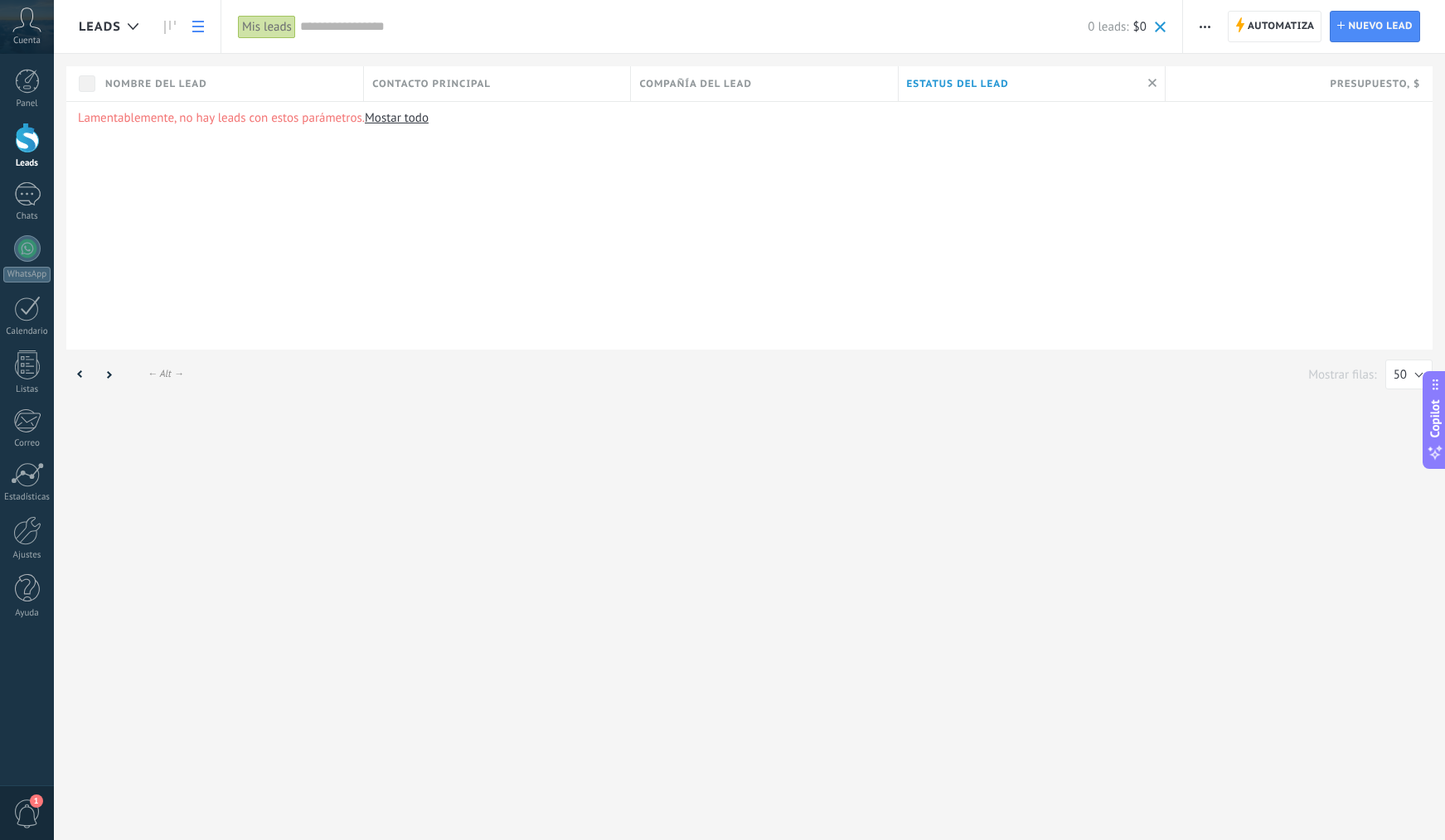
click at [1204, 17] on span "button" at bounding box center [1205, 26] width 11 height 31
click at [1276, 206] on div "Exportar" at bounding box center [1253, 203] width 140 height 33
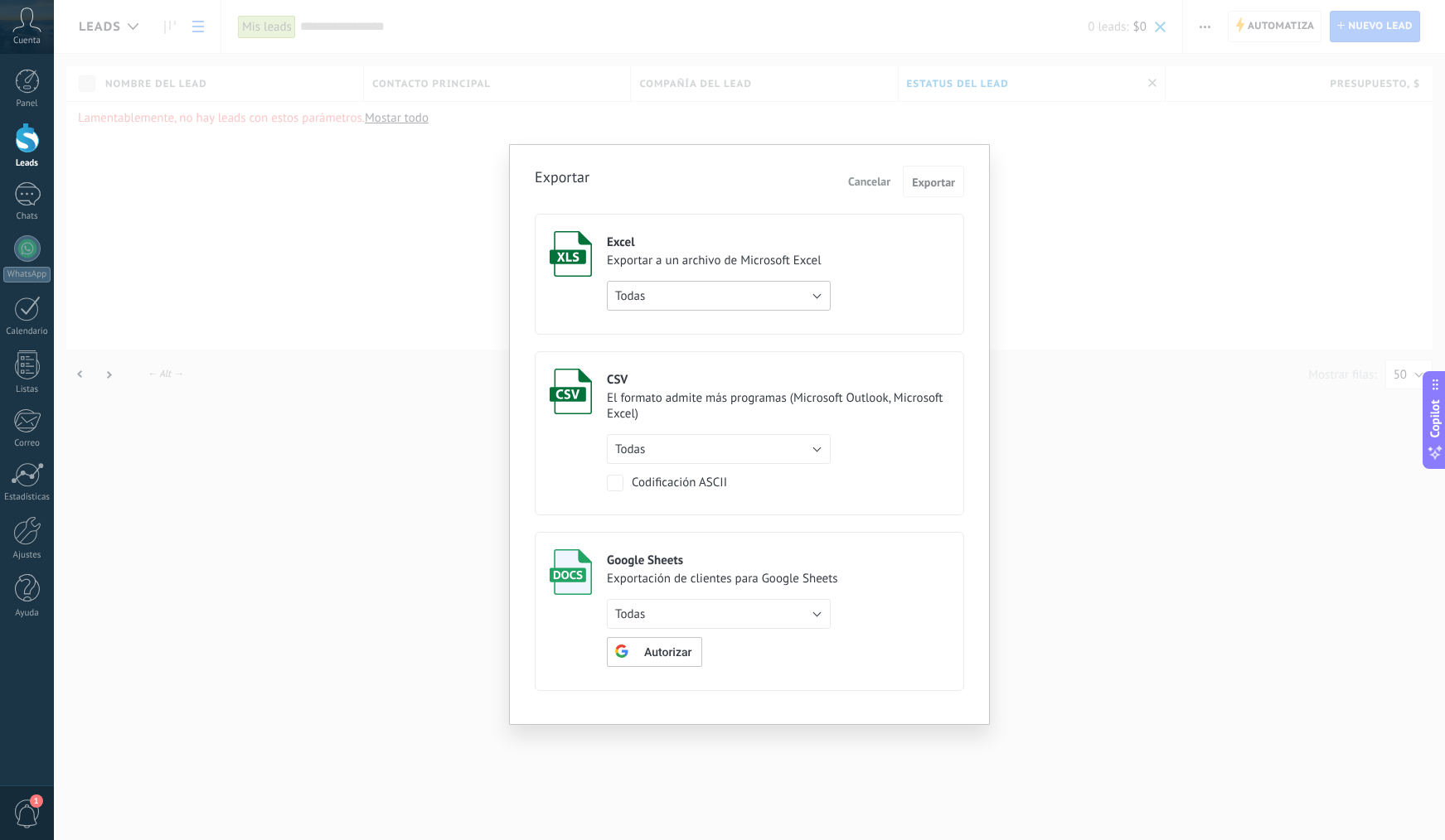
click at [827, 301] on button "Todas" at bounding box center [718, 295] width 224 height 30
click at [830, 293] on label "Excel Exportar a un archivo de Microsoft Excel Todas de filtro activo solo la p…" at bounding box center [749, 274] width 429 height 121
click at [808, 469] on div "CSV El formato admite más programas (Microsoft Outlook, Microsoft Excel) Todas …" at bounding box center [777, 430] width 343 height 122
click at [809, 458] on button "Todas" at bounding box center [718, 449] width 224 height 30
click at [809, 458] on span "Todas" at bounding box center [710, 450] width 228 height 16
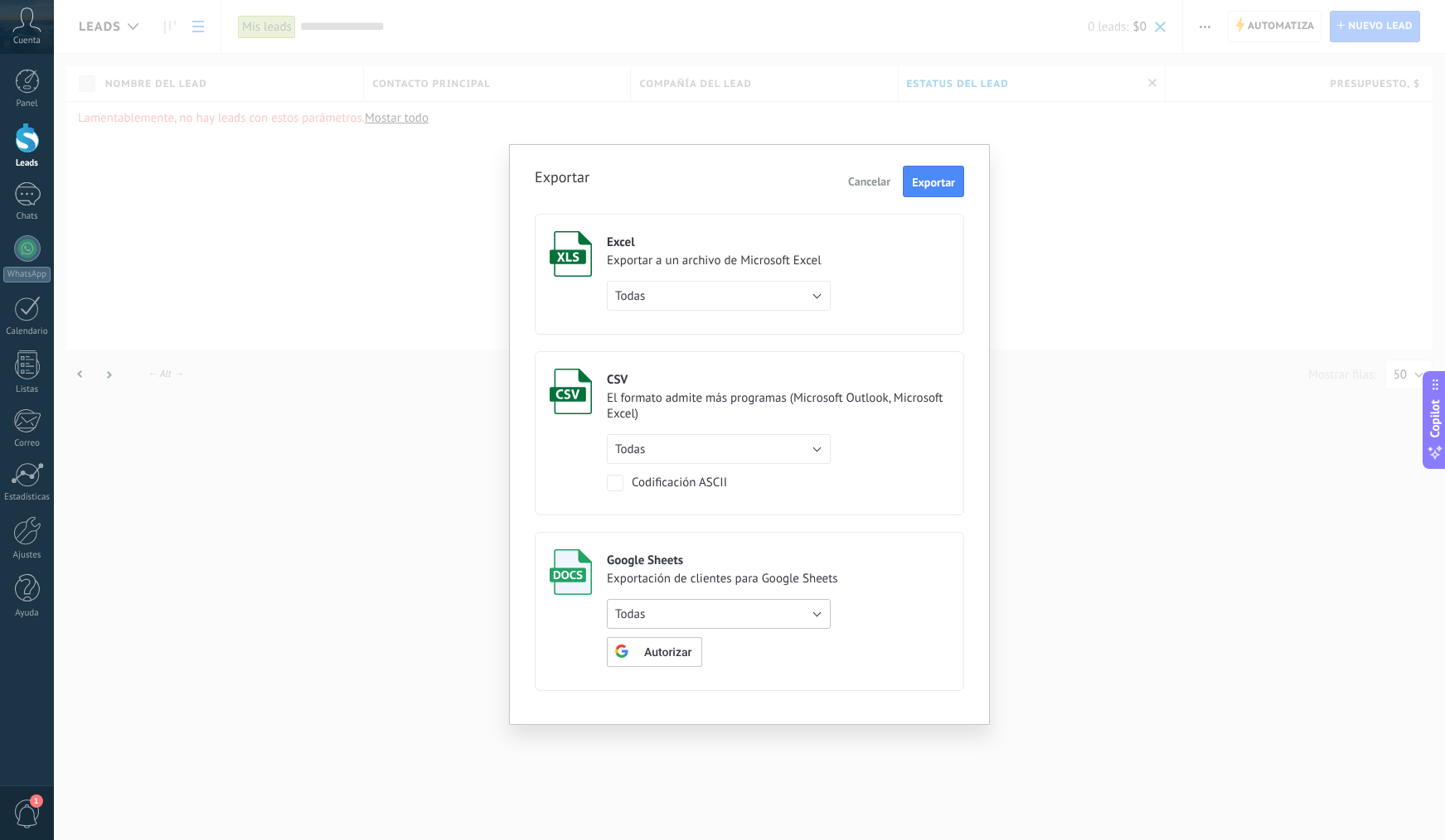
click at [754, 609] on button "Todas" at bounding box center [718, 613] width 224 height 30
click at [754, 609] on span "Todas" at bounding box center [710, 614] width 228 height 16
click at [891, 182] on button "Cancelar" at bounding box center [869, 182] width 56 height 25
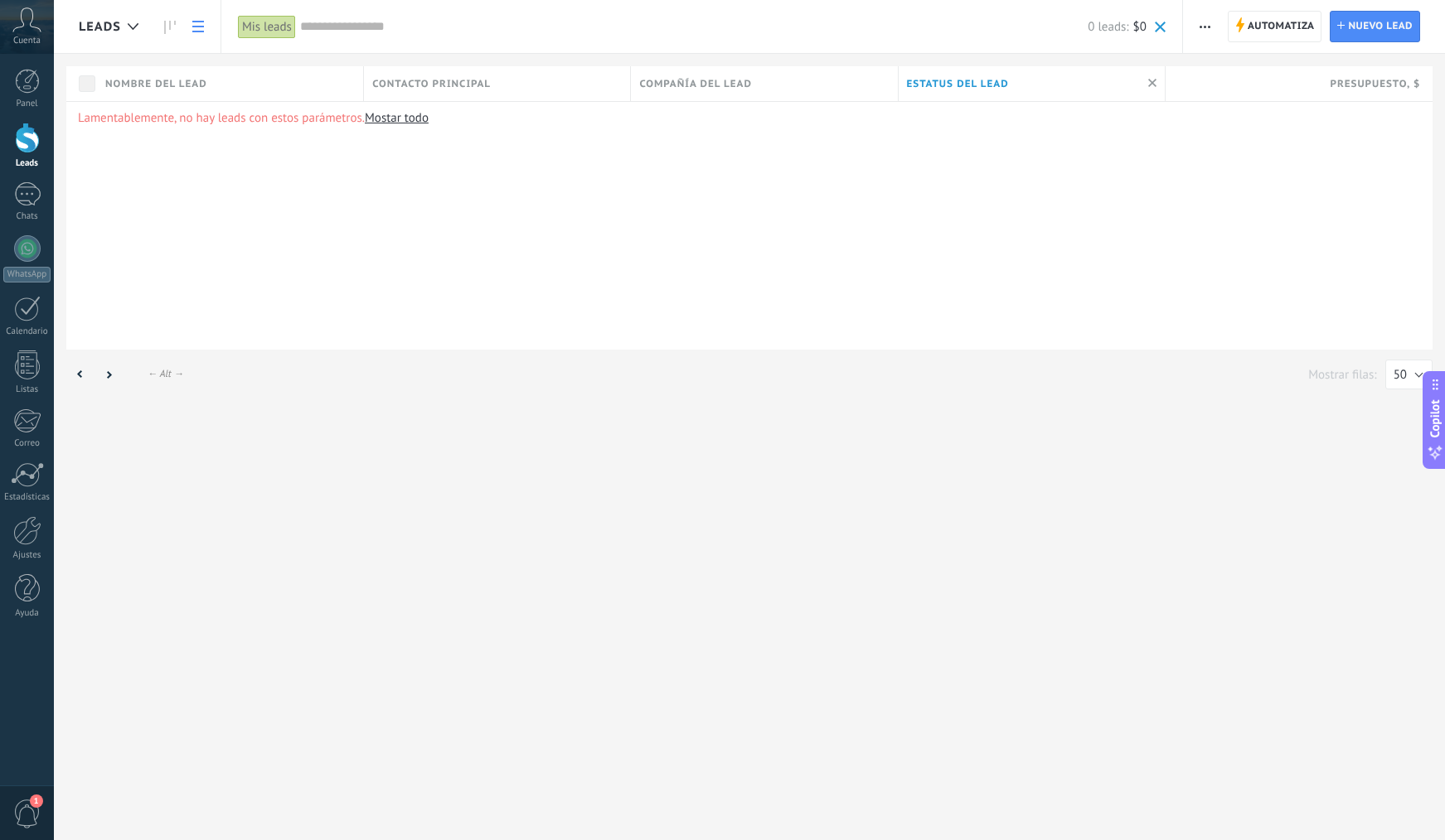
click at [1197, 28] on button "button" at bounding box center [1205, 26] width 24 height 31
click at [1223, 165] on span "Importar" at bounding box center [1238, 170] width 47 height 33
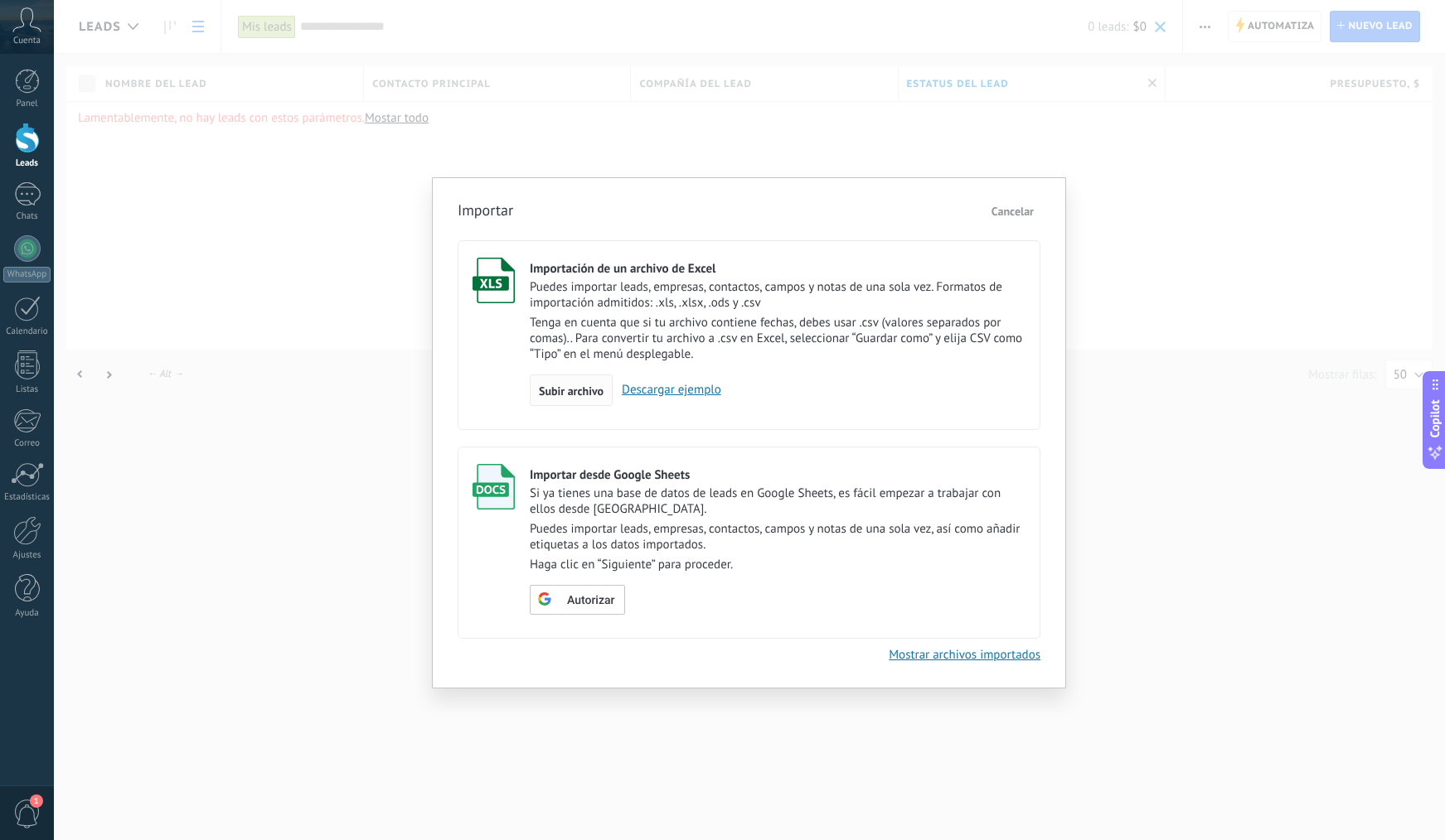
click at [567, 390] on span "Subir archivo" at bounding box center [571, 390] width 65 height 12
click at [0, 0] on input "Importación de un archivo de Excel Puedes importar leads, empresas, contactos, …" at bounding box center [0, 0] width 0 height 0
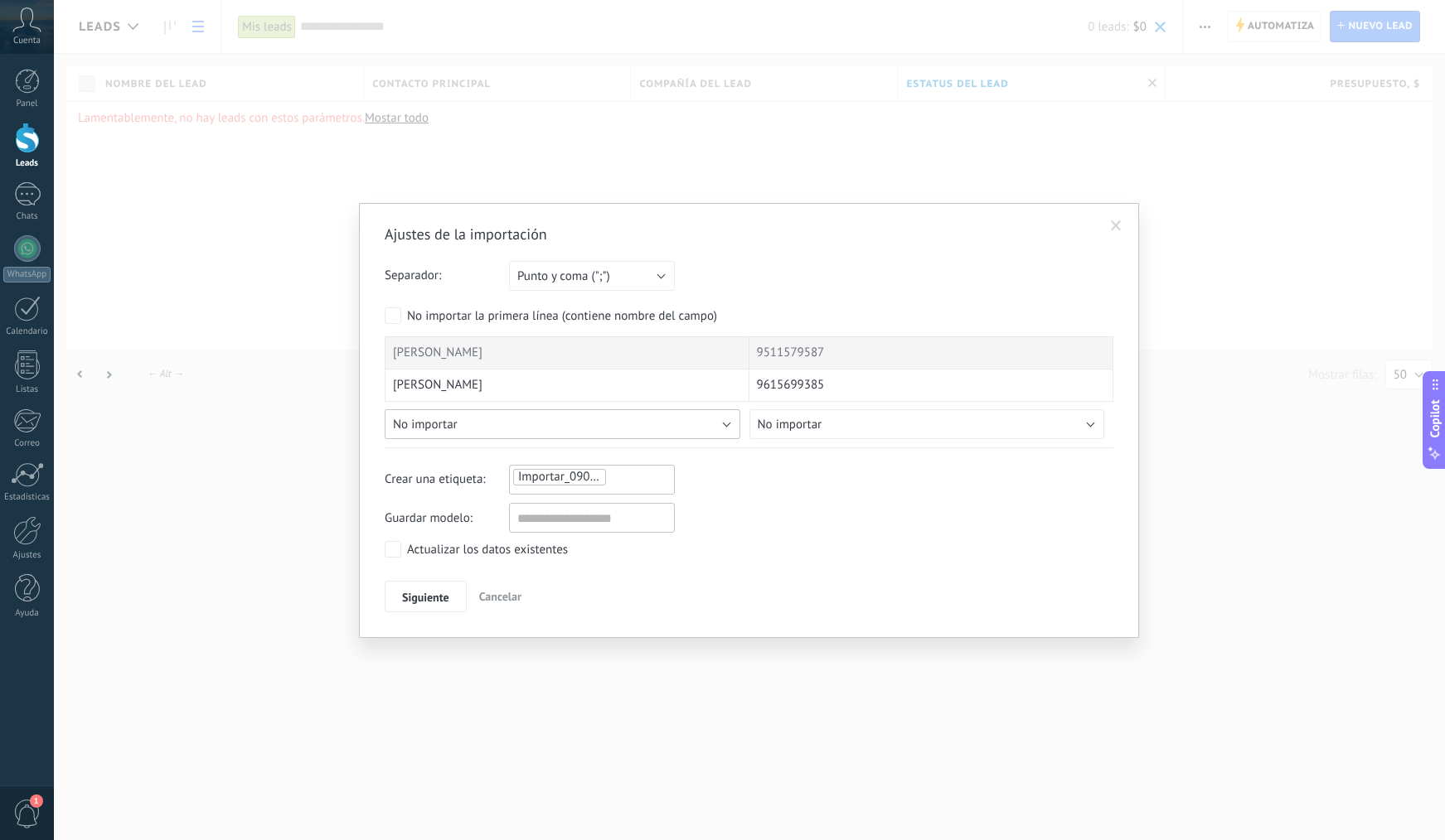
click at [714, 431] on button "No importar" at bounding box center [562, 424] width 355 height 30
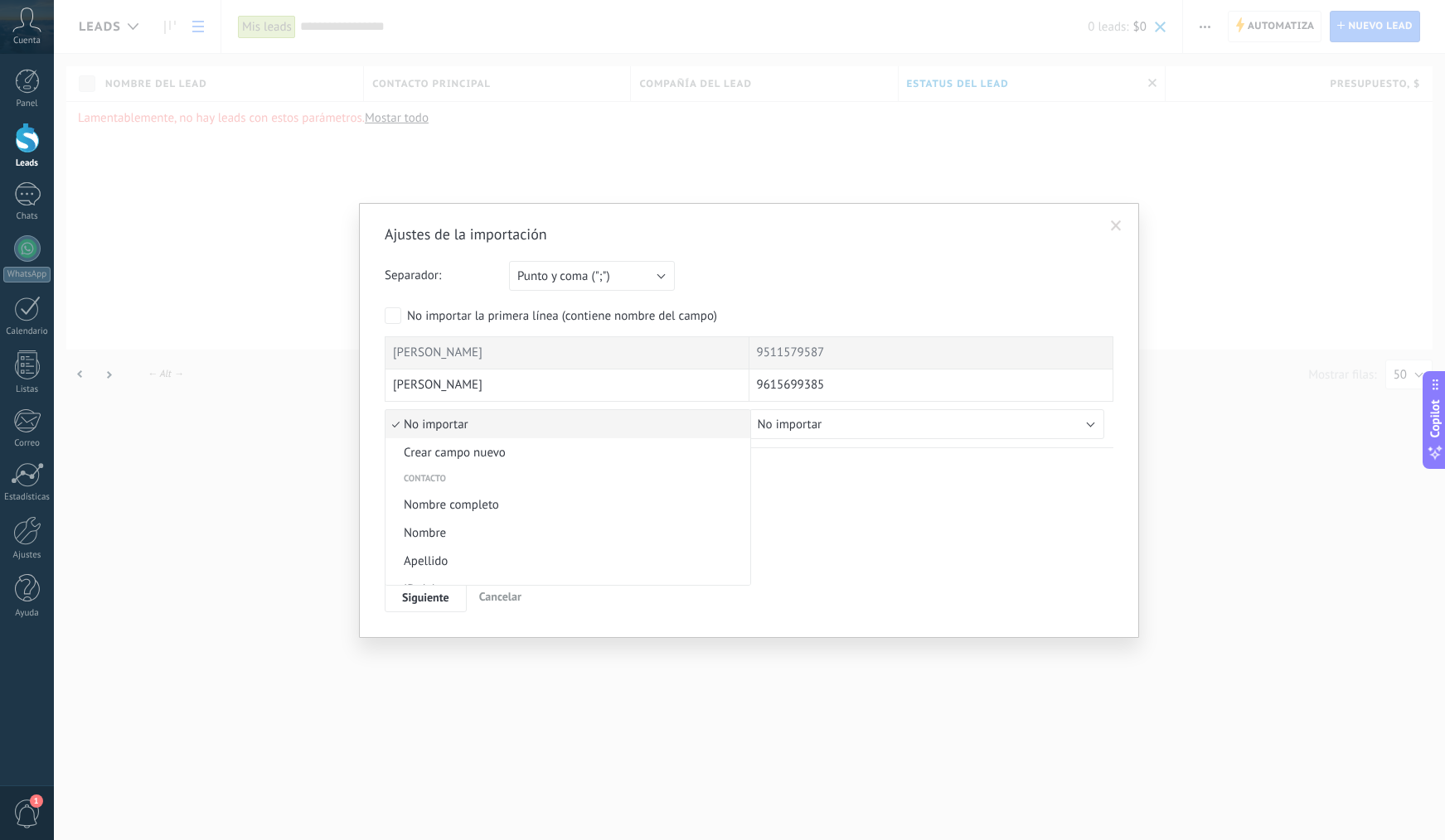
click at [714, 431] on span "No importar" at bounding box center [565, 424] width 360 height 16
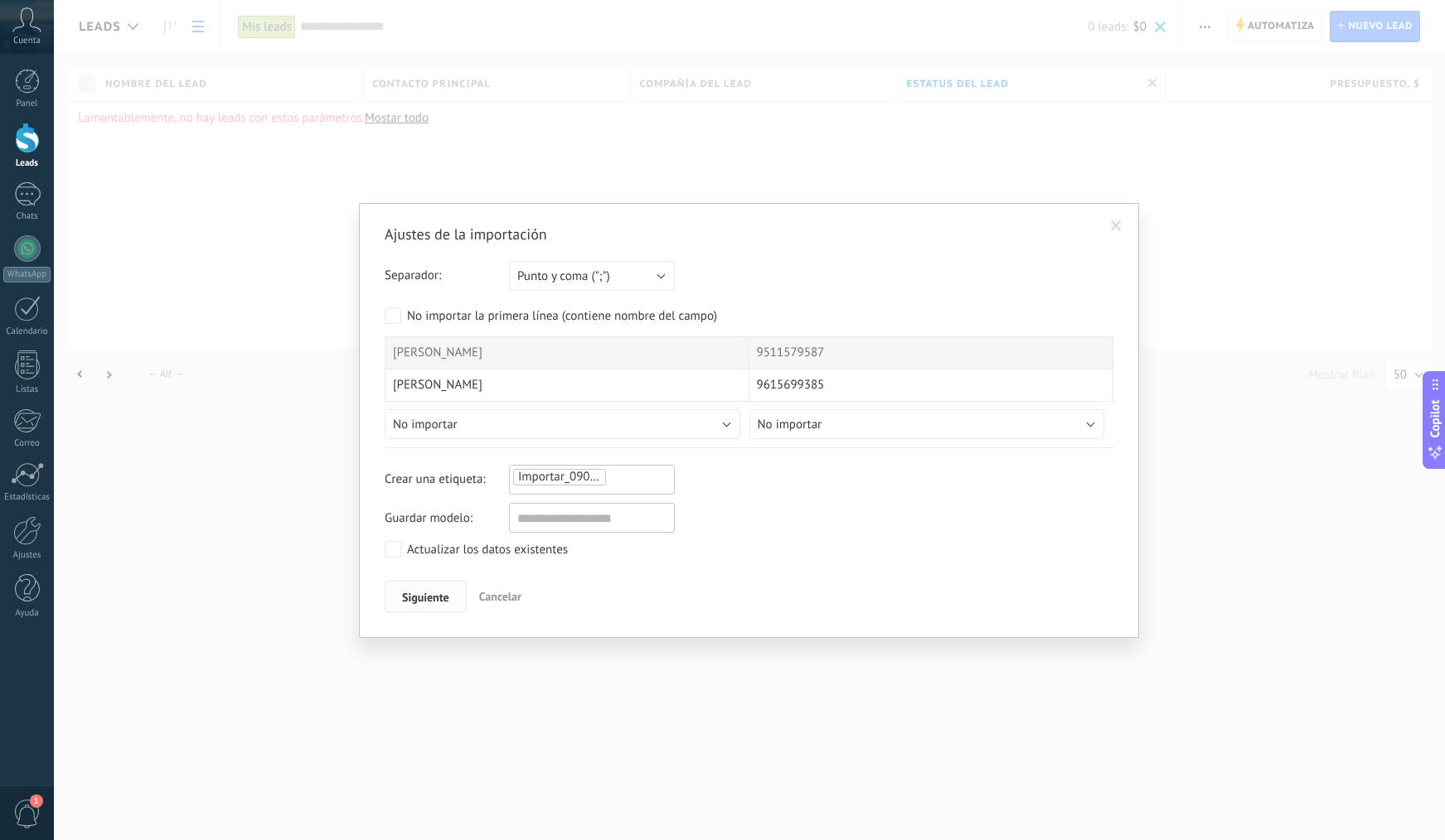
click at [436, 596] on span "Siguiente" at bounding box center [426, 597] width 48 height 12
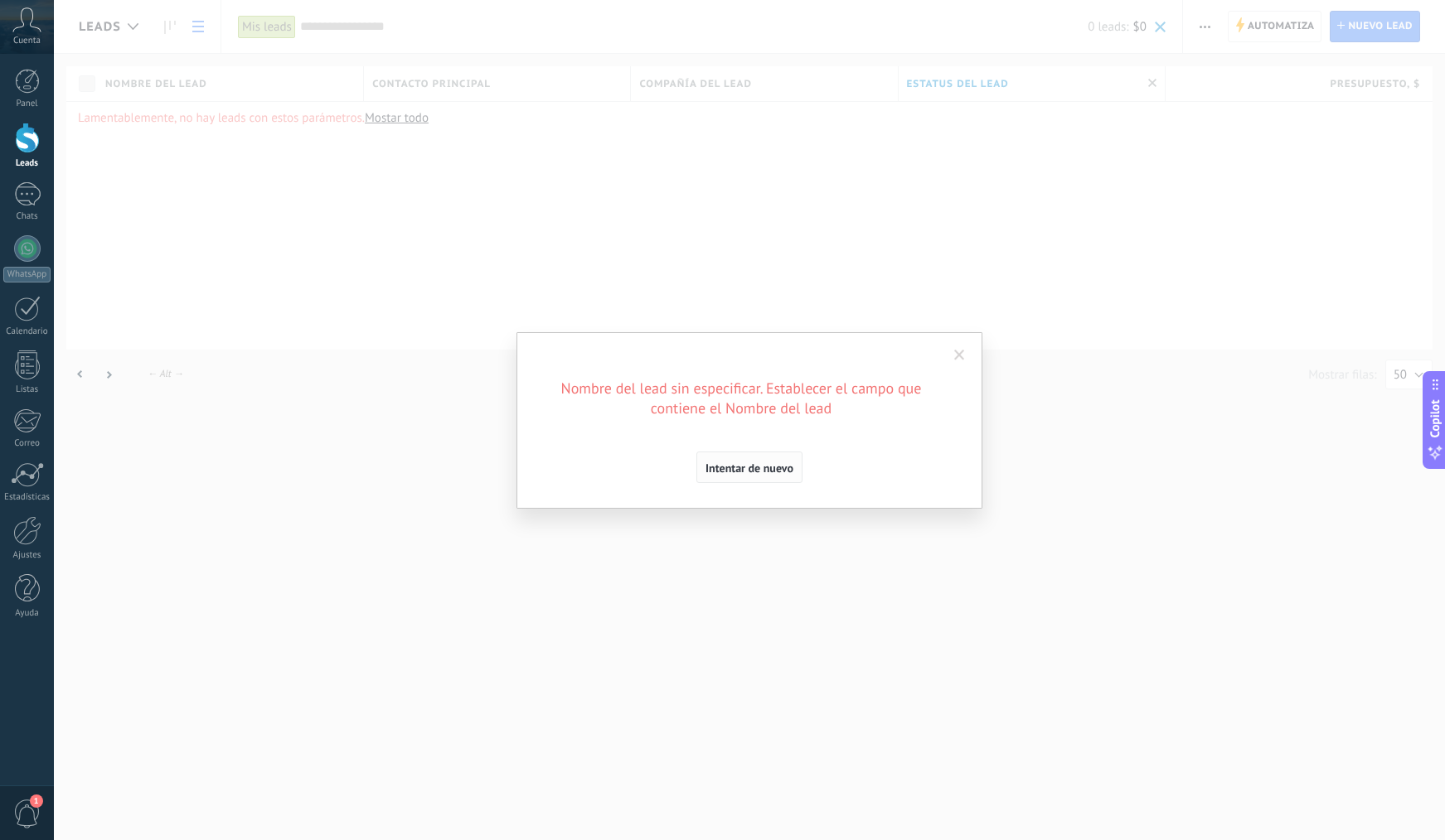
click at [751, 470] on span "Intentar de nuevo" at bounding box center [749, 468] width 88 height 12
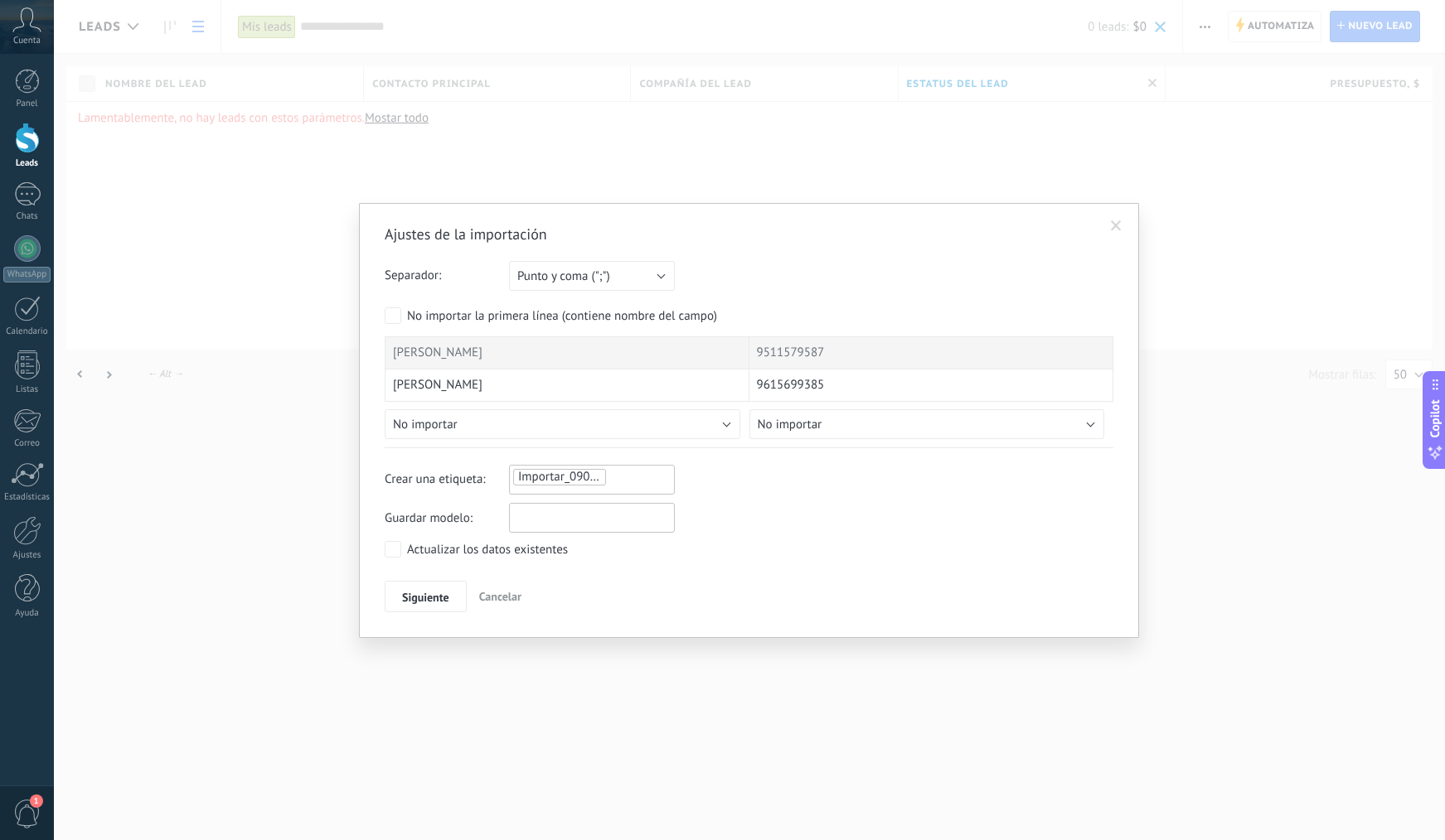
click at [575, 522] on input "text" at bounding box center [592, 517] width 166 height 30
type input "******"
click at [441, 585] on button "Siguiente" at bounding box center [426, 596] width 82 height 31
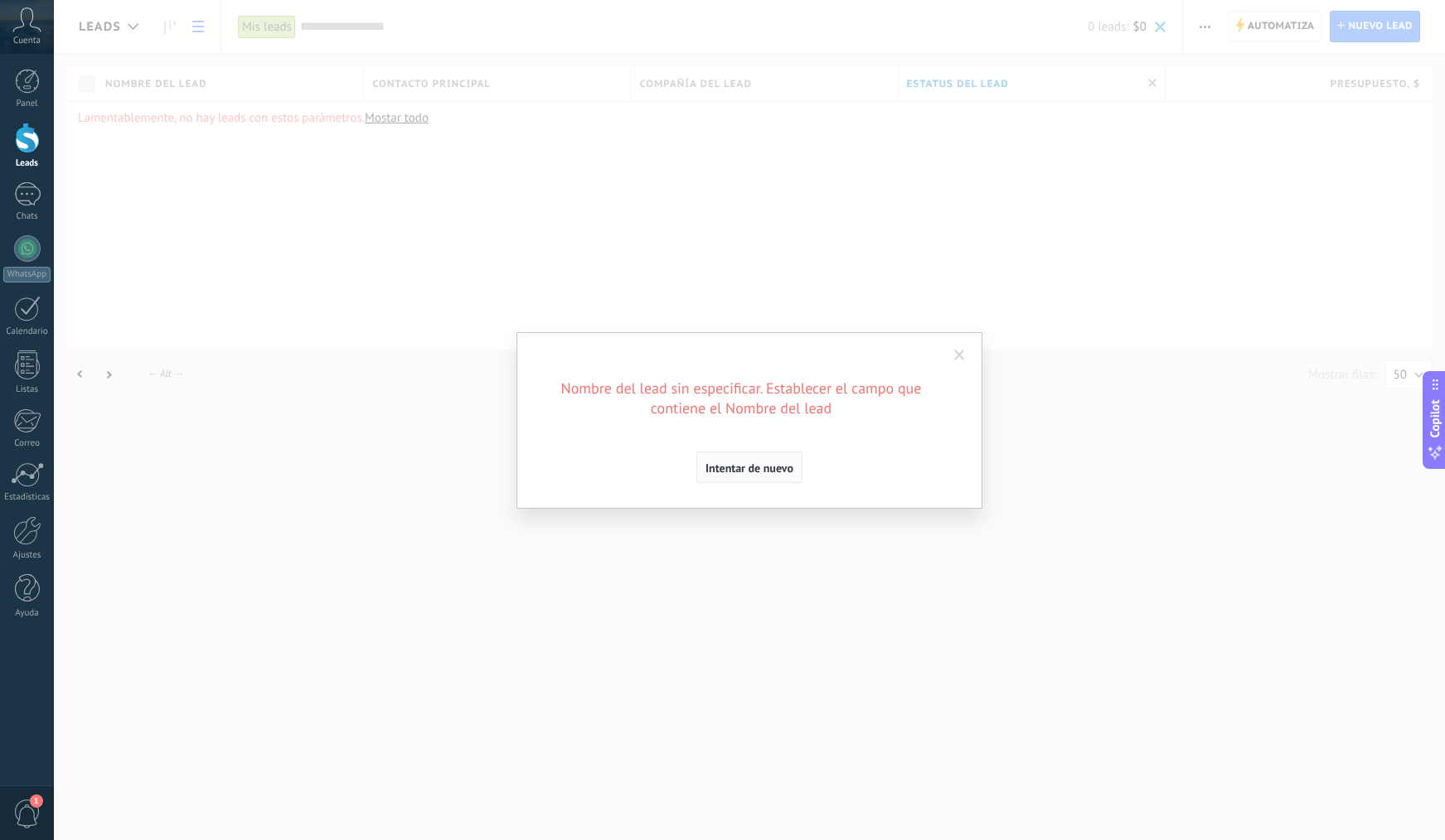
click at [765, 462] on span "Intentar de nuevo" at bounding box center [749, 468] width 88 height 12
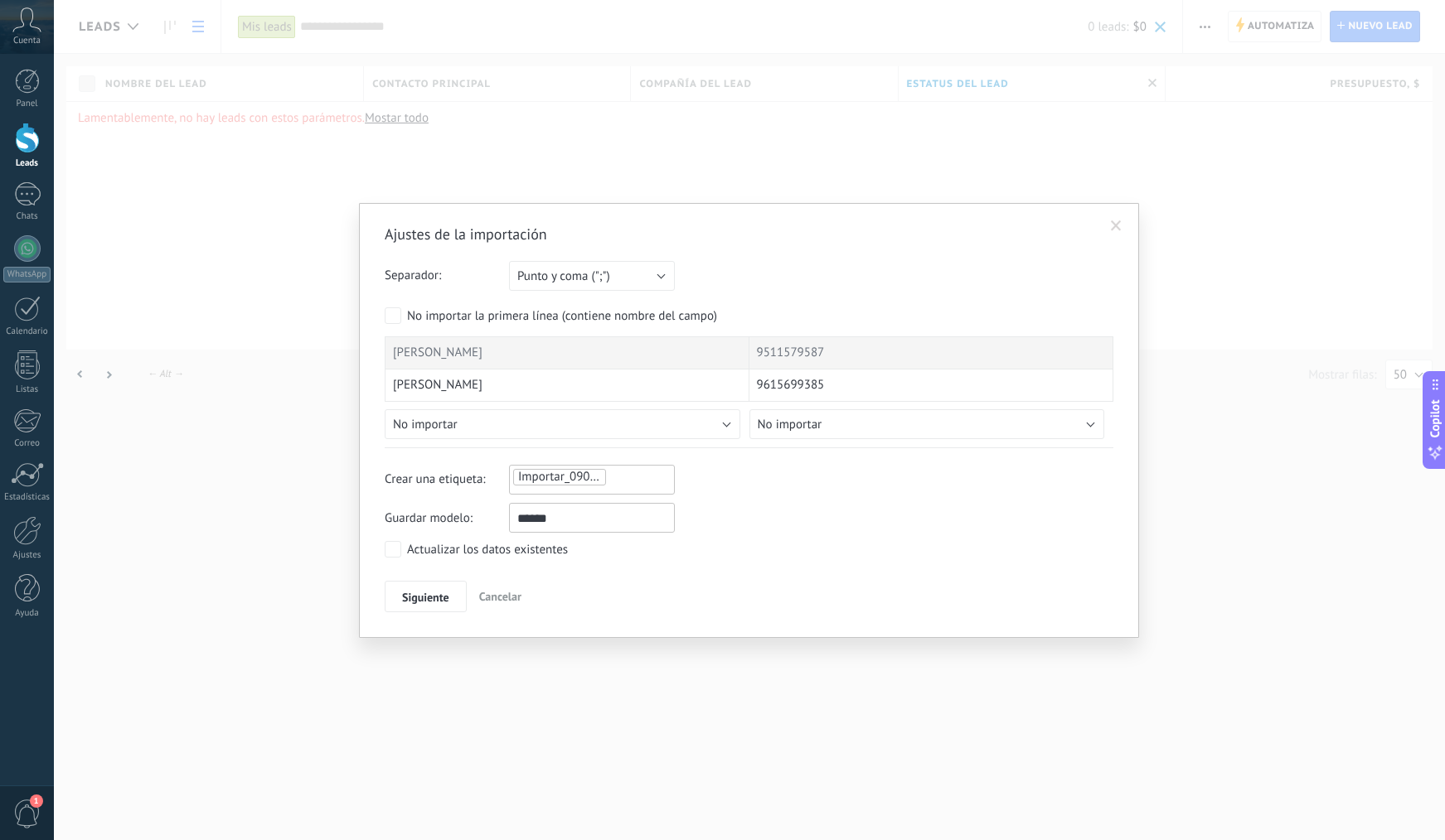
click at [591, 387] on div "[PERSON_NAME]" at bounding box center [567, 386] width 364 height 32
click at [864, 414] on button "No importar" at bounding box center [927, 424] width 355 height 30
click at [886, 455] on span "Crear campo nuevo" at bounding box center [930, 453] width 360 height 16
type input "**********"
click at [783, 602] on button "Guardar" at bounding box center [778, 592] width 58 height 31
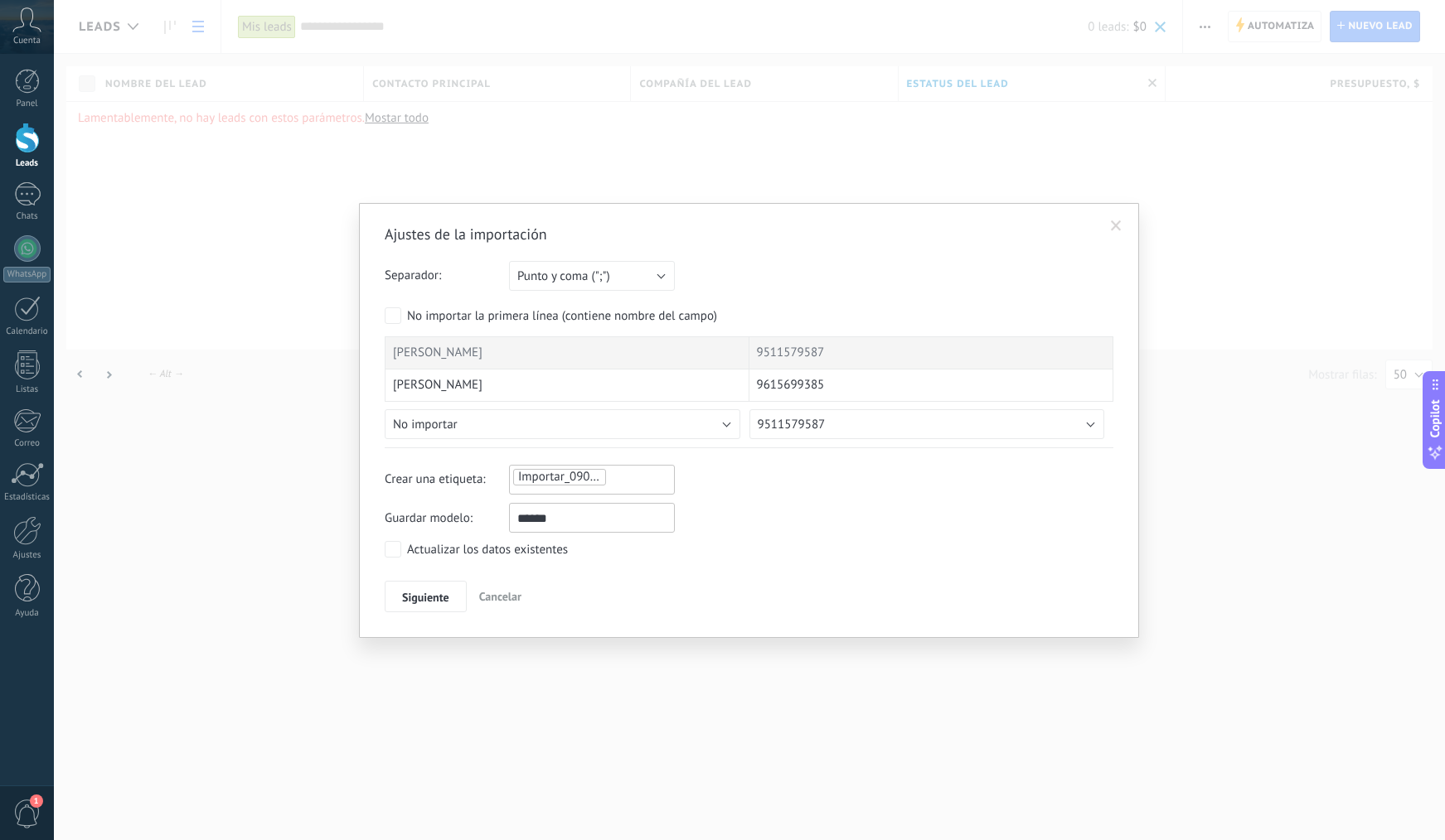
click at [881, 383] on div "9615699385" at bounding box center [931, 386] width 364 height 32
click at [420, 599] on span "Siguiente" at bounding box center [426, 597] width 48 height 12
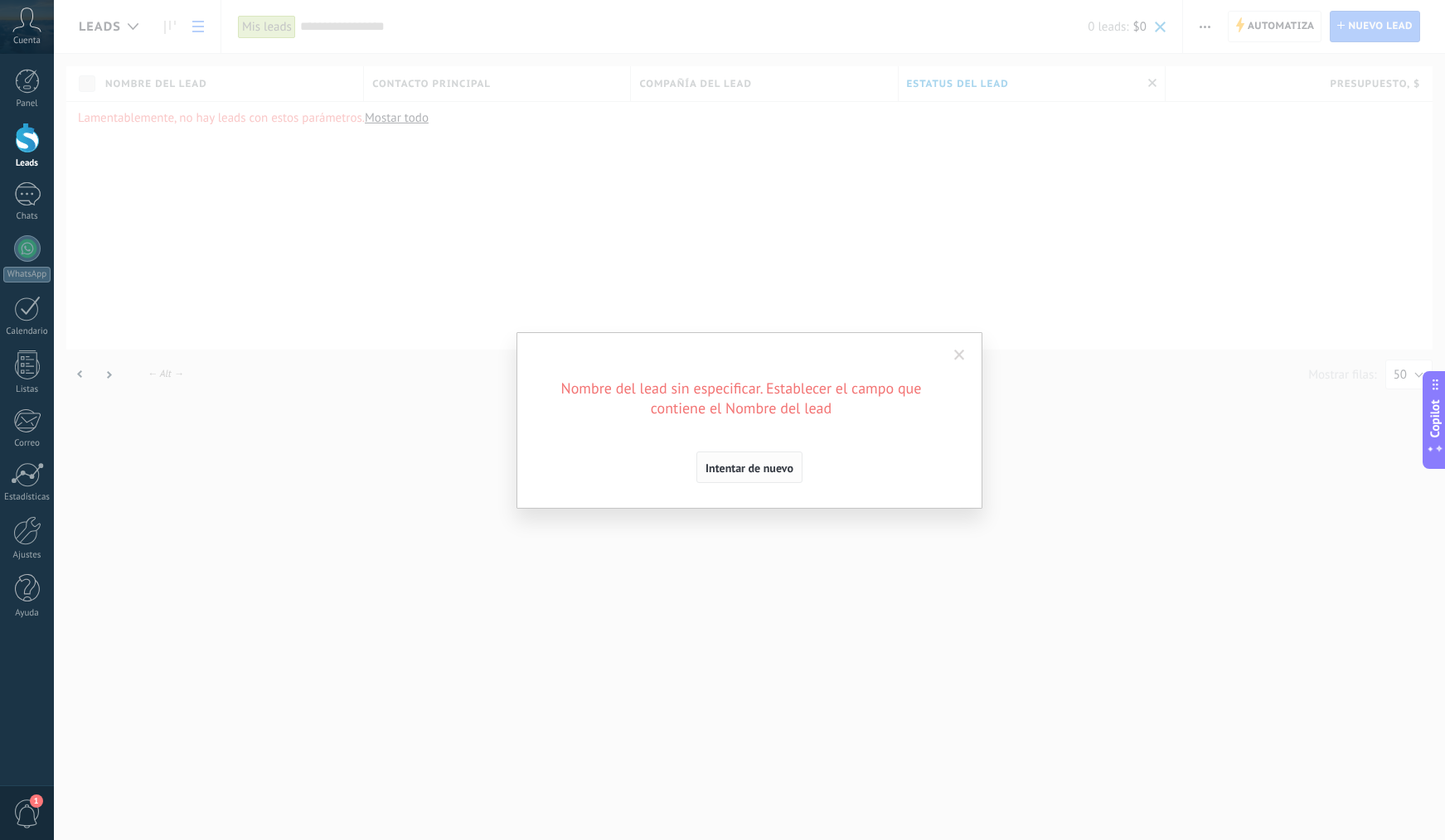
click at [743, 466] on span "Intentar de nuevo" at bounding box center [749, 468] width 88 height 12
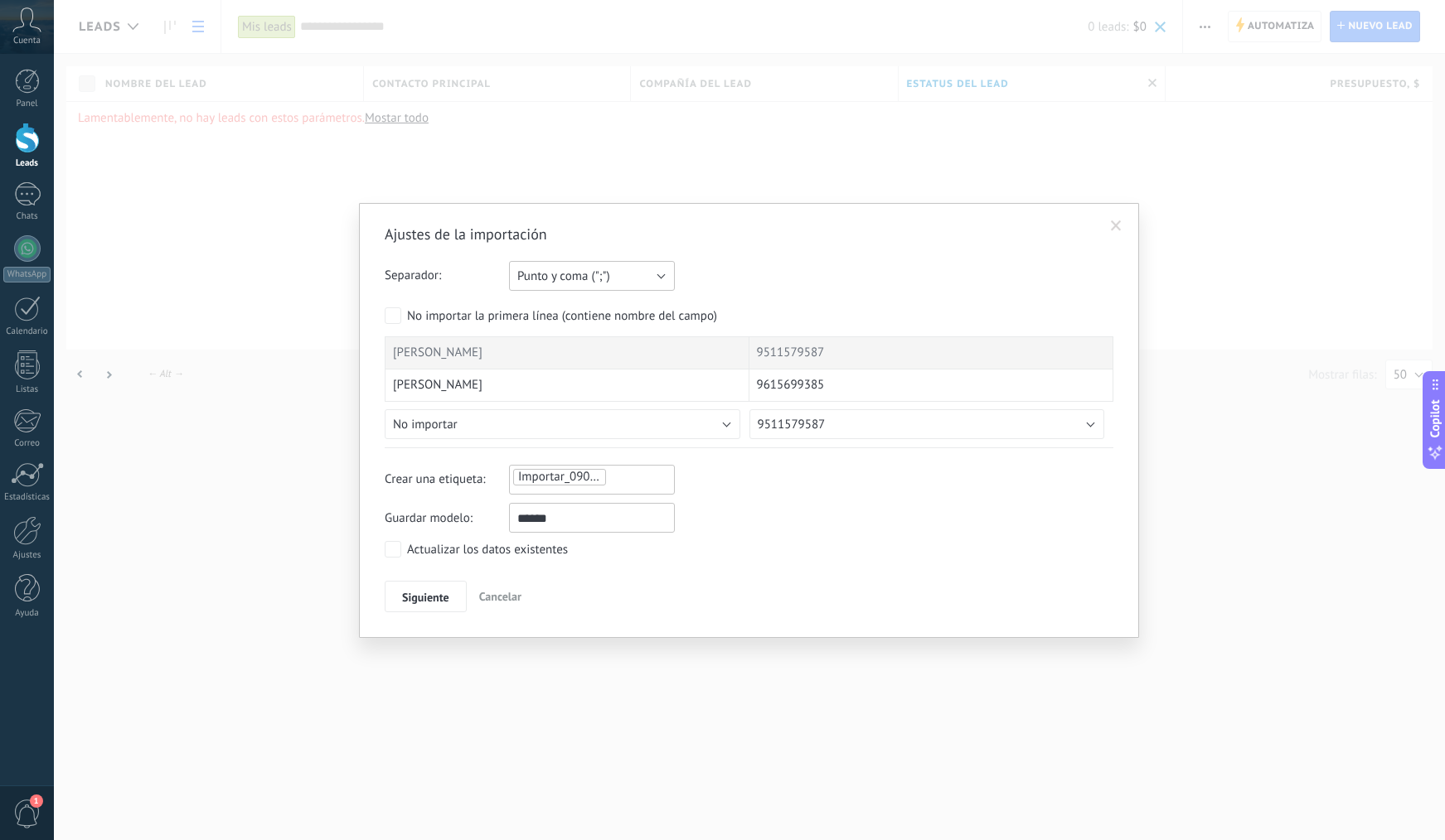
click at [597, 277] on span "Punto y coma (";")" at bounding box center [563, 277] width 93 height 16
click at [813, 292] on form "Separador: Punto y coma (";") Coma (",") Tabulación (" ") Punto y coma (";") Su…" at bounding box center [749, 354] width 729 height 187
click at [642, 477] on div "Importar_09092025_1832" at bounding box center [591, 478] width 161 height 20
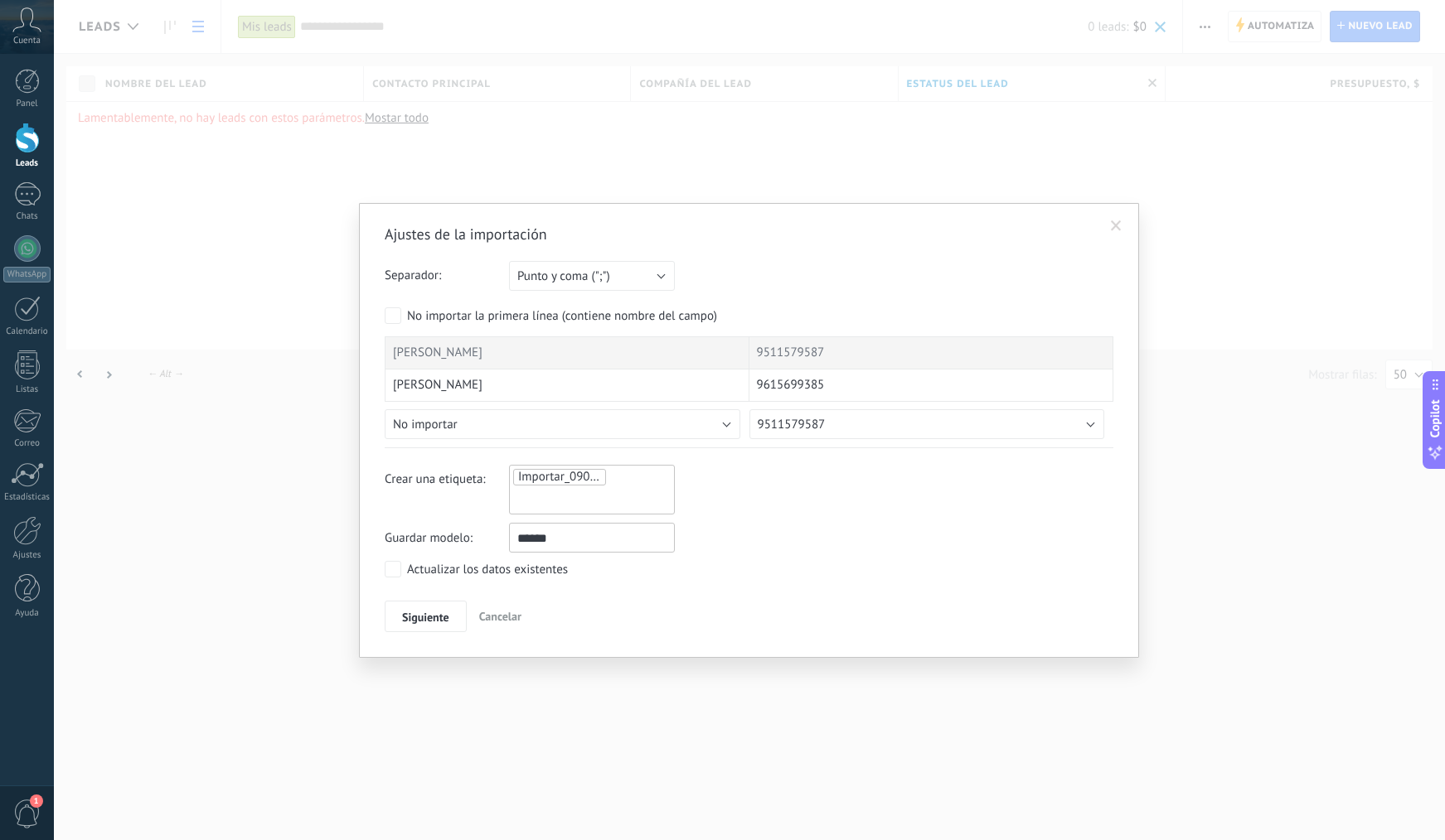
click at [582, 543] on input "******" at bounding box center [592, 537] width 166 height 30
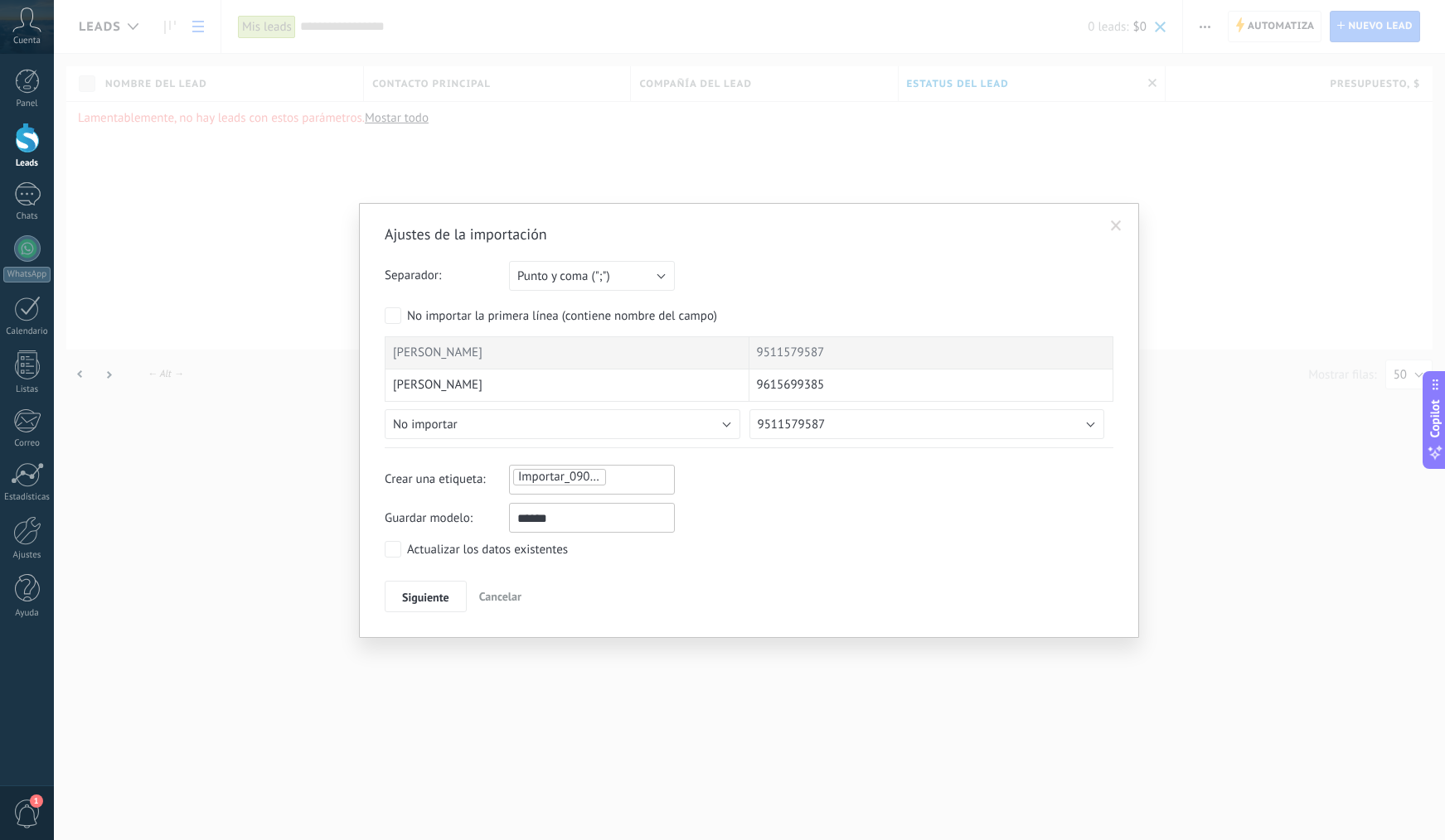
click at [411, 550] on div "Actualizar los datos existentes" at bounding box center [487, 550] width 161 height 16
click at [429, 592] on span "Siguiente" at bounding box center [426, 597] width 48 height 12
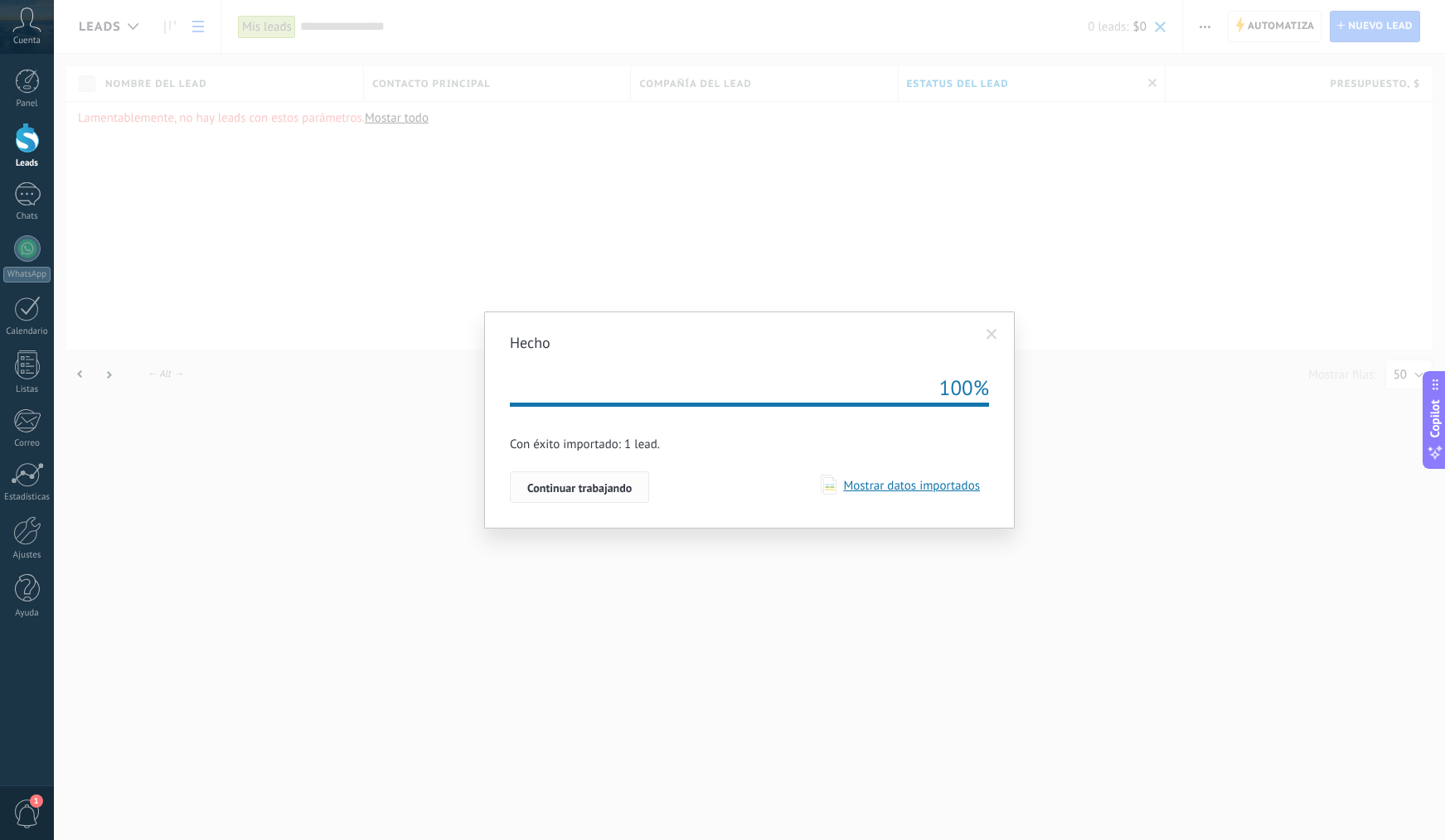
click at [615, 490] on span "Continuar trabajando" at bounding box center [579, 487] width 104 height 12
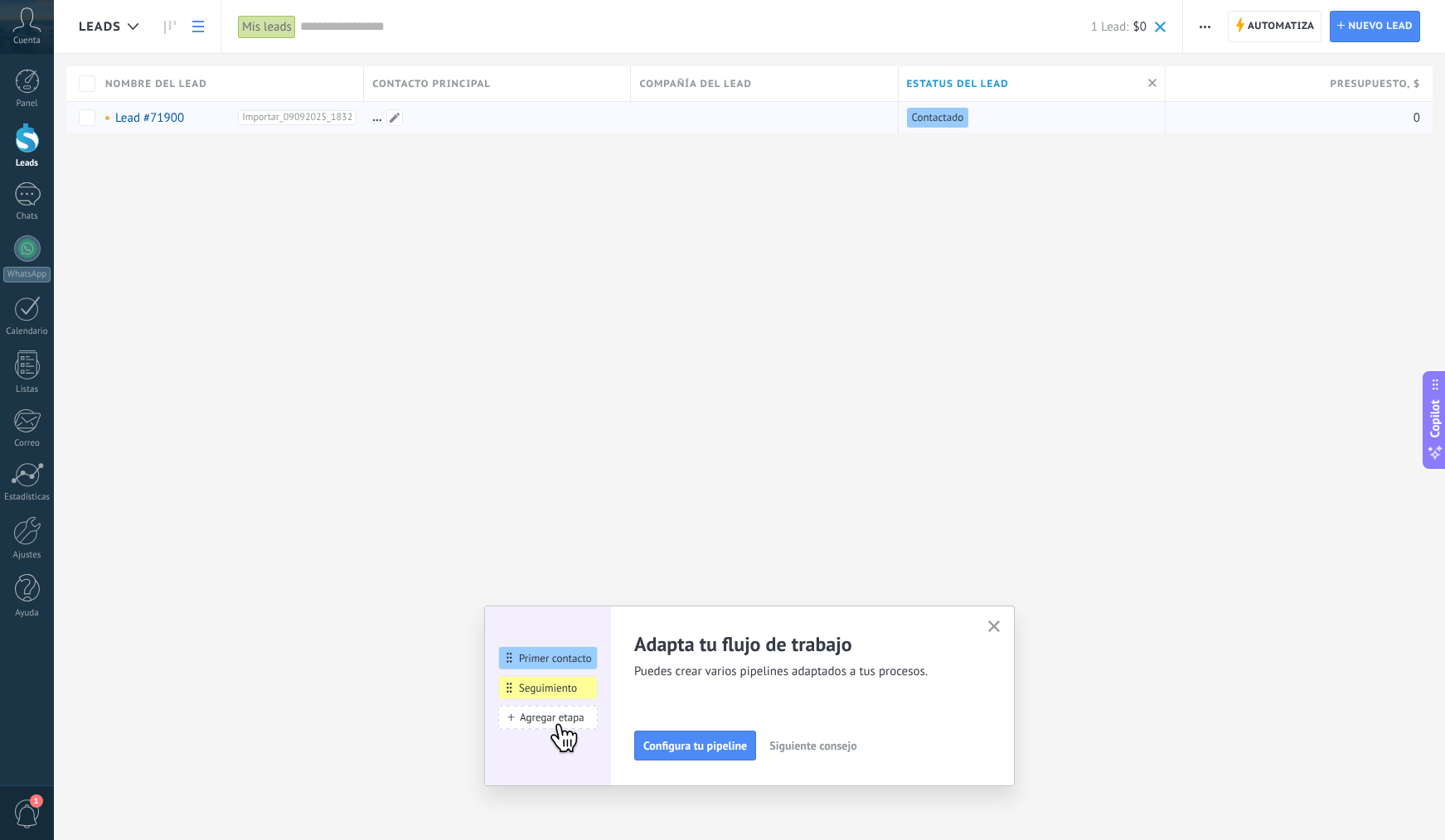
click at [543, 117] on div at bounding box center [492, 117] width 258 height 31
click at [925, 112] on span "Contactado" at bounding box center [938, 118] width 52 height 15
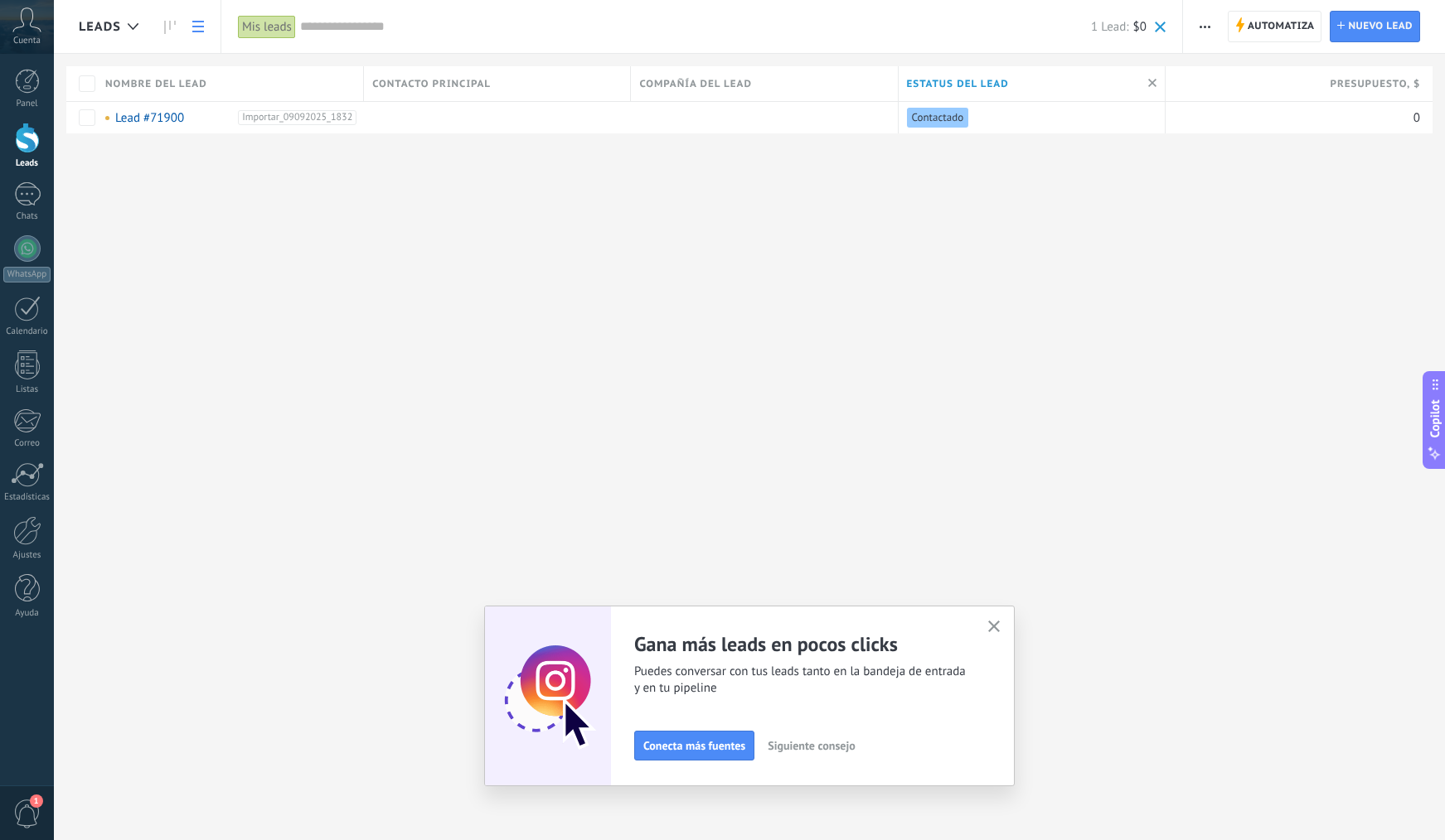
click at [986, 626] on button "button" at bounding box center [994, 628] width 21 height 22
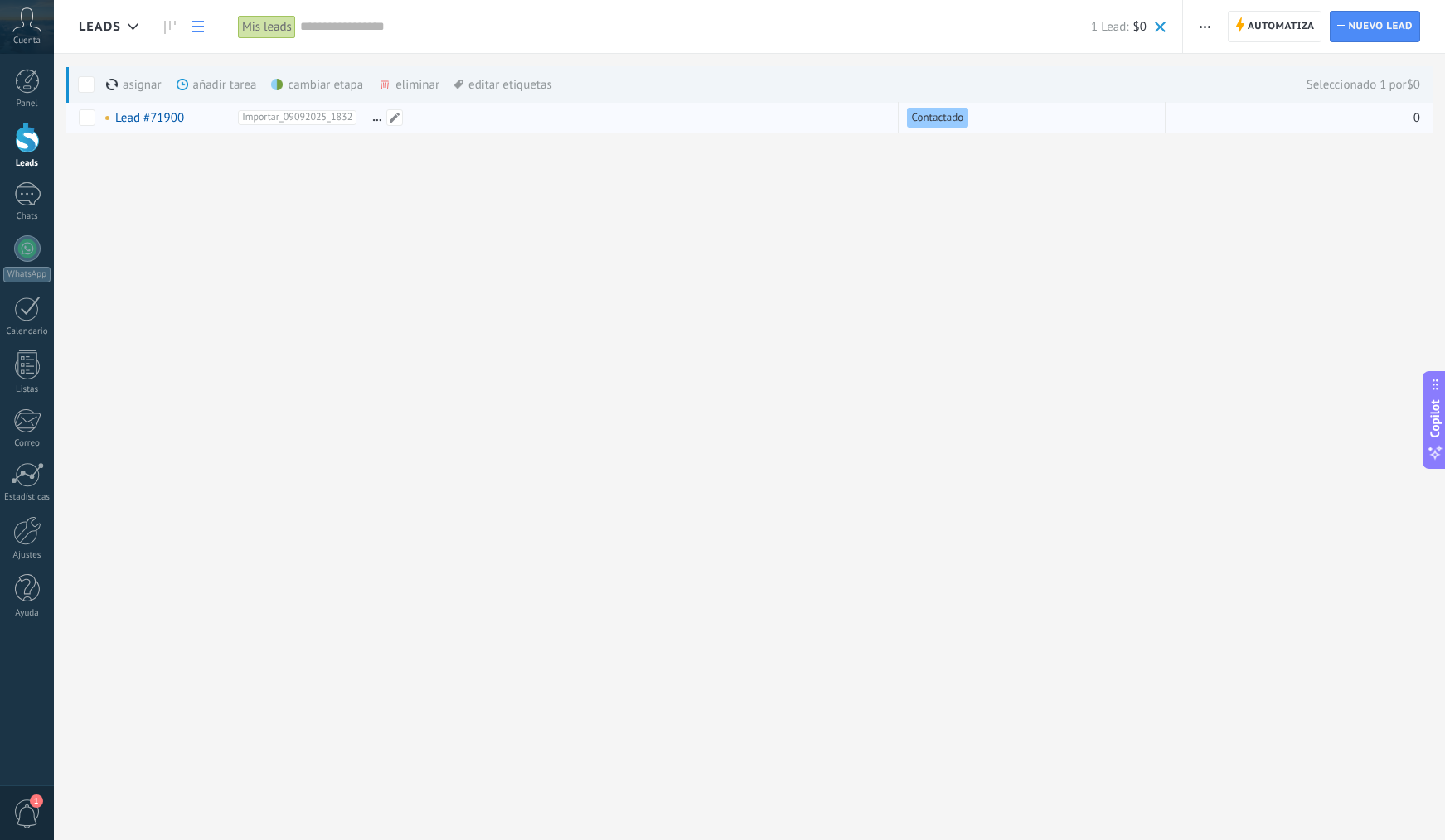
click at [435, 111] on div at bounding box center [492, 117] width 258 height 31
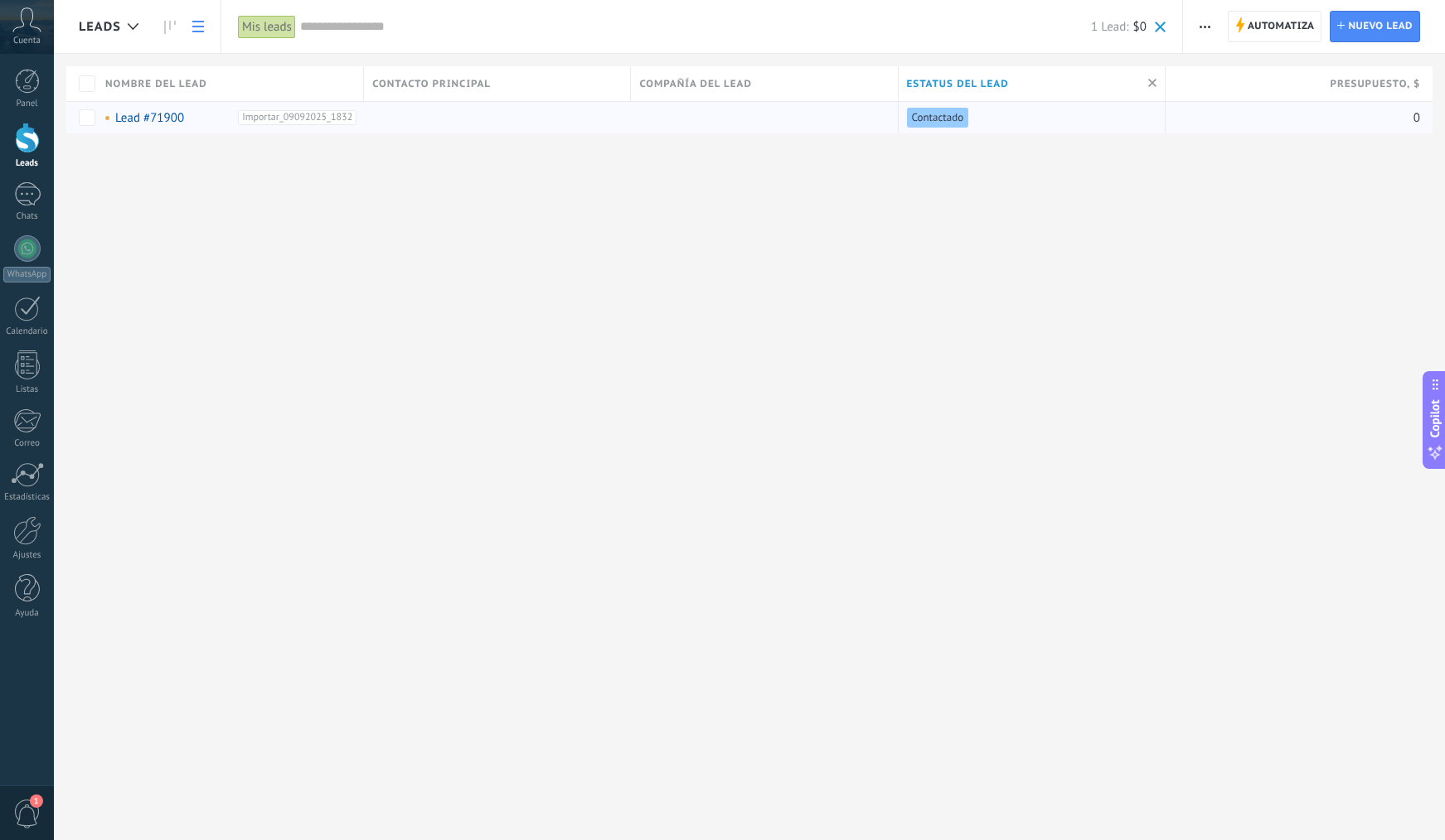
click at [739, 118] on div at bounding box center [759, 117] width 258 height 31
click at [1303, 112] on div "0" at bounding box center [1292, 117] width 255 height 31
click at [1213, 24] on button "button" at bounding box center [1205, 26] width 24 height 31
click at [1276, 74] on span "Nueva difusión" at bounding box center [1254, 70] width 79 height 33
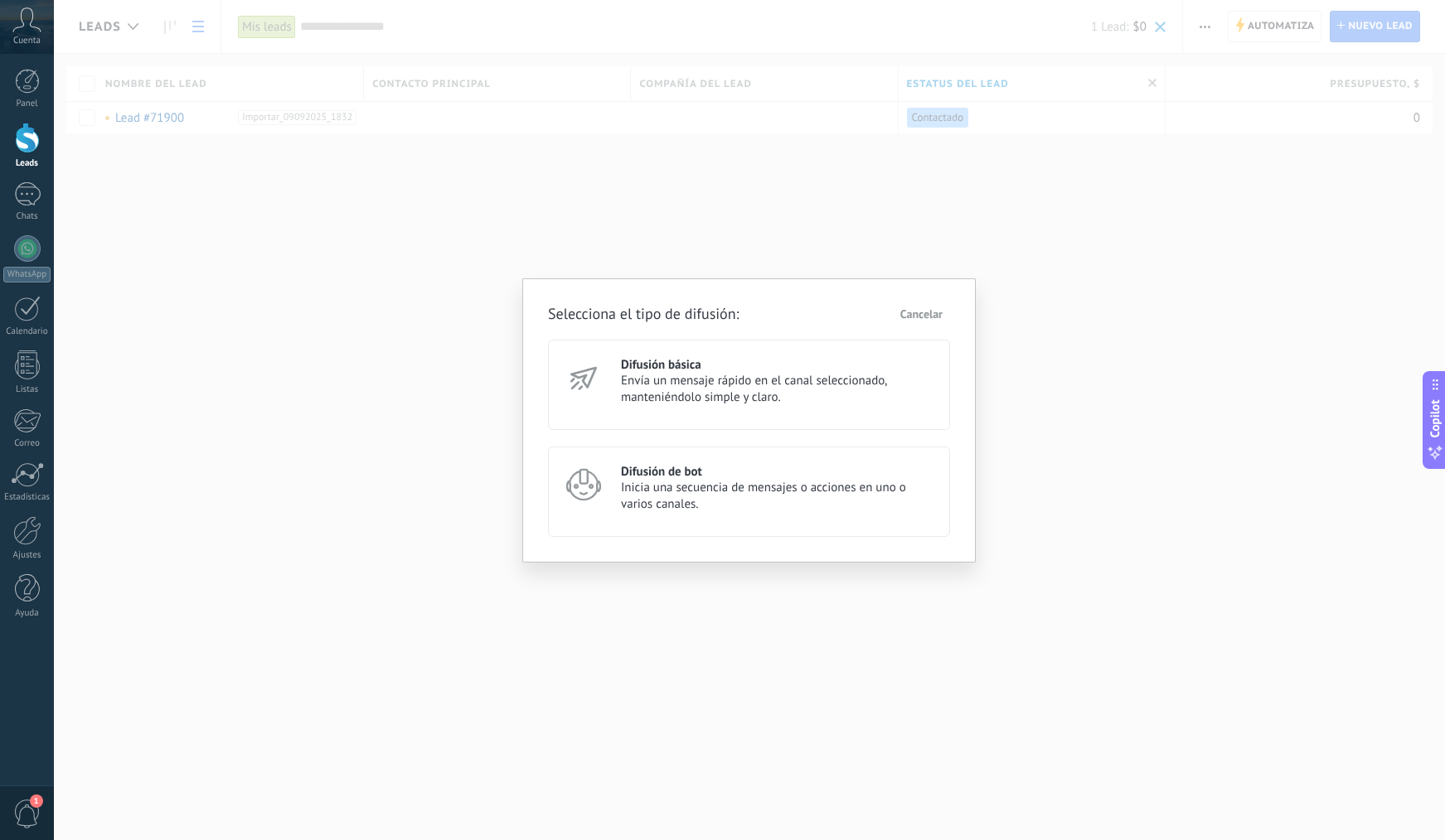
click at [767, 382] on span "Envía un mensaje rápido en el canal seleccionado, manteniéndolo simple y claro." at bounding box center [777, 389] width 314 height 33
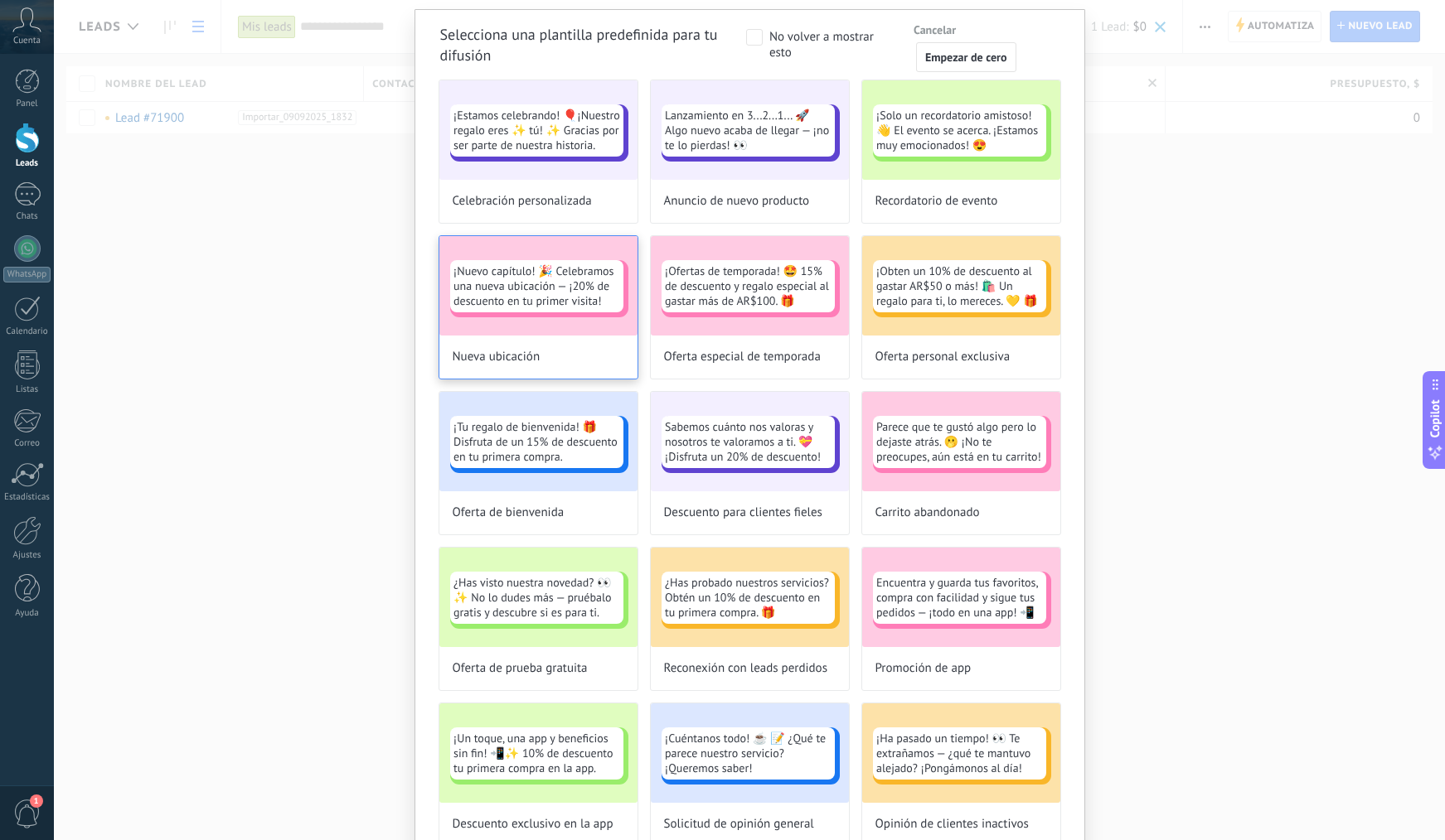
scroll to position [64, 0]
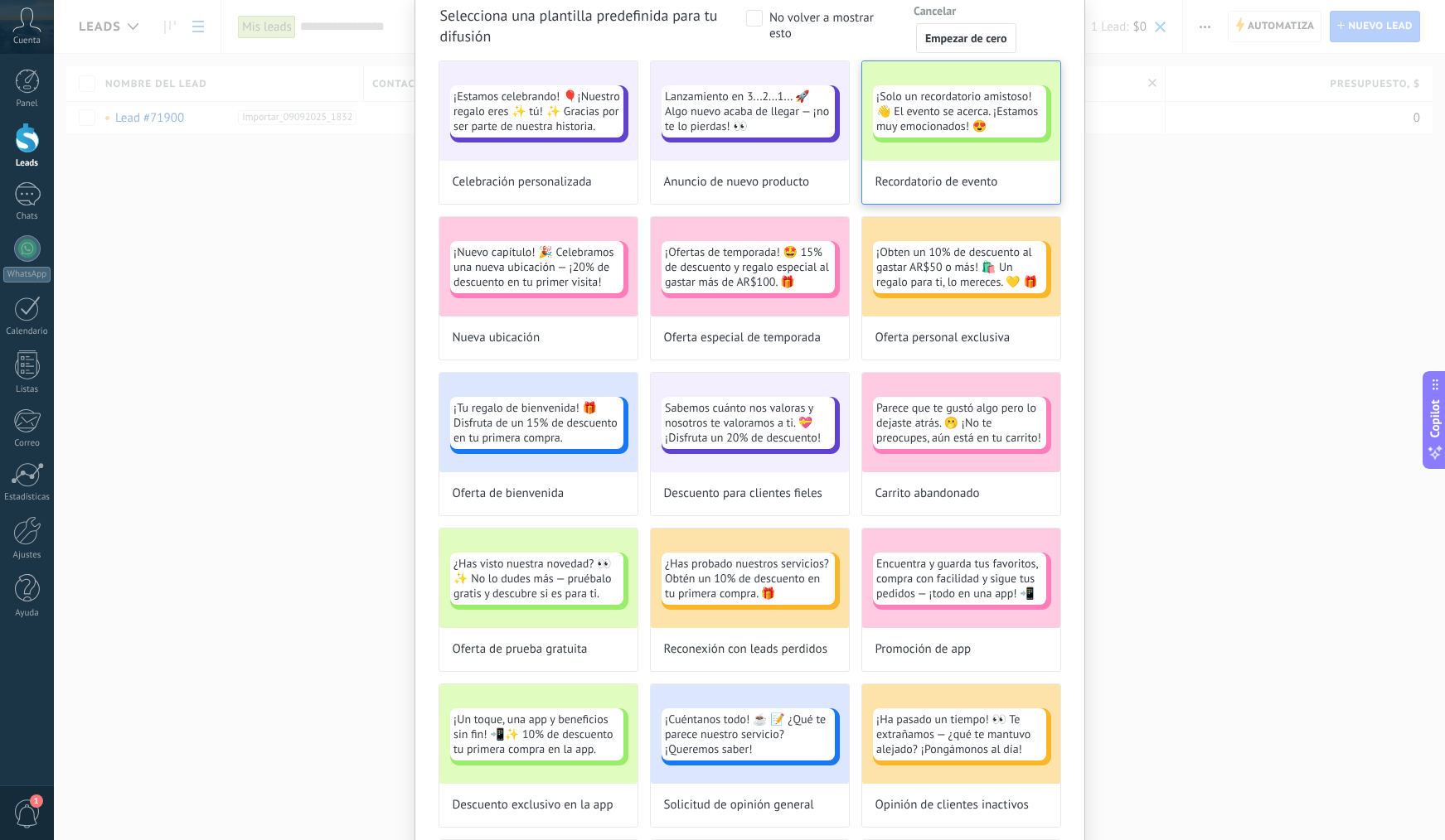
click at [1010, 127] on span "¡Solo un recordatorio amistoso!👋 El evento se acerca. ¡Estamos muy emocionados!…" at bounding box center [959, 112] width 166 height 45
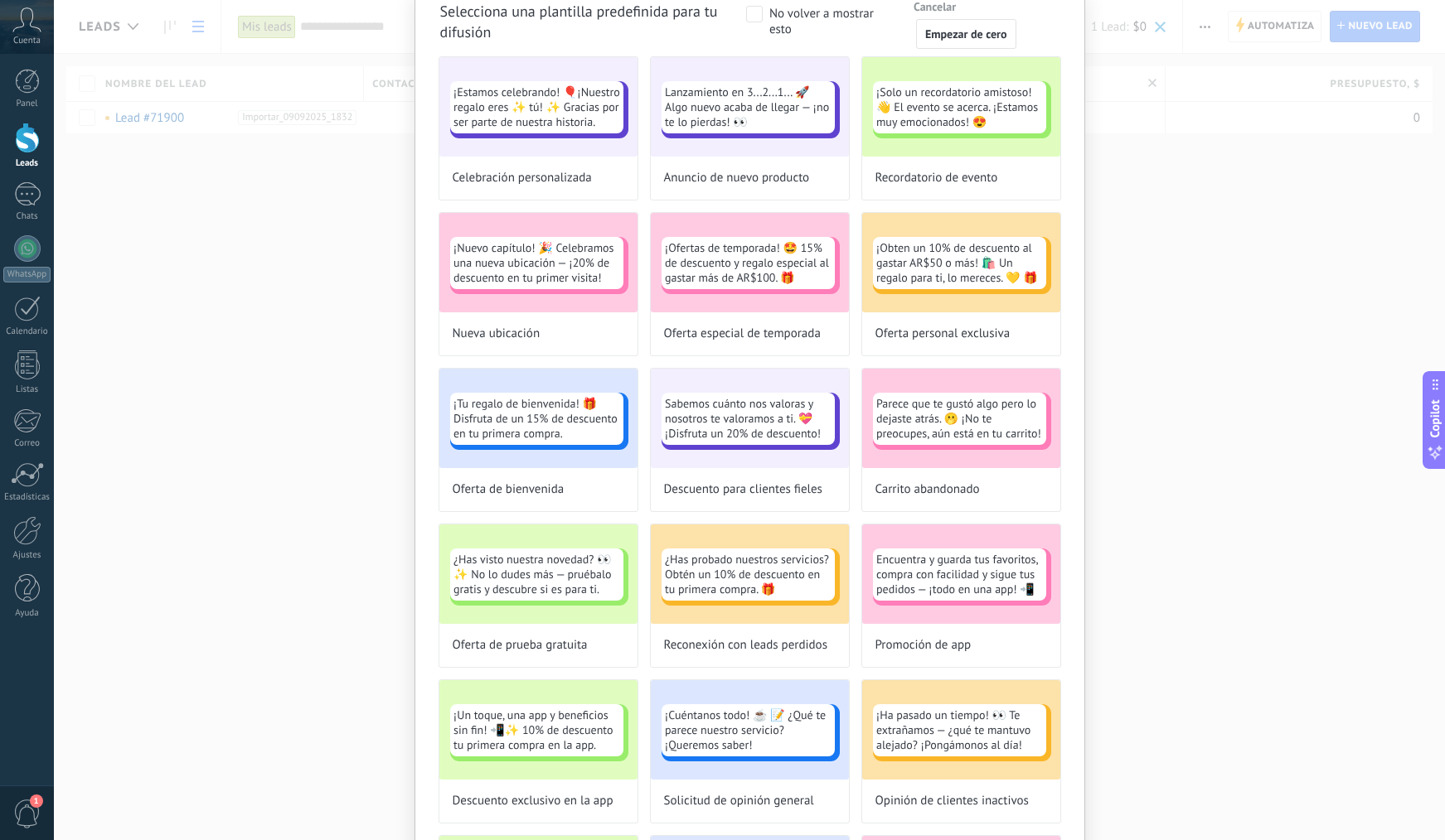
scroll to position [0, 0]
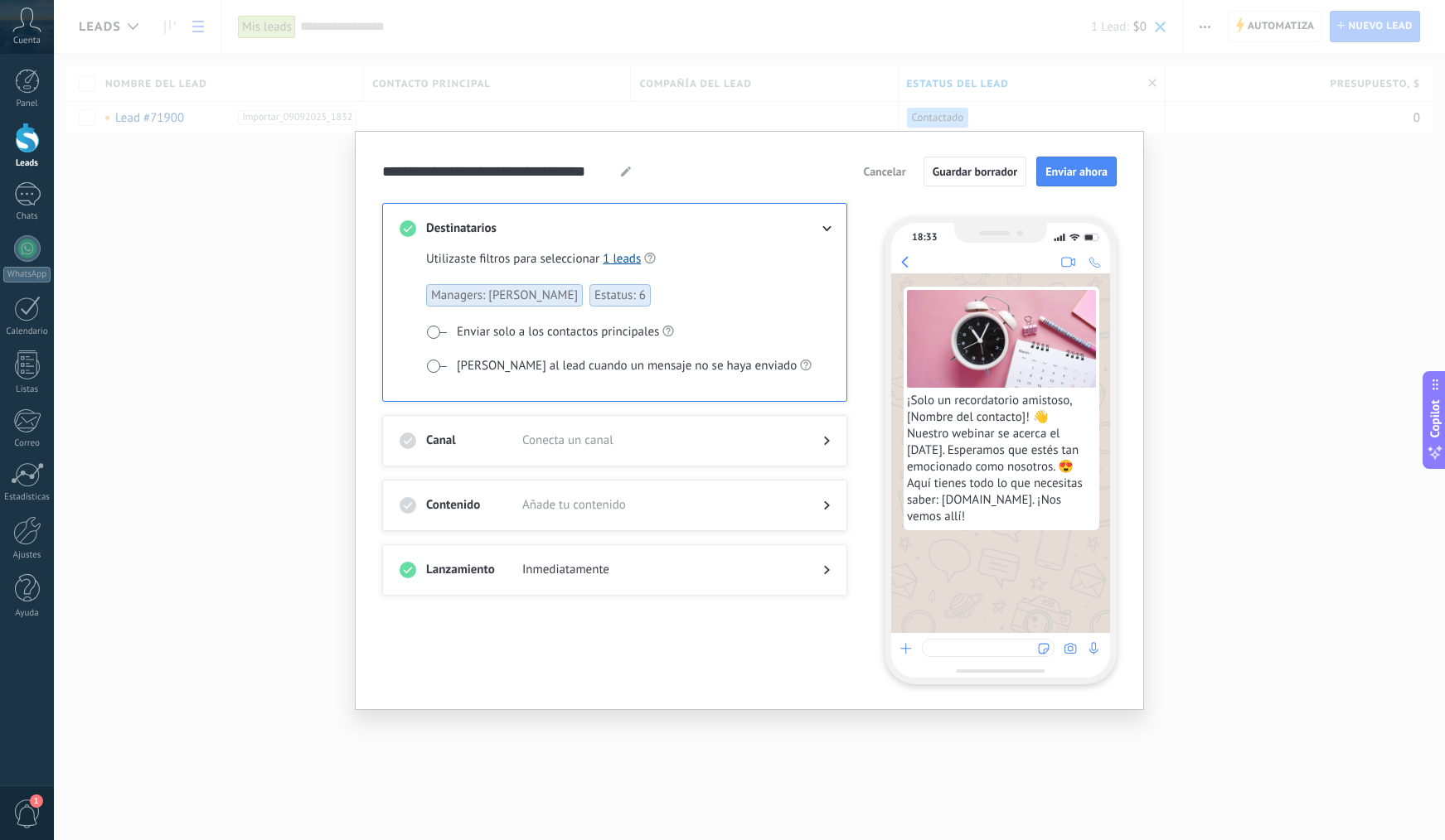
click at [427, 368] on span at bounding box center [436, 366] width 21 height 13
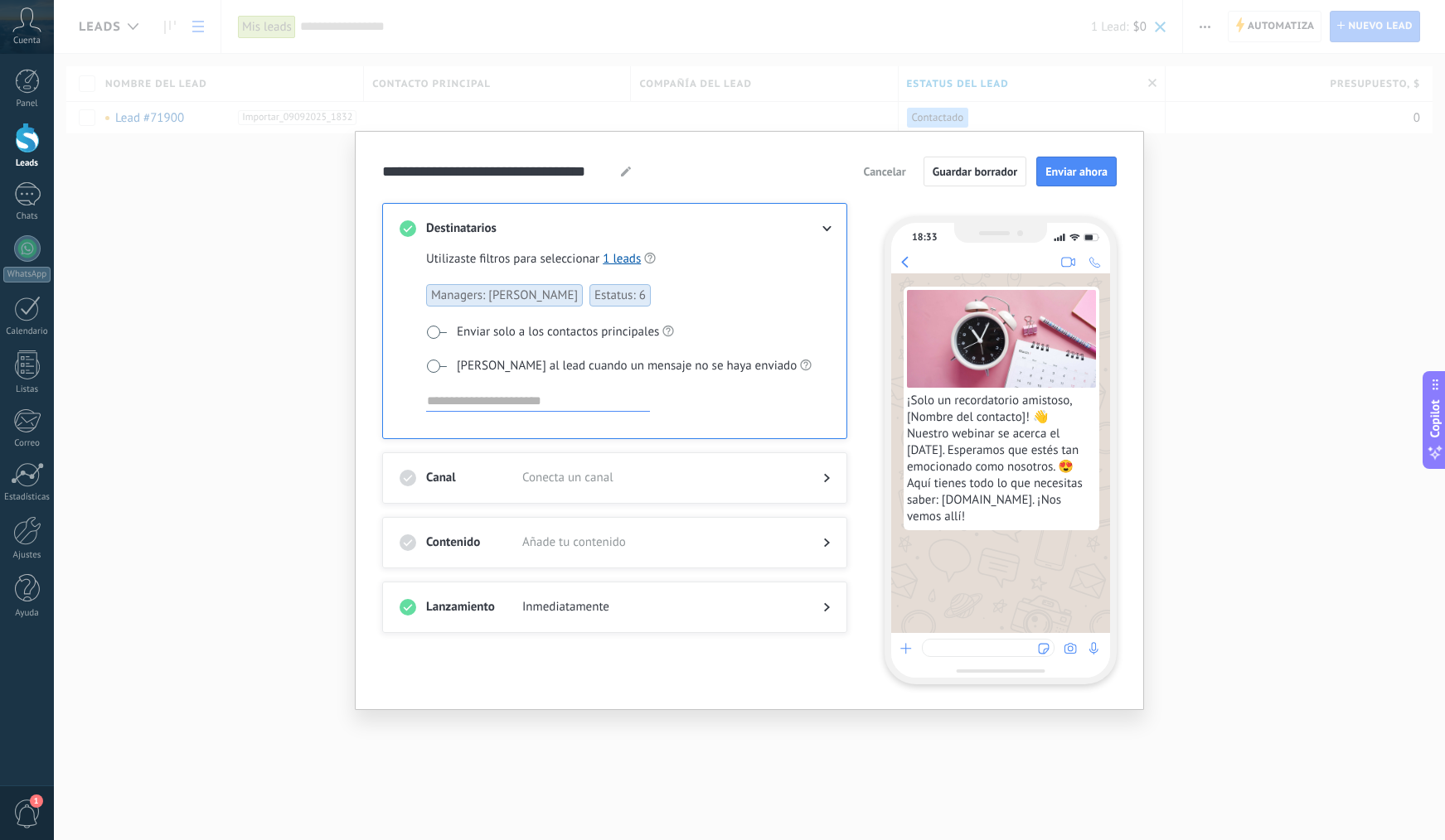
click at [433, 345] on div "Utilizaste filtros para seleccionar 1 leads Managers: [PERSON_NAME] Estatus: 6 …" at bounding box center [621, 342] width 390 height 184
click at [435, 332] on span at bounding box center [436, 332] width 21 height 13
click at [434, 366] on span at bounding box center [436, 366] width 21 height 13
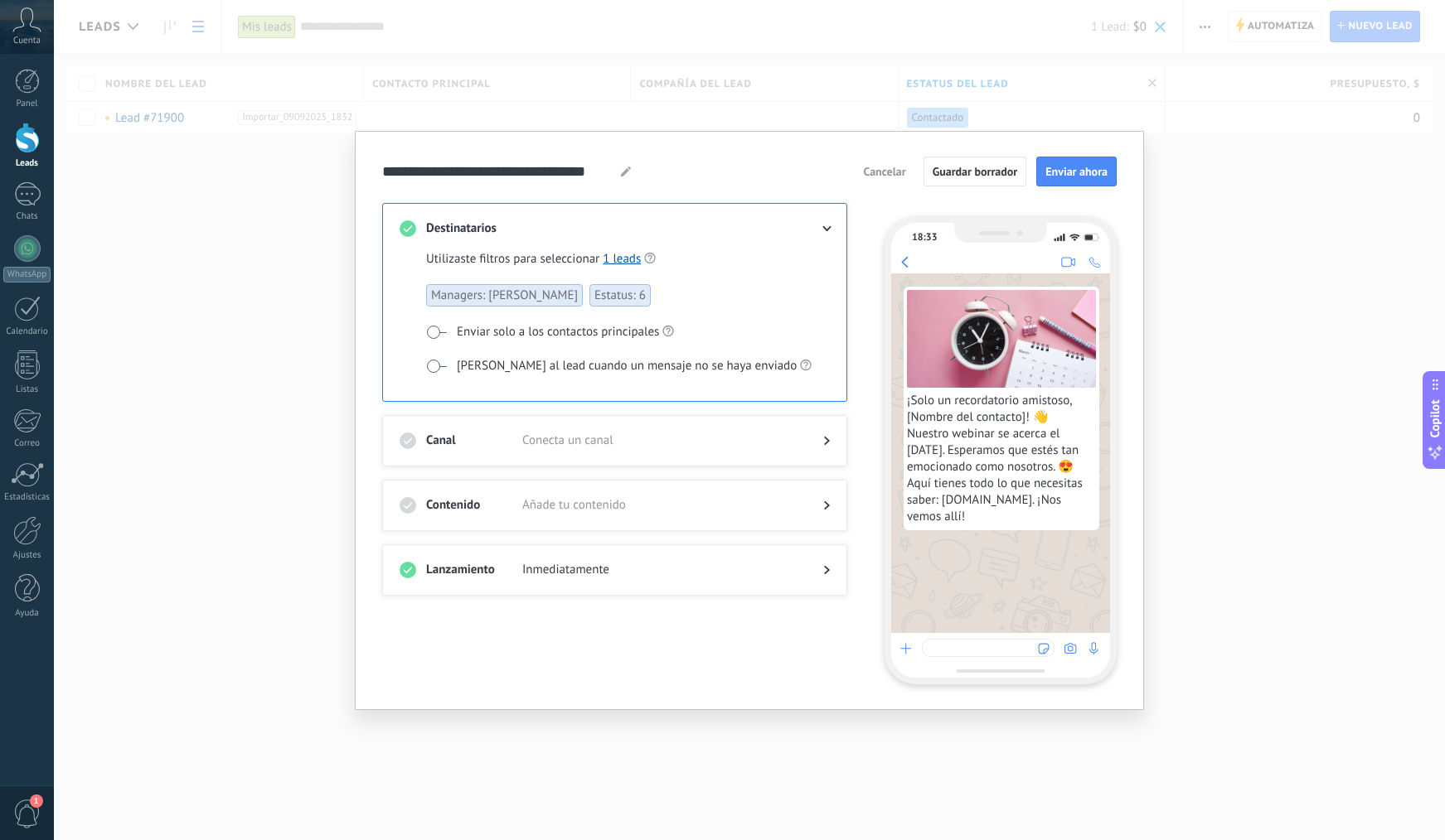
click at [660, 437] on span "Conecta un canal" at bounding box center [659, 441] width 274 height 16
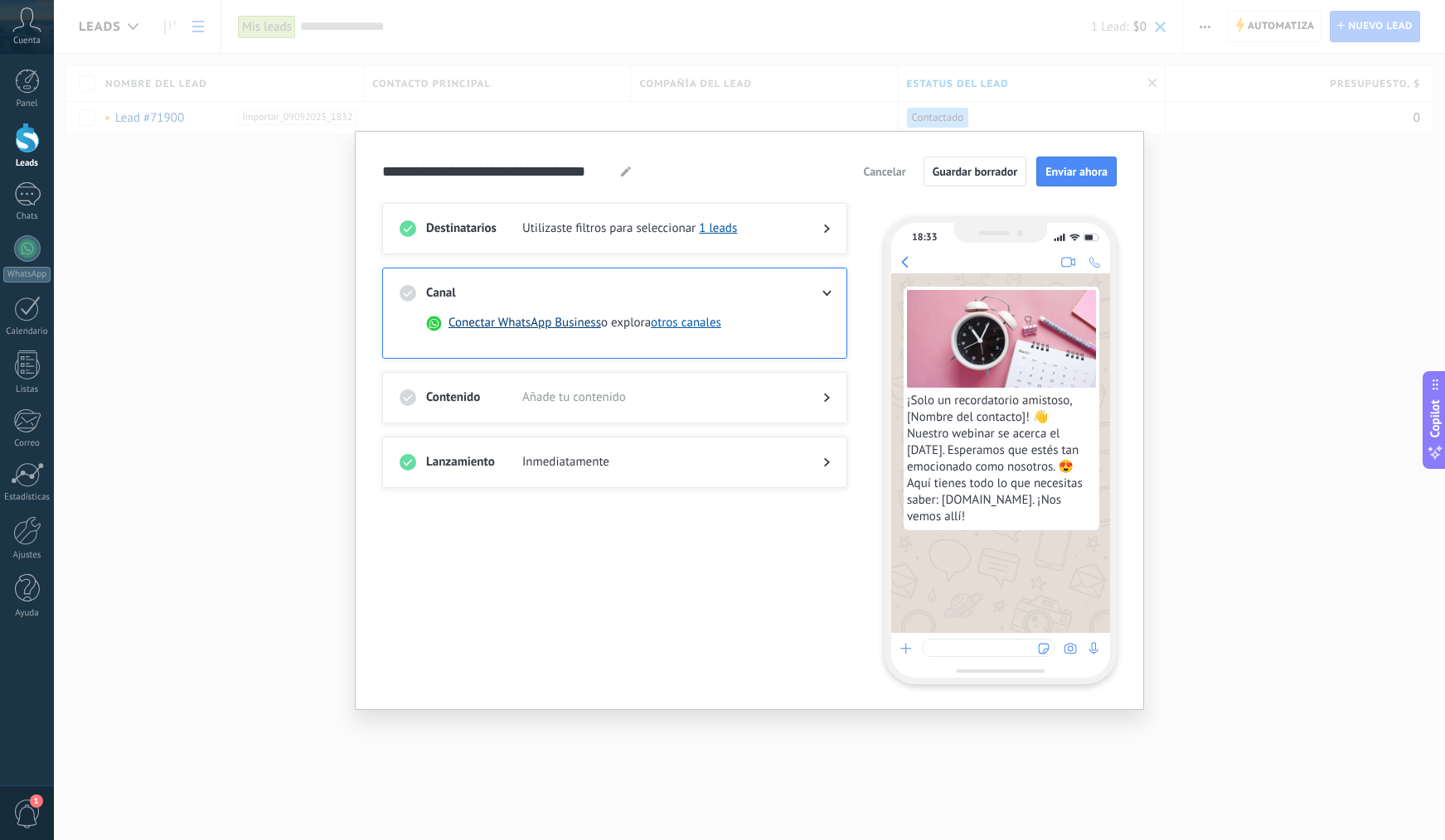
click at [589, 326] on button "Conectar WhatsApp Business" at bounding box center [525, 323] width 153 height 16
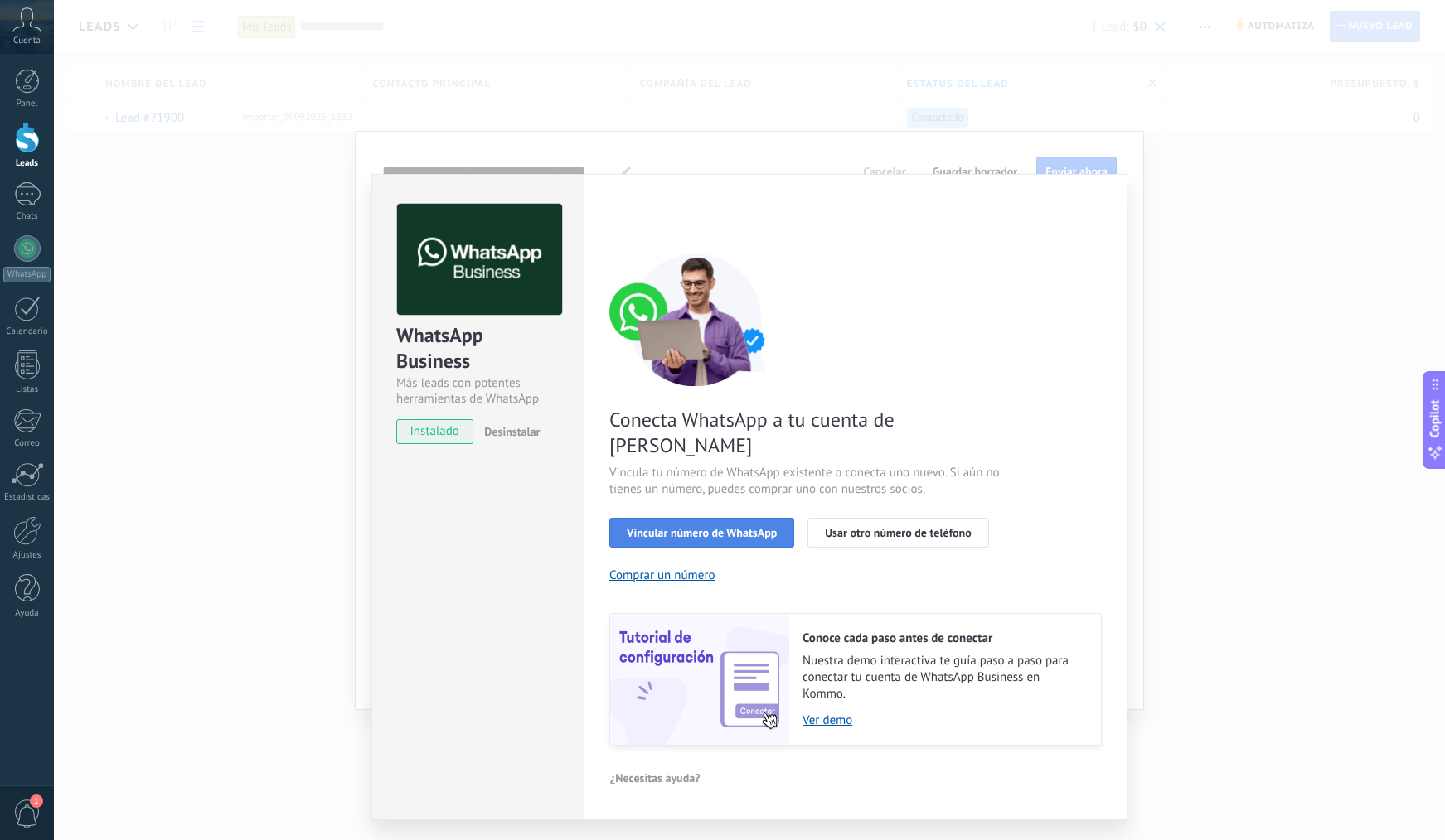
click at [698, 527] on span "Vincular número de WhatsApp" at bounding box center [702, 532] width 150 height 12
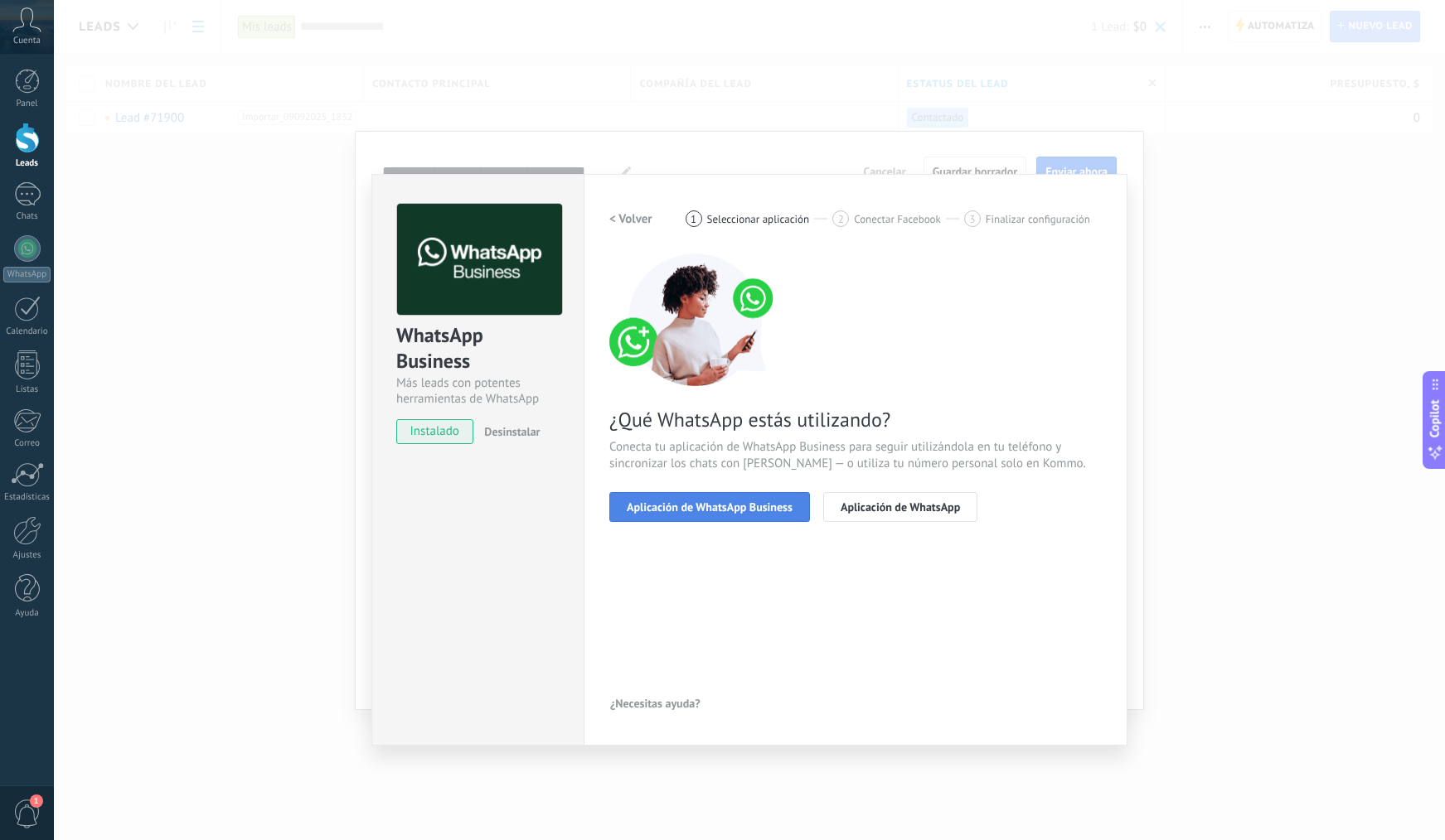
click at [698, 514] on button "Aplicación de WhatsApp Business" at bounding box center [709, 506] width 201 height 30
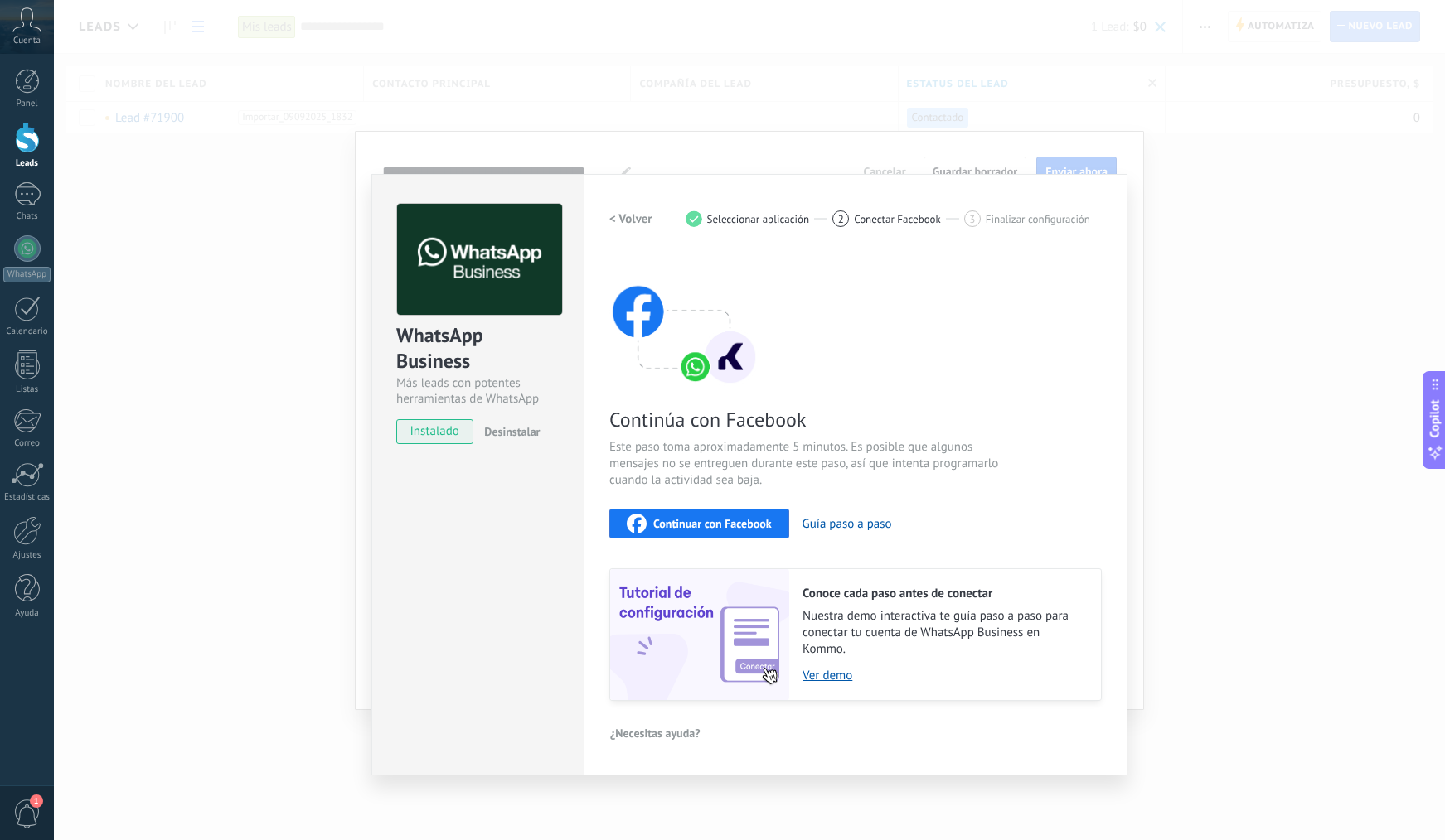
click at [696, 519] on span "Continuar con Facebook" at bounding box center [713, 523] width 119 height 12
